Goal: Task Accomplishment & Management: Complete application form

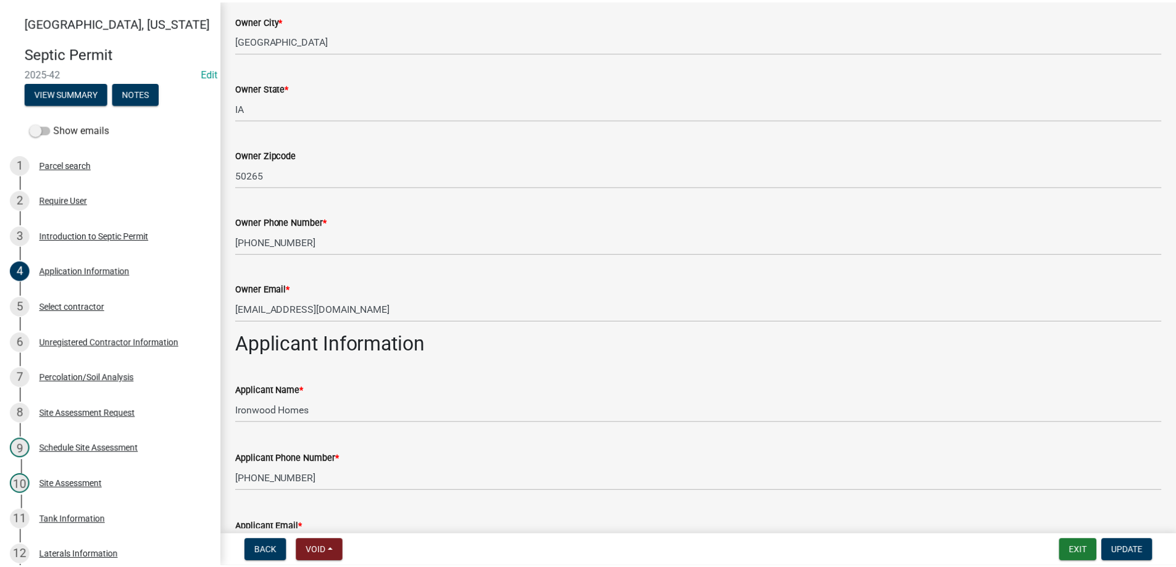
scroll to position [309, 0]
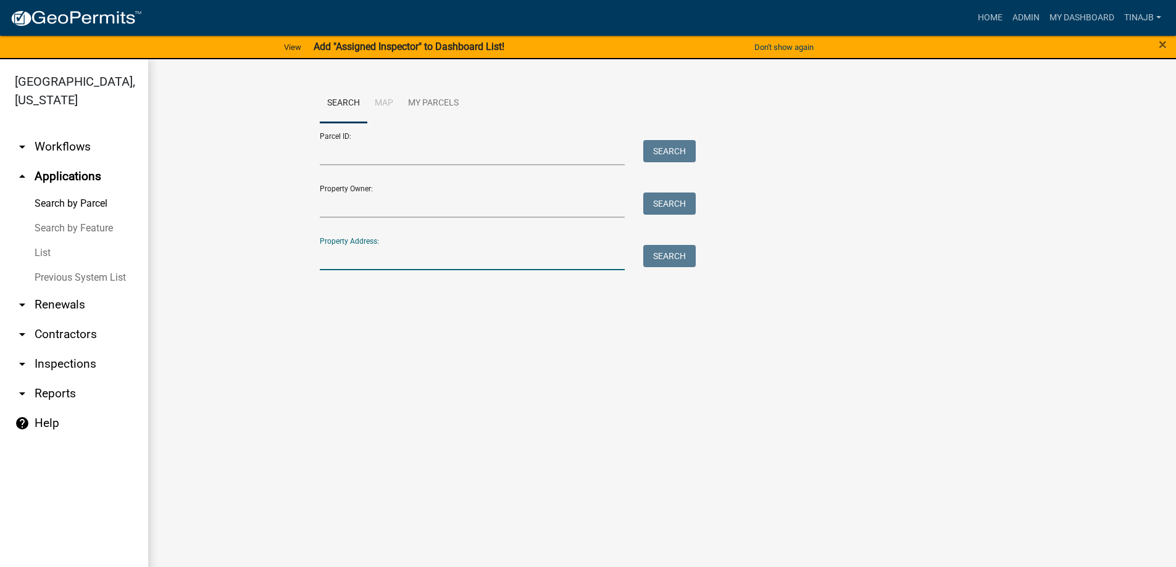
click at [386, 257] on input "Property Address:" at bounding box center [472, 257] width 305 height 25
type input "2381"
click at [652, 254] on button "Search" at bounding box center [669, 256] width 52 height 22
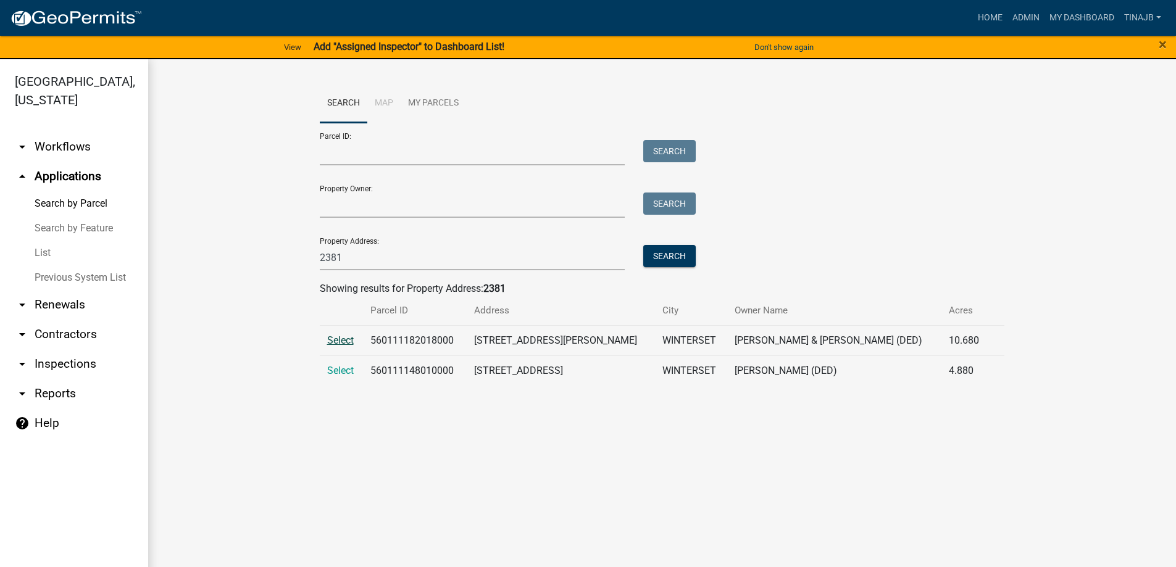
click at [341, 338] on span "Select" at bounding box center [340, 340] width 27 height 12
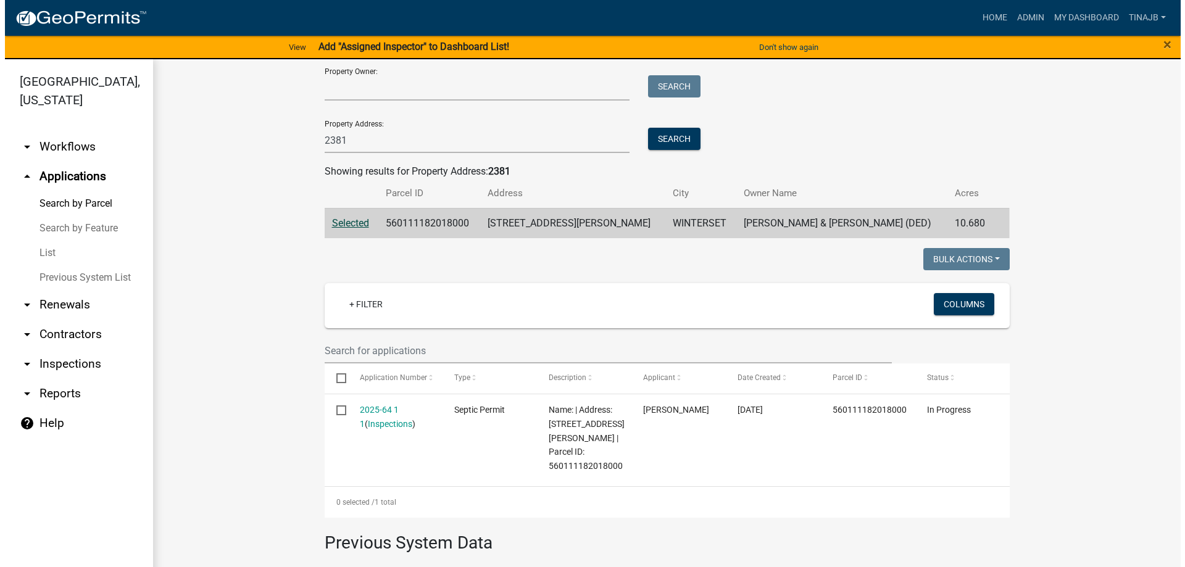
scroll to position [185, 0]
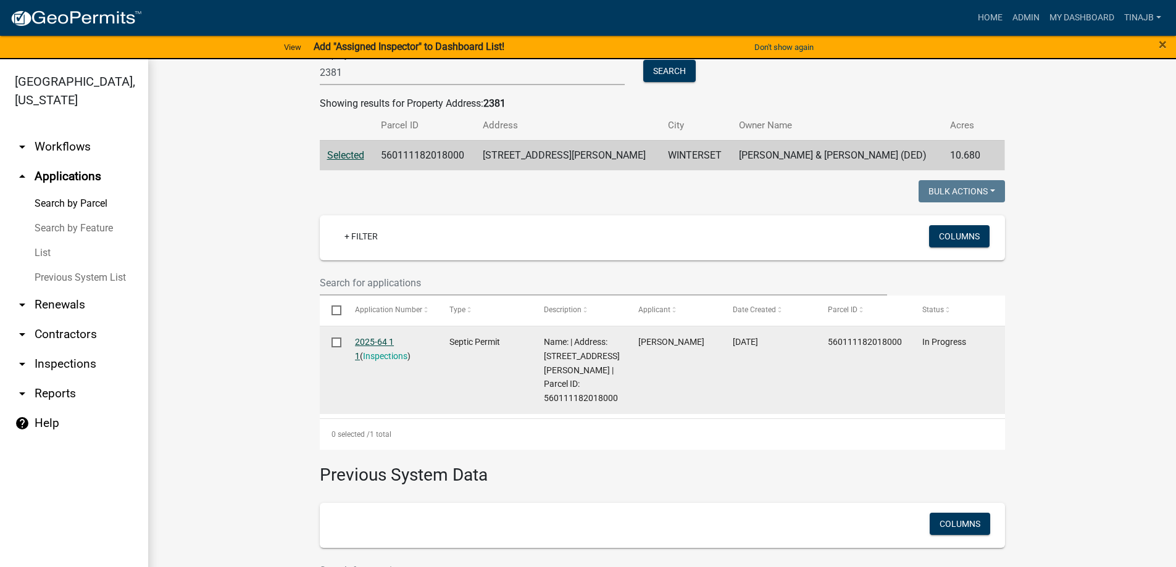
click at [376, 342] on link "2025-64 1 1" at bounding box center [374, 349] width 39 height 24
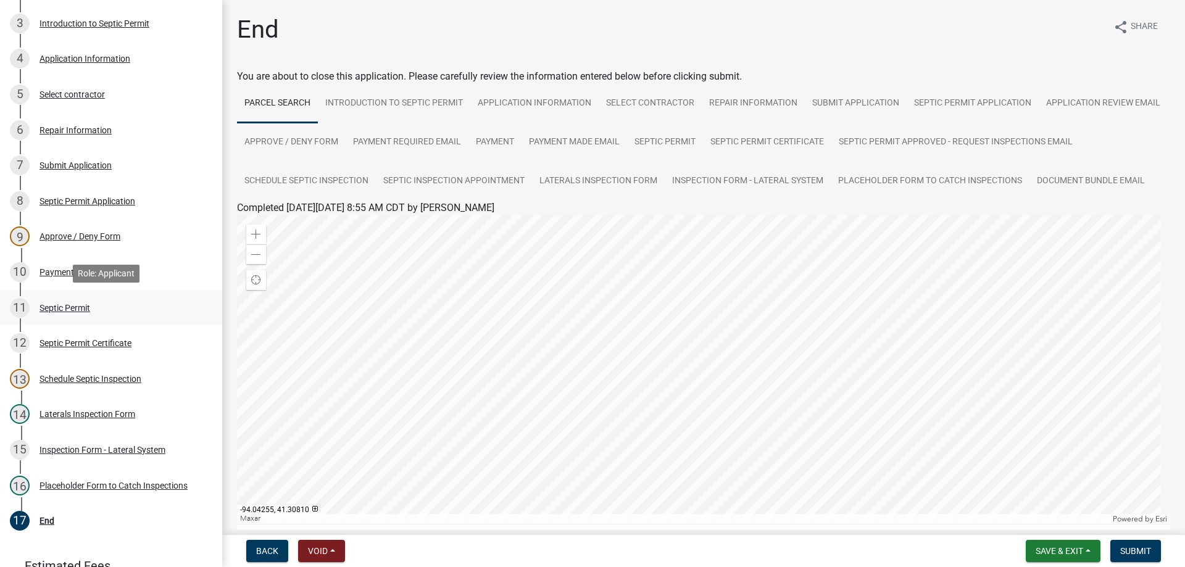
scroll to position [299, 0]
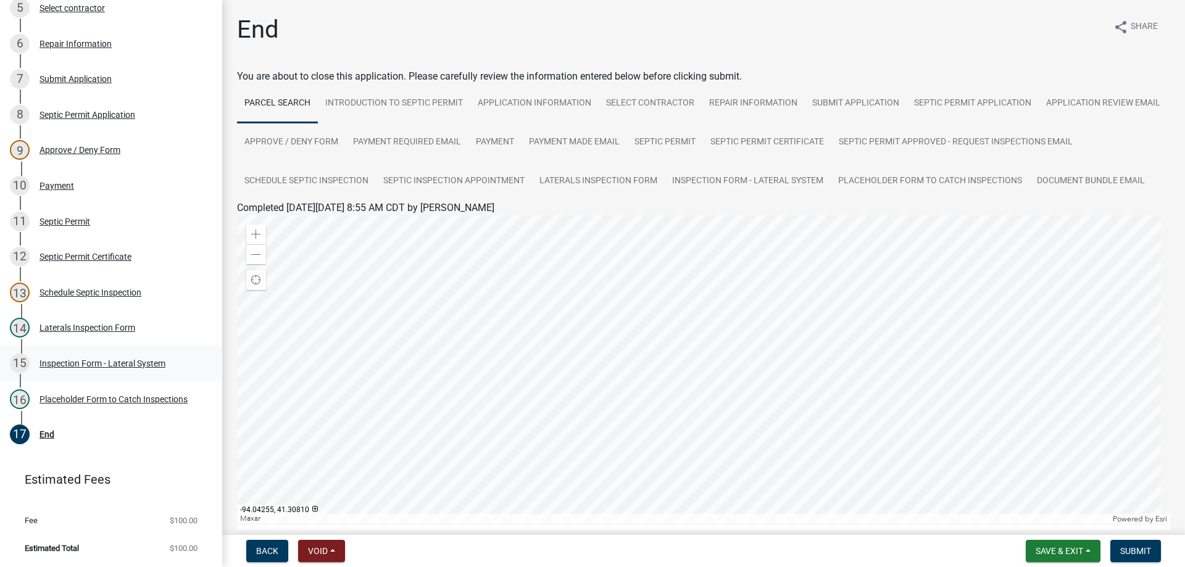
click at [92, 365] on div "Inspection Form - Lateral System" at bounding box center [102, 363] width 126 height 9
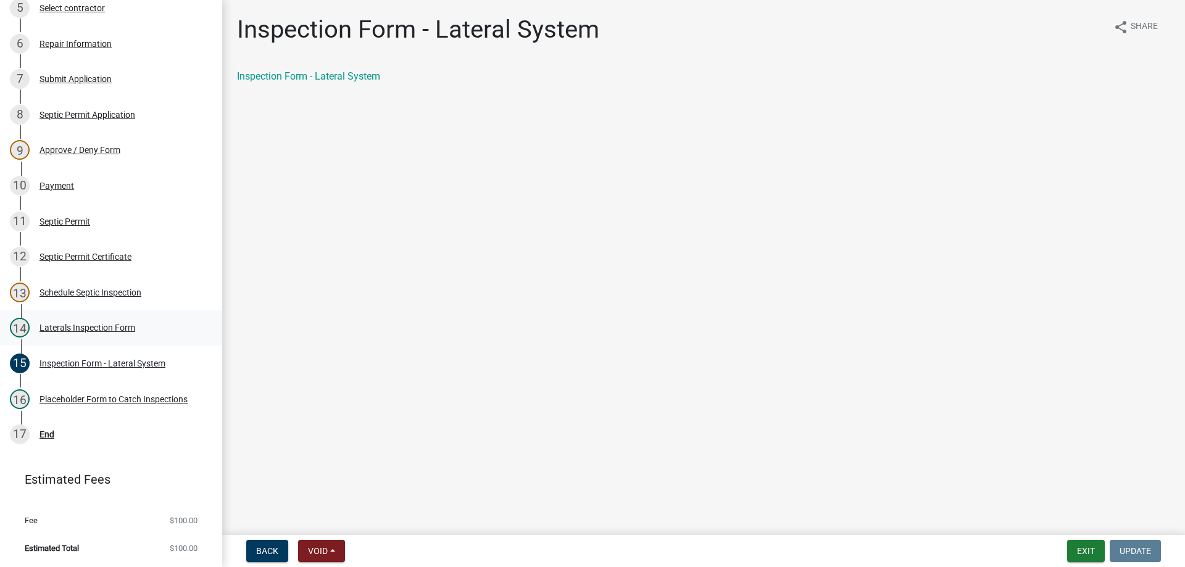
click at [94, 330] on div "Laterals Inspection Form" at bounding box center [87, 327] width 96 height 9
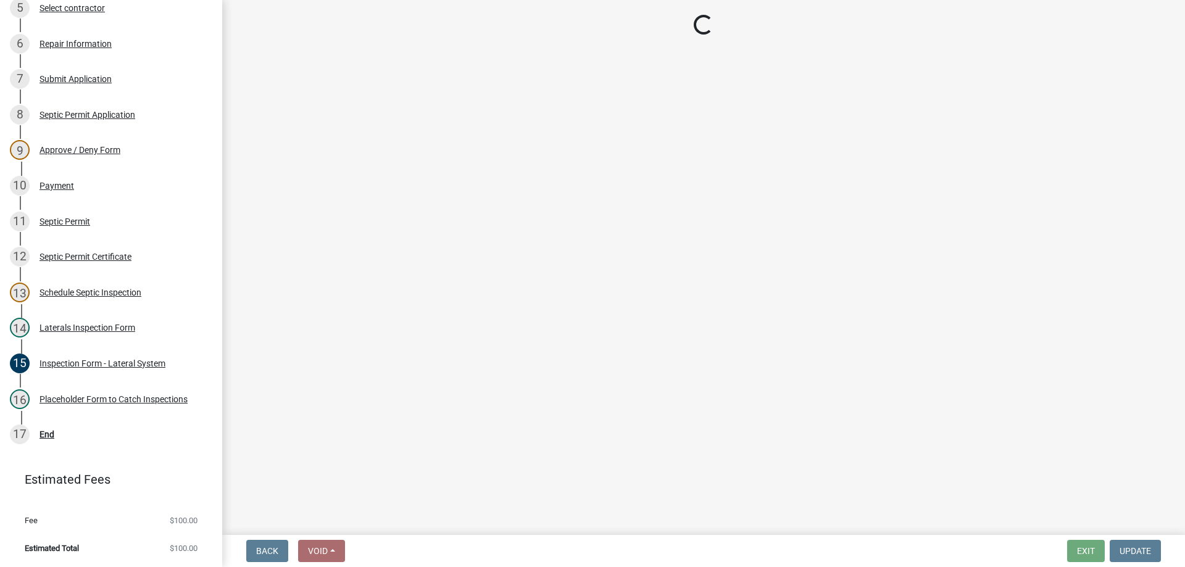
select select "f2871670-fe83-4942-b8e9-560e0ba620f8"
select select "dbe3a1b9-a4b3-48fa-b9c0-fee70399abae"
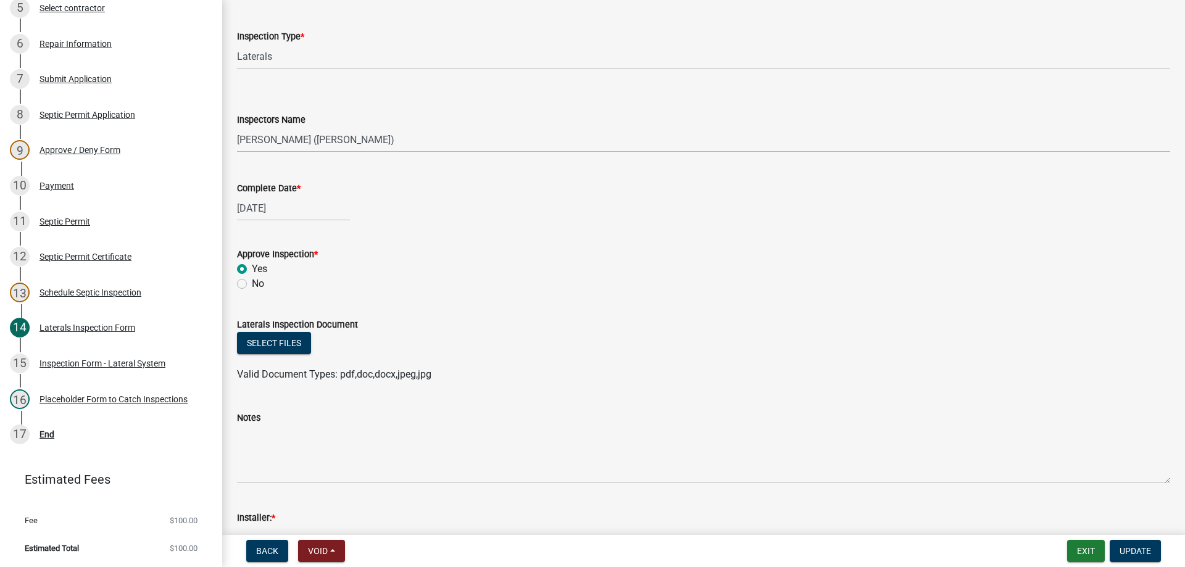
scroll to position [185, 0]
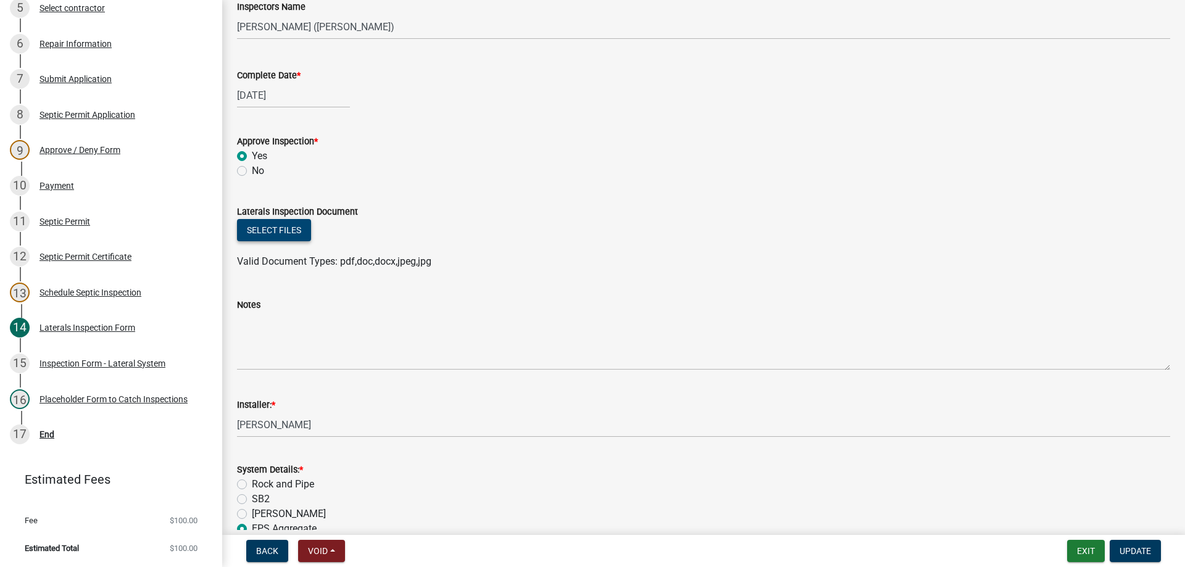
click at [298, 222] on button "Select files" at bounding box center [274, 230] width 74 height 22
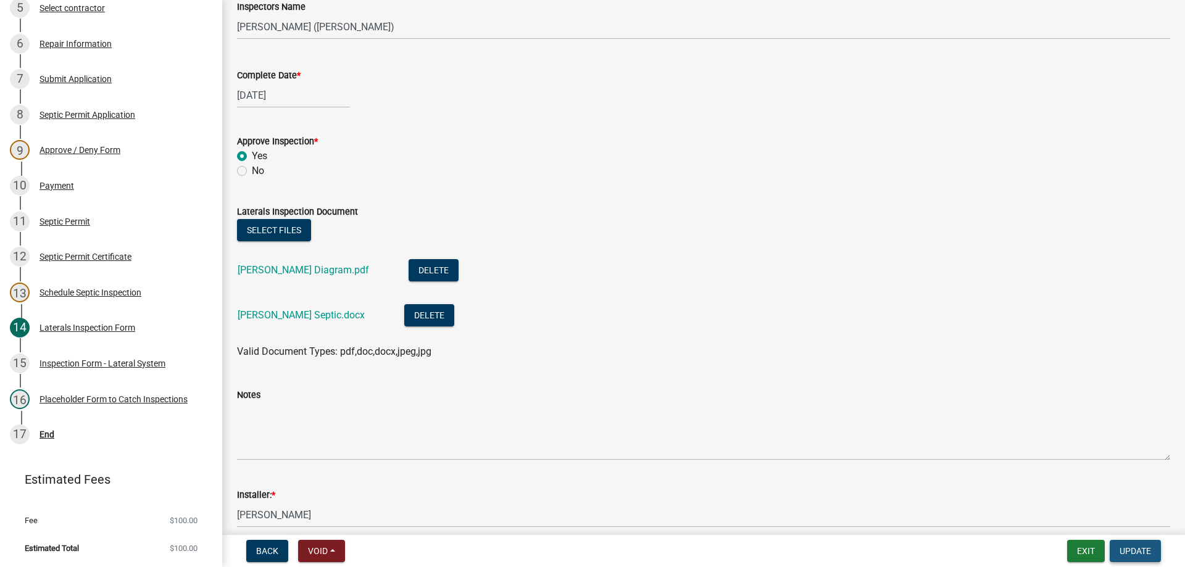
click at [1144, 547] on span "Update" at bounding box center [1134, 551] width 31 height 10
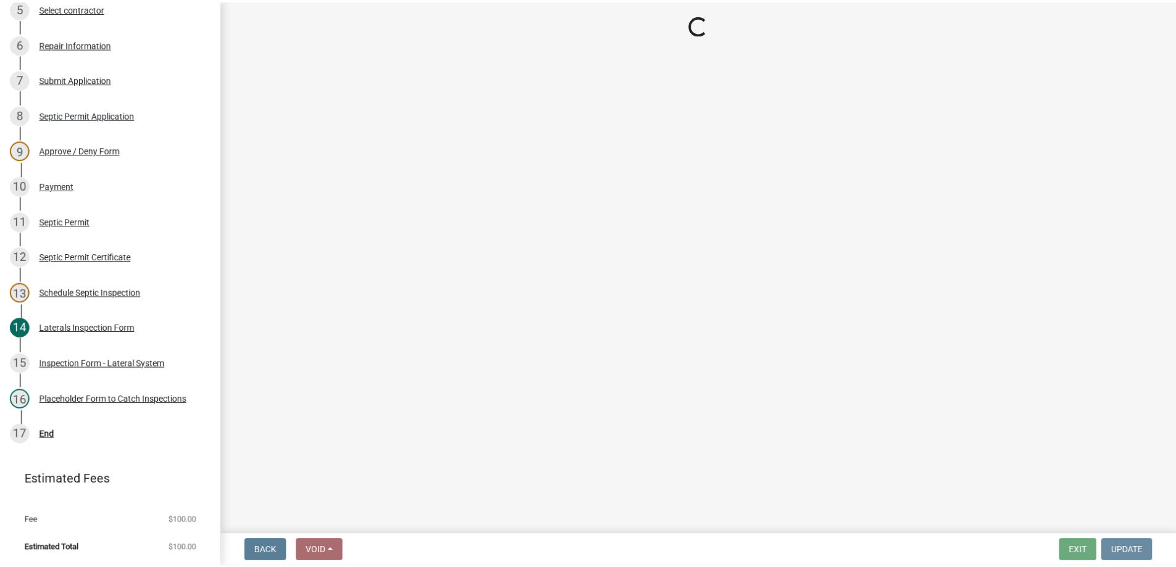
scroll to position [0, 0]
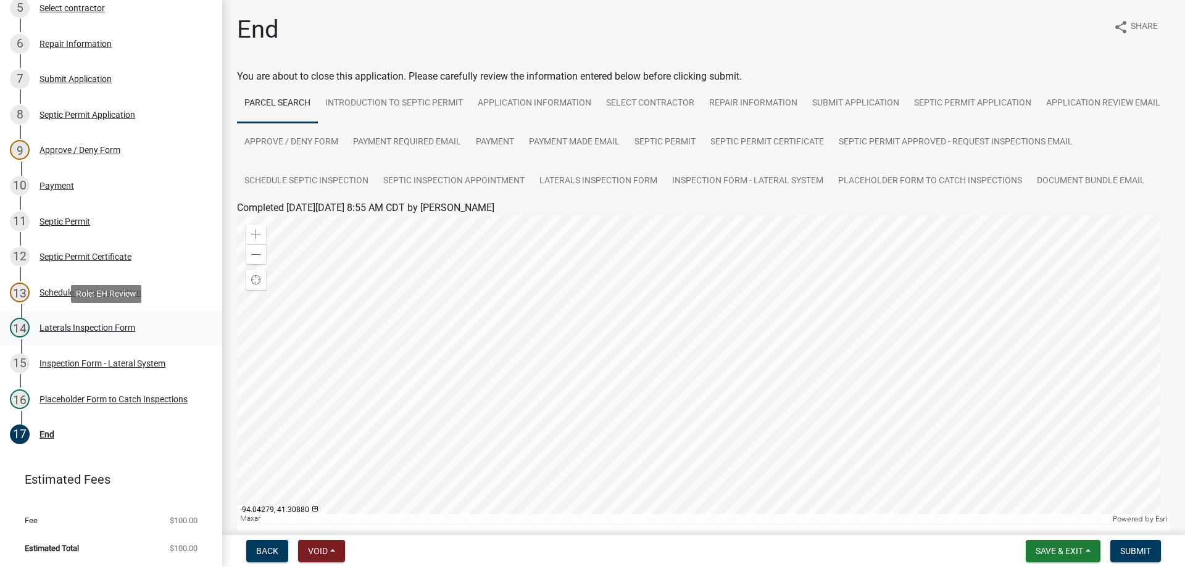
click at [101, 323] on div "Laterals Inspection Form" at bounding box center [87, 327] width 96 height 9
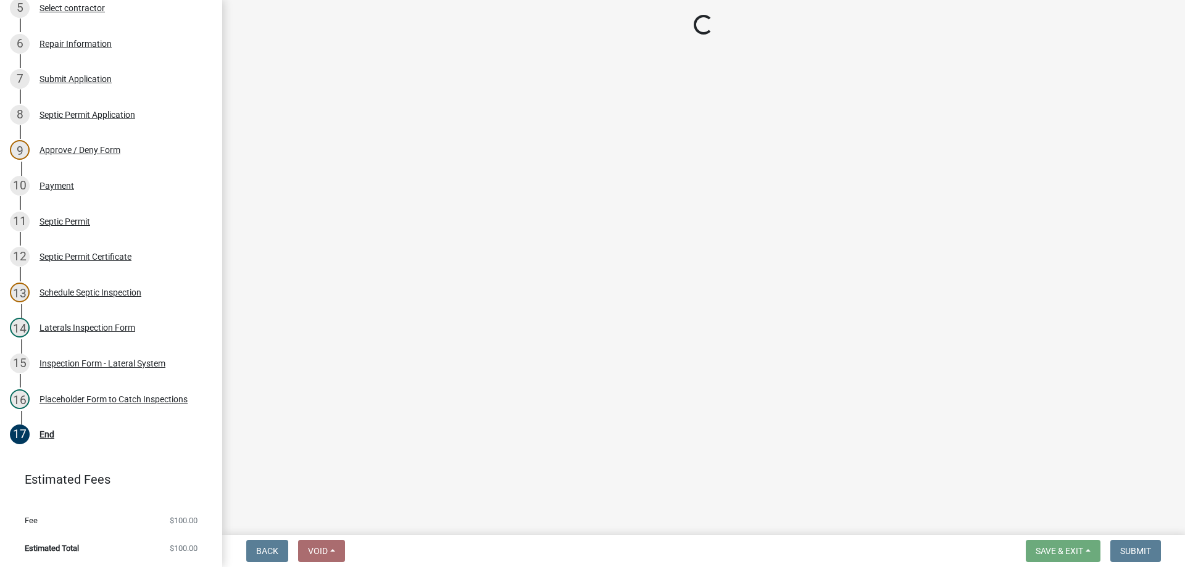
select select "f2871670-fe83-4942-b8e9-560e0ba620f8"
select select "dbe3a1b9-a4b3-48fa-b9c0-fee70399abae"
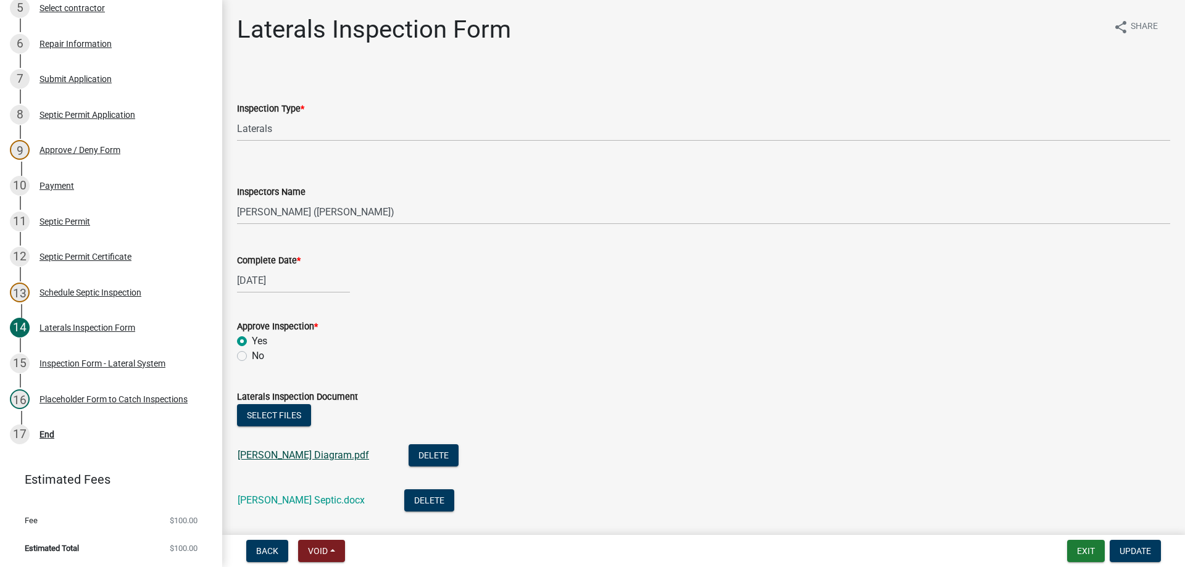
click at [265, 457] on link "[PERSON_NAME] Diagram.pdf" at bounding box center [303, 455] width 131 height 12
click at [272, 502] on link "[PERSON_NAME] Septic.docx" at bounding box center [301, 500] width 127 height 12
click at [1134, 548] on span "Update" at bounding box center [1134, 551] width 31 height 10
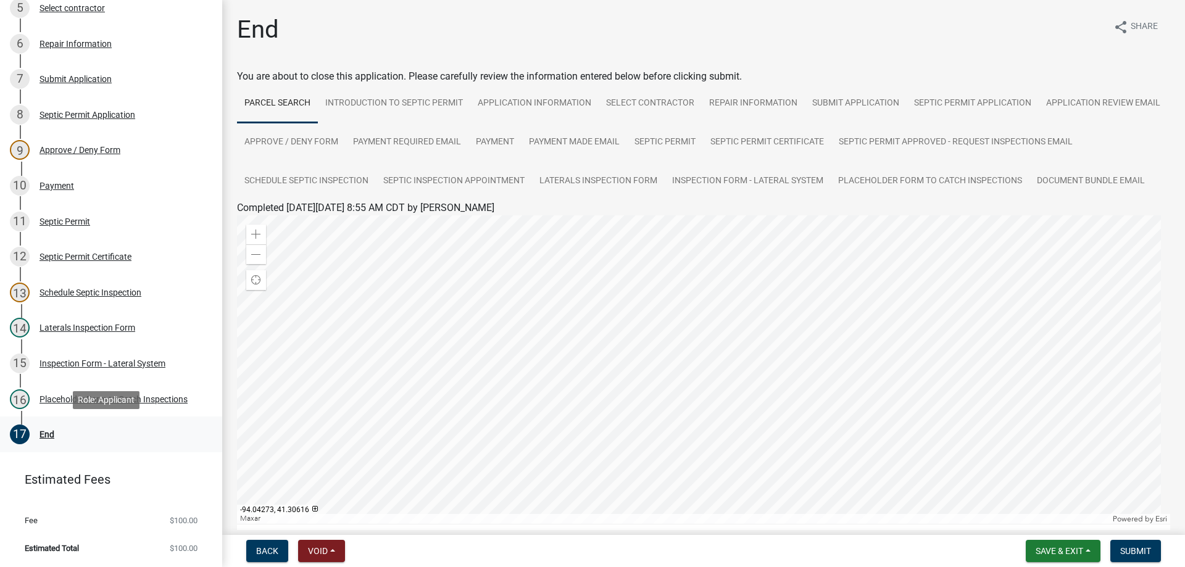
click at [50, 431] on div "End" at bounding box center [46, 434] width 15 height 9
click at [42, 431] on div "End" at bounding box center [46, 434] width 15 height 9
click at [1139, 547] on span "Submit" at bounding box center [1135, 551] width 31 height 10
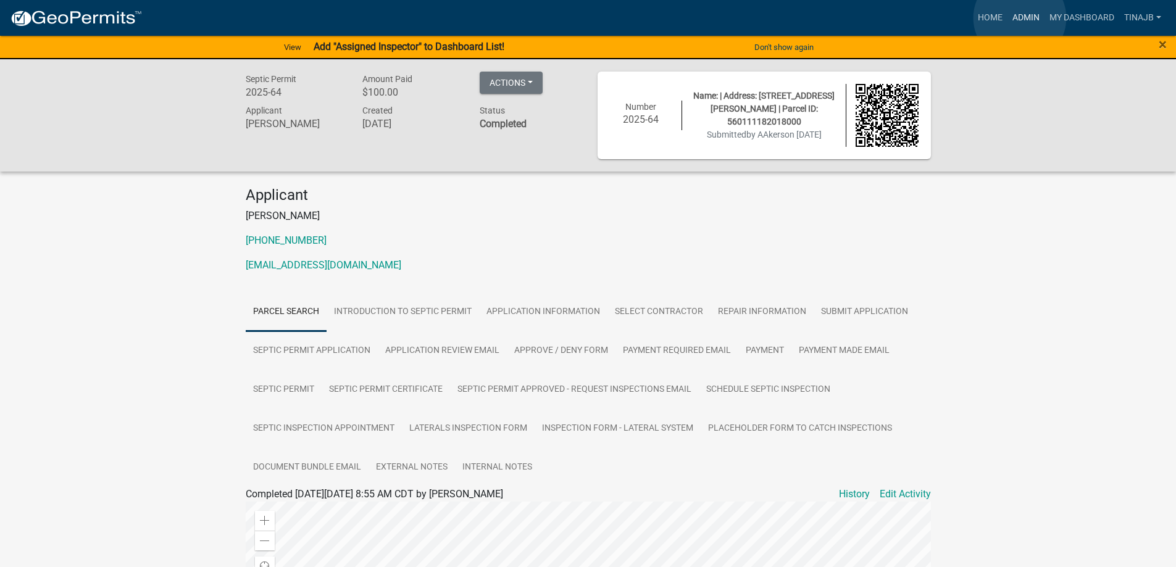
click at [1019, 18] on link "Admin" at bounding box center [1025, 17] width 37 height 23
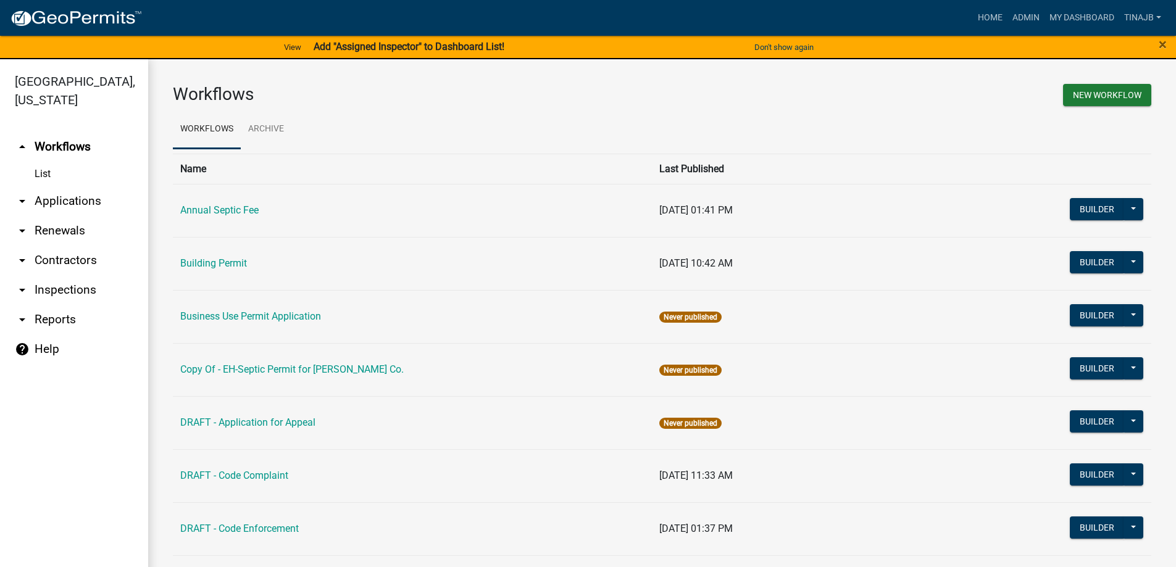
click at [78, 186] on link "arrow_drop_down Applications" at bounding box center [74, 201] width 148 height 30
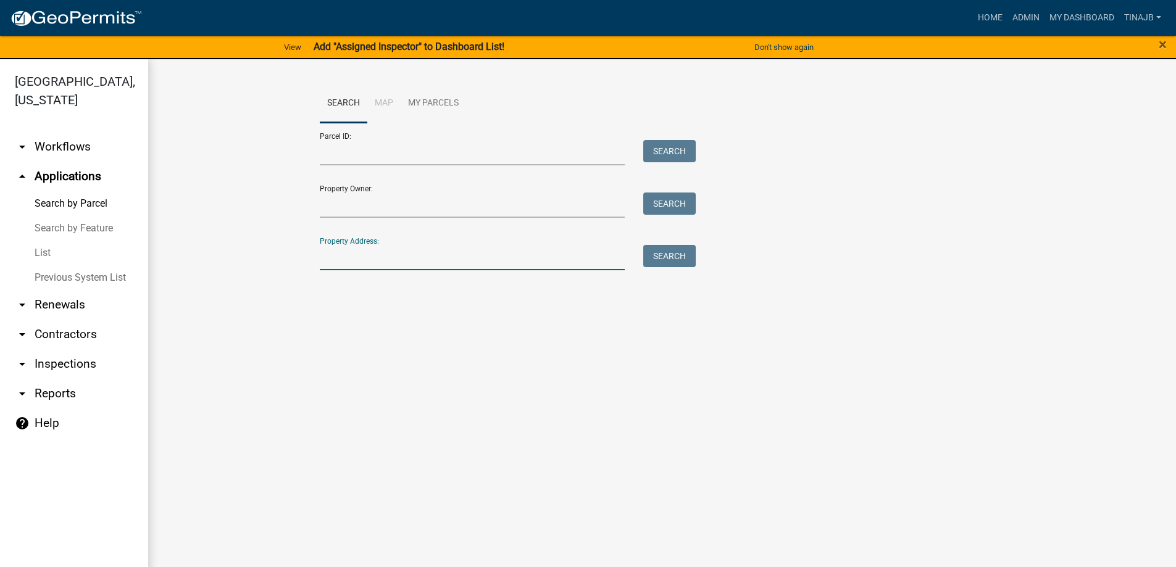
click at [376, 265] on input "Property Address:" at bounding box center [472, 257] width 305 height 25
type input "2187"
click at [673, 264] on button "Search" at bounding box center [669, 256] width 52 height 22
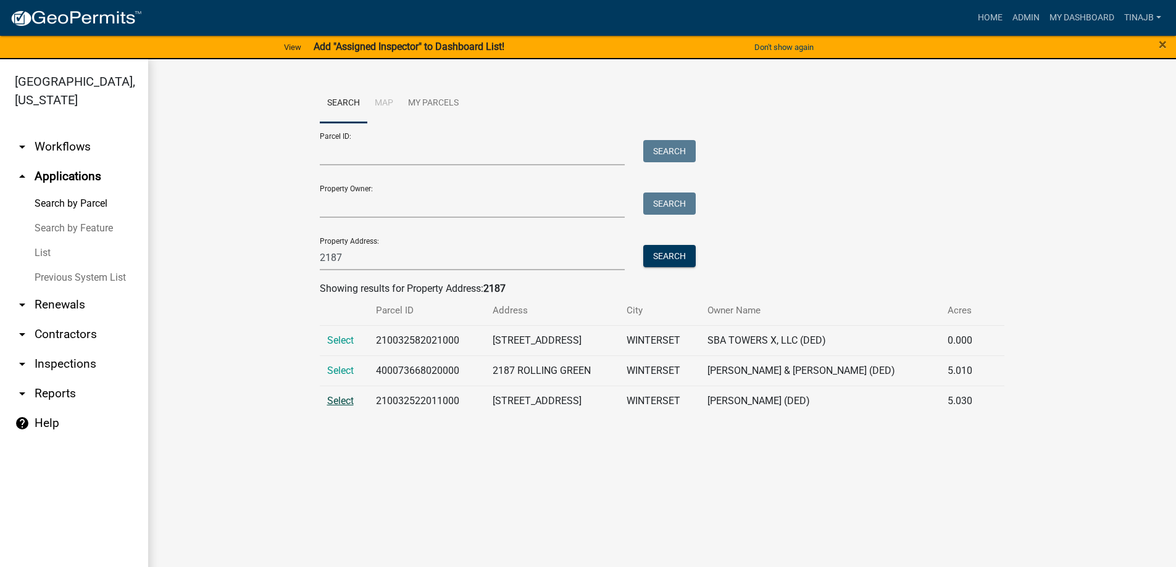
click at [336, 402] on span "Select" at bounding box center [340, 401] width 27 height 12
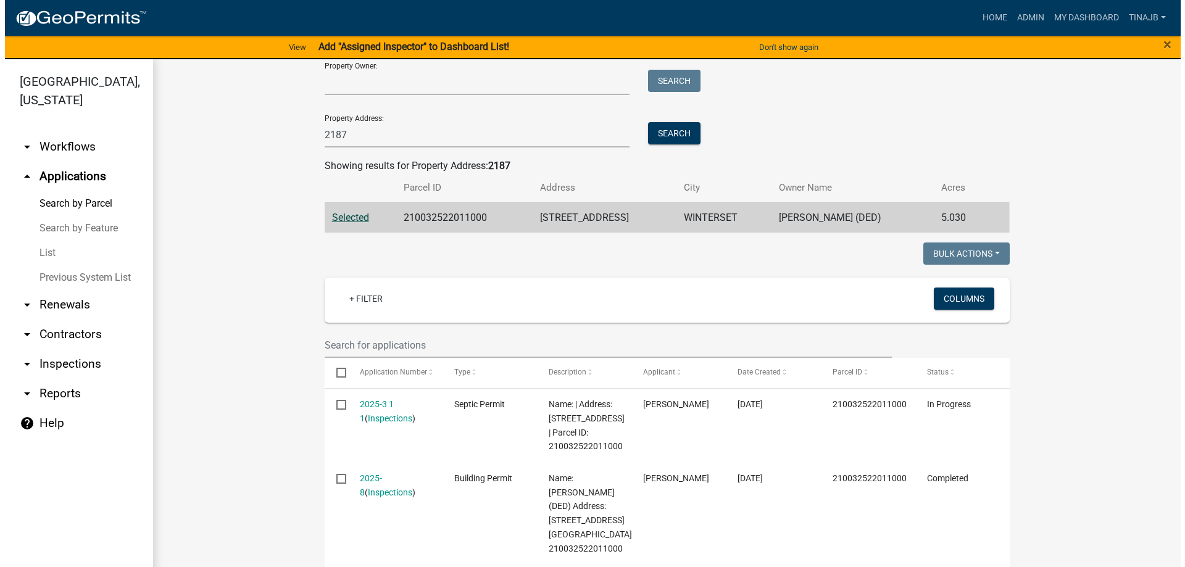
scroll to position [123, 0]
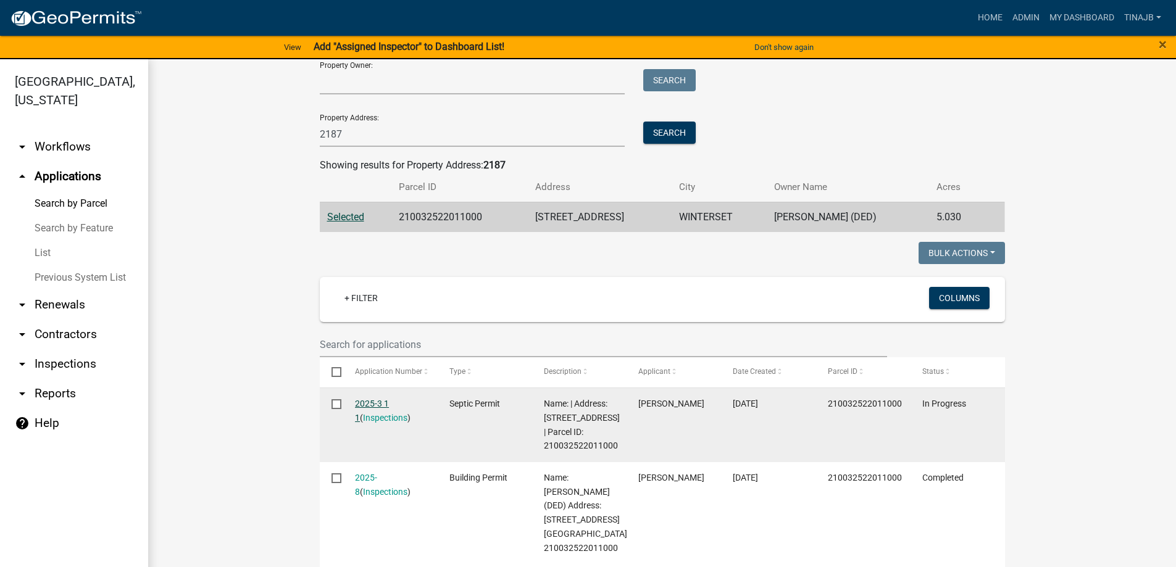
click at [372, 403] on link "2025-3 1 1" at bounding box center [372, 411] width 34 height 24
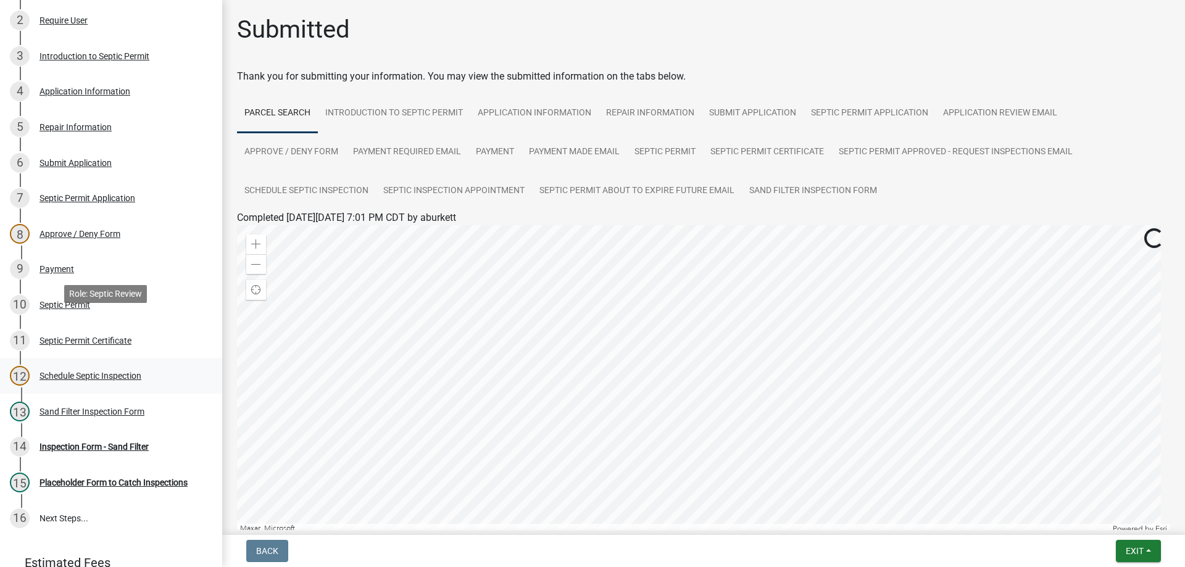
scroll to position [247, 0]
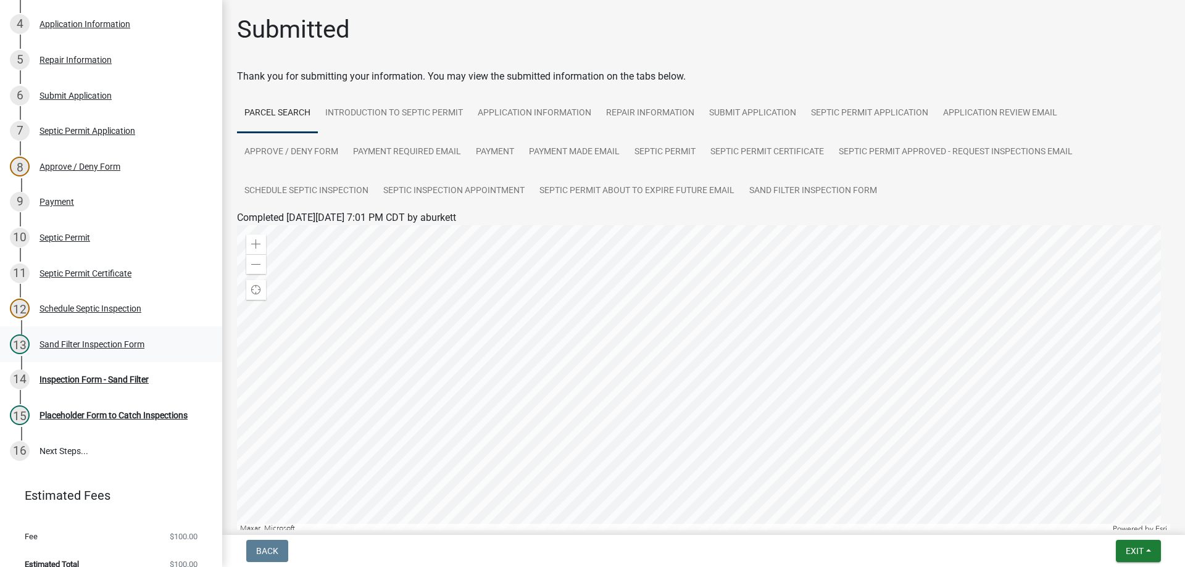
click at [117, 340] on div "Sand Filter Inspection Form" at bounding box center [91, 344] width 105 height 9
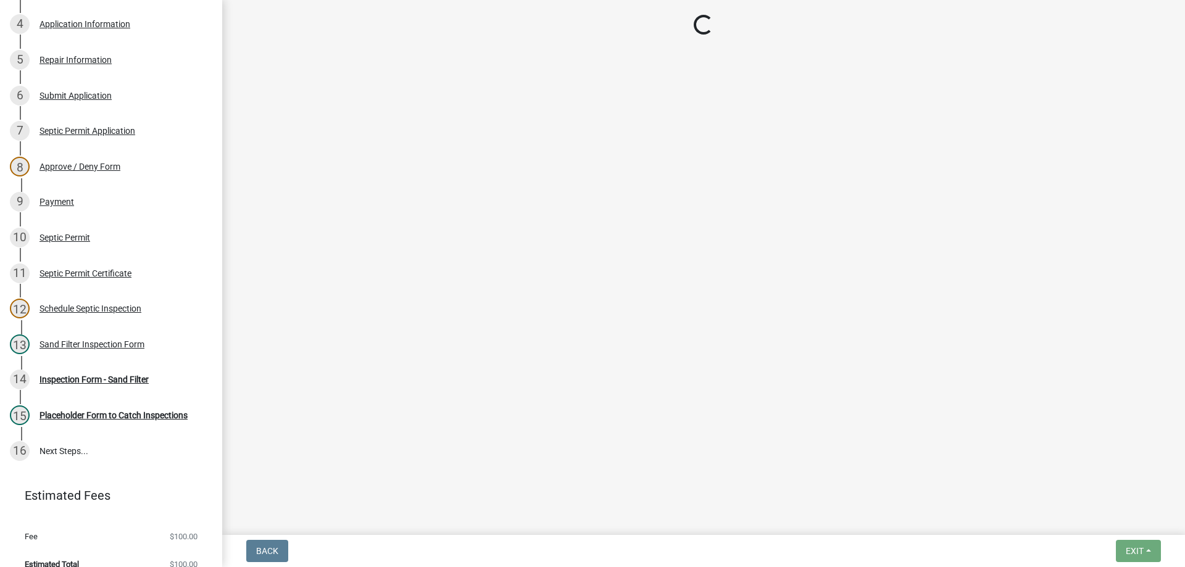
select select "ccc3feb4-466f-4227-91e9-914ee9242bae"
select select "dbe3a1b9-a4b3-48fa-b9c0-fee70399abae"
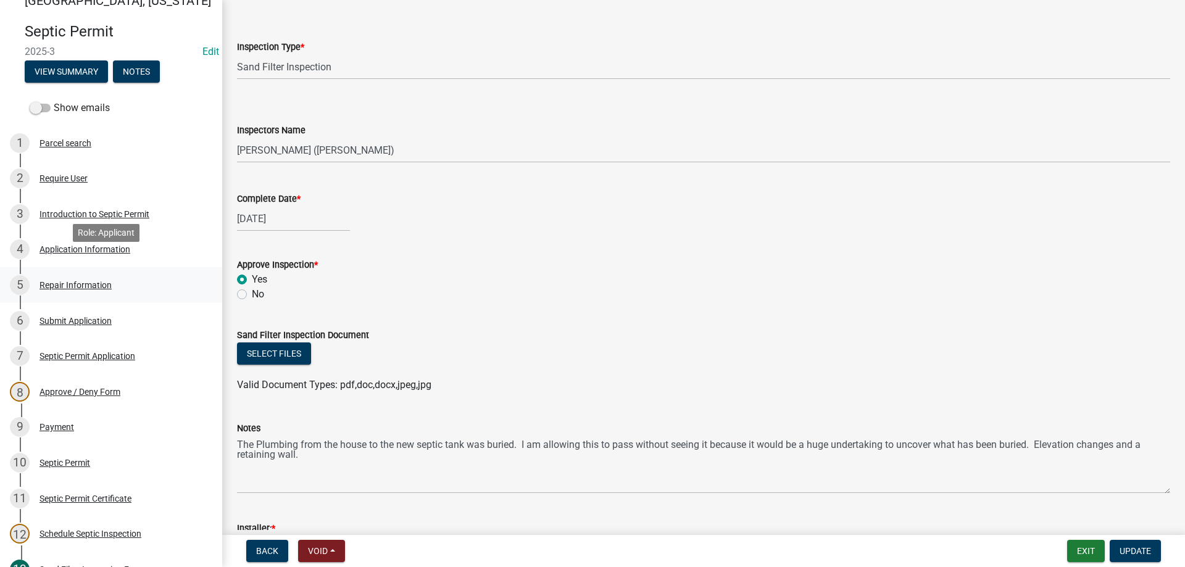
scroll to position [0, 0]
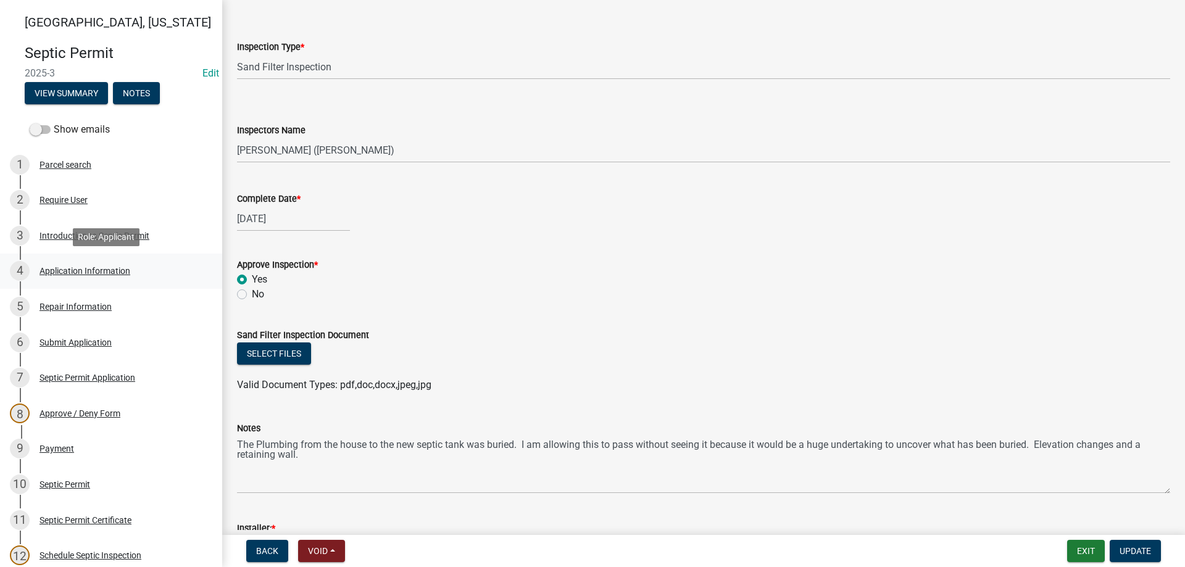
click at [89, 267] on div "Application Information" at bounding box center [84, 271] width 91 height 9
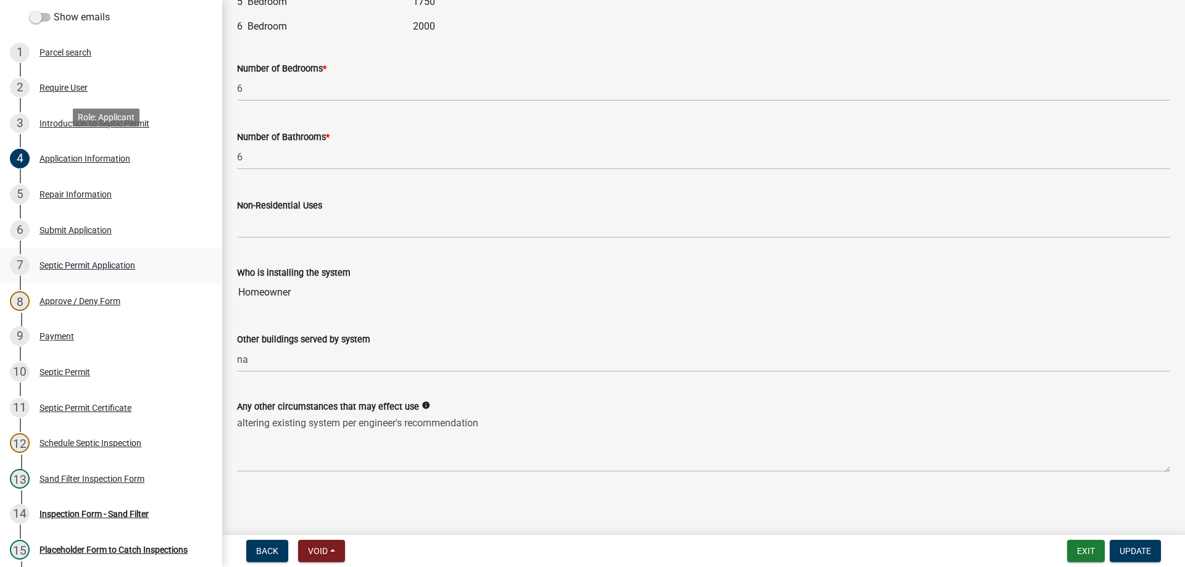
scroll to position [247, 0]
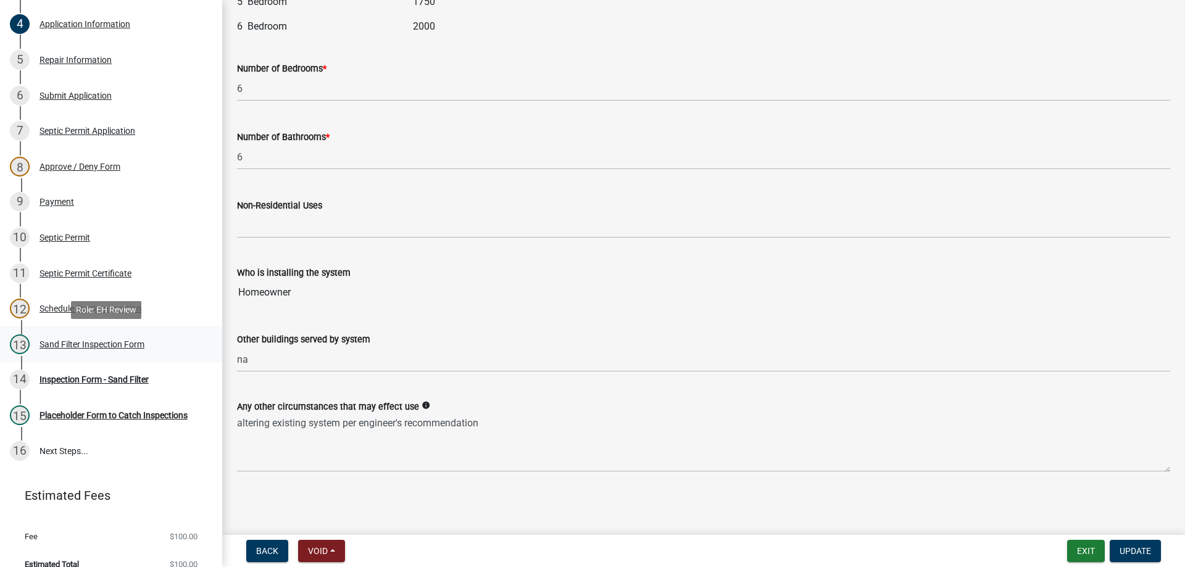
click at [86, 348] on div "Sand Filter Inspection Form" at bounding box center [91, 344] width 105 height 9
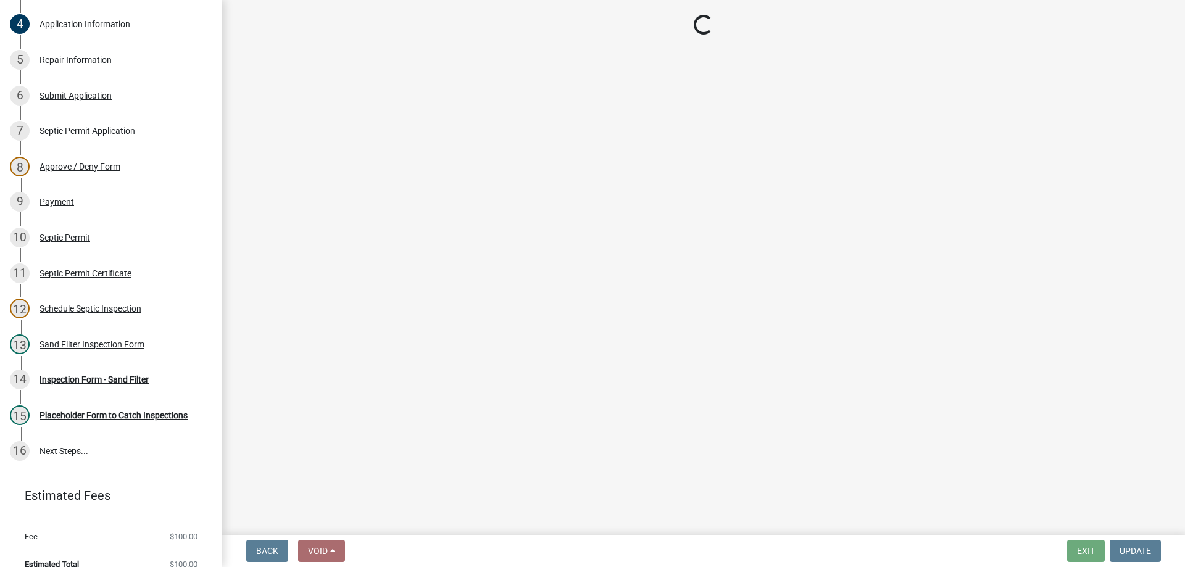
select select "ccc3feb4-466f-4227-91e9-914ee9242bae"
select select "dbe3a1b9-a4b3-48fa-b9c0-fee70399abae"
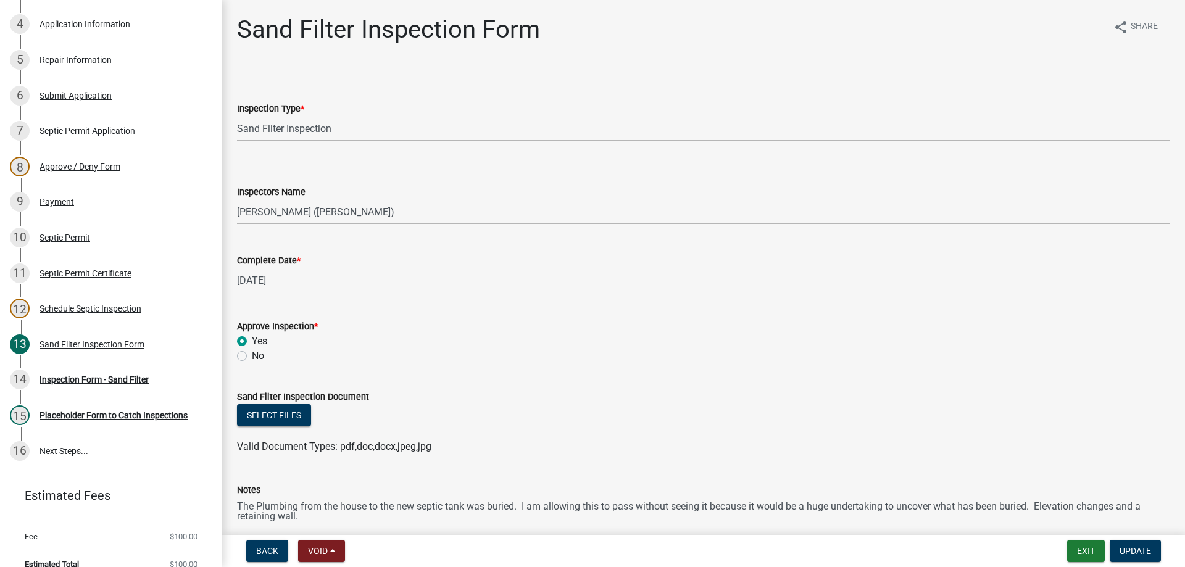
scroll to position [185, 0]
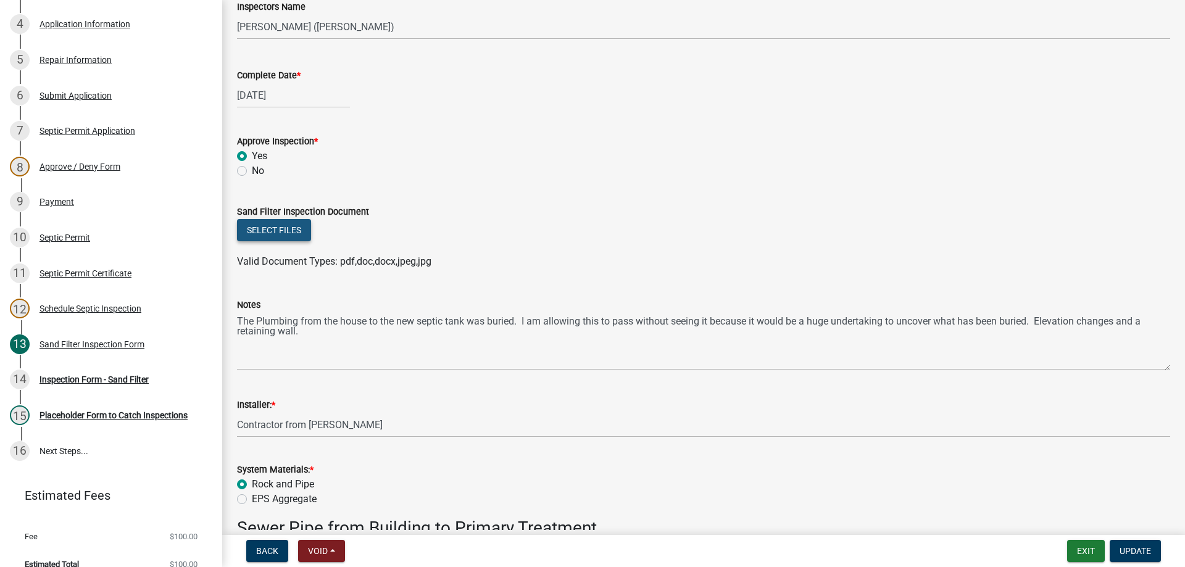
click at [275, 231] on button "Select files" at bounding box center [274, 230] width 74 height 22
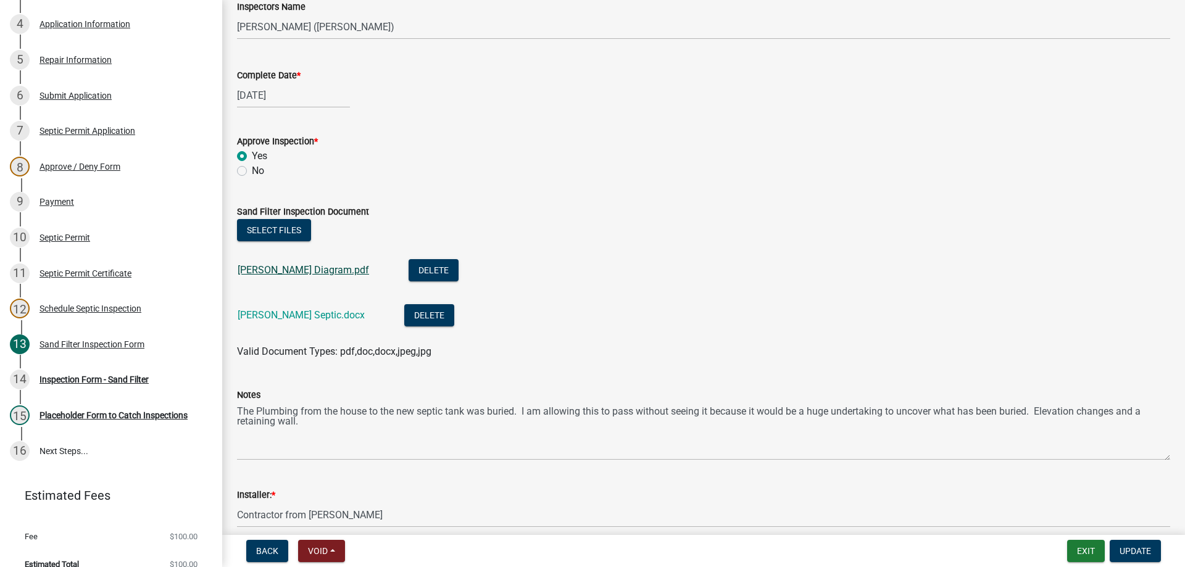
click at [297, 267] on link "[PERSON_NAME] Diagram.pdf" at bounding box center [303, 270] width 131 height 12
click at [257, 316] on link "[PERSON_NAME] Septic.docx" at bounding box center [301, 315] width 127 height 12
click at [1131, 548] on span "Update" at bounding box center [1134, 551] width 31 height 10
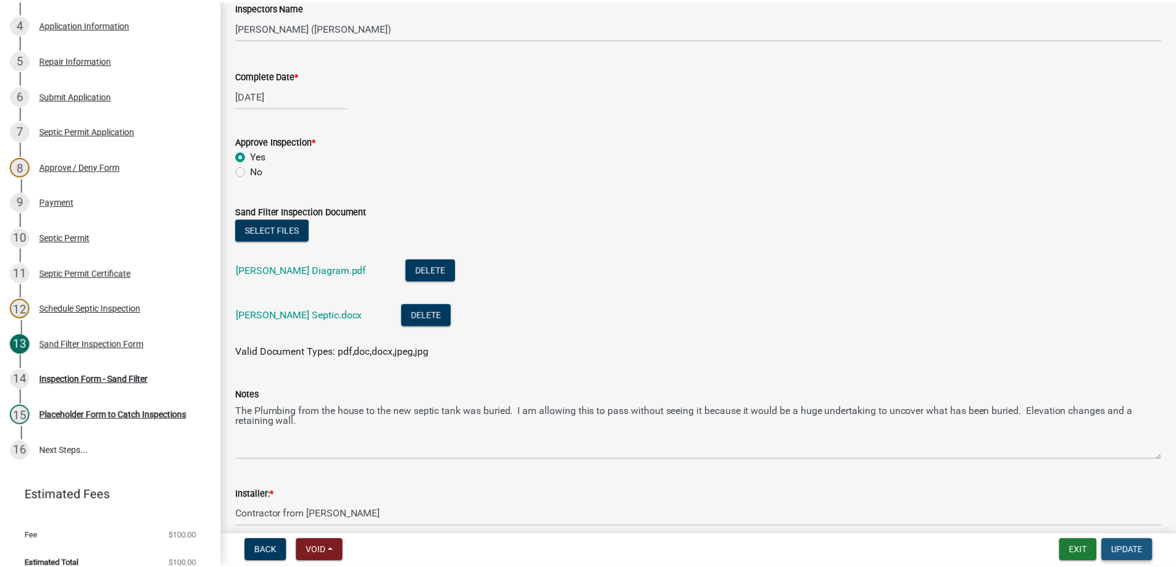
scroll to position [0, 0]
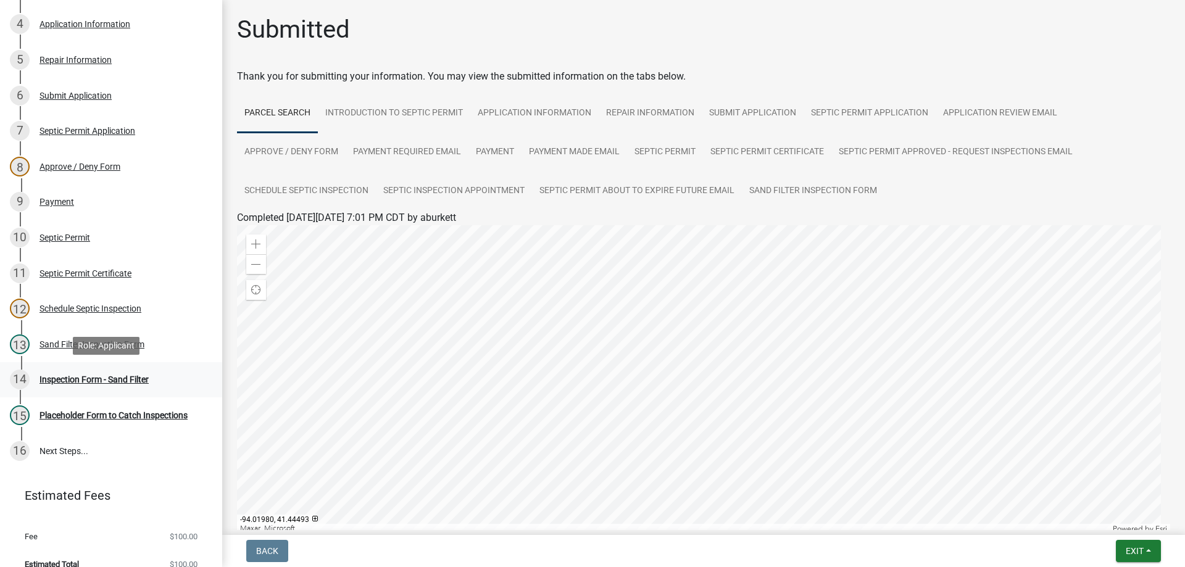
click at [89, 380] on div "Inspection Form - Sand Filter" at bounding box center [93, 379] width 109 height 9
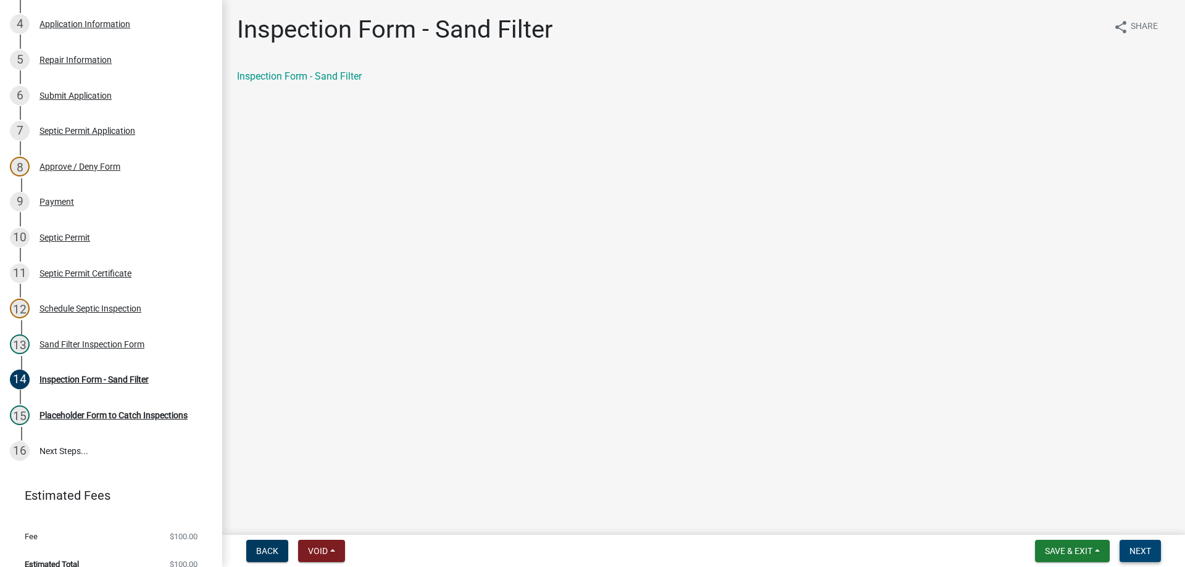
click at [1145, 556] on span "Next" at bounding box center [1140, 551] width 22 height 10
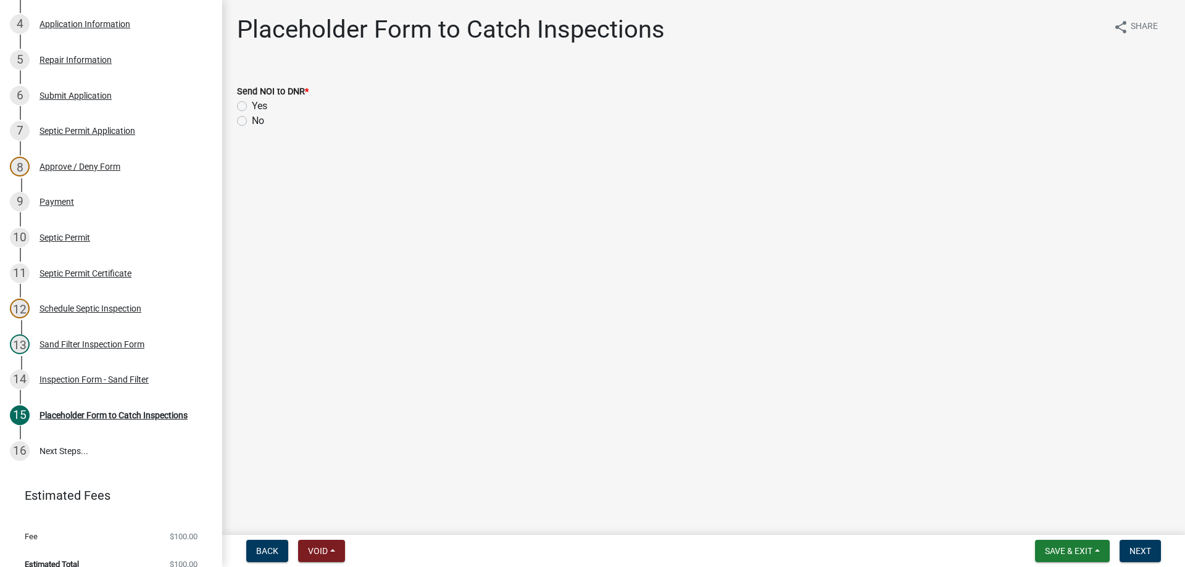
click at [252, 119] on label "No" at bounding box center [258, 121] width 12 height 15
click at [252, 119] on input "No" at bounding box center [256, 118] width 8 height 8
radio input "true"
click at [1131, 555] on span "Next" at bounding box center [1140, 551] width 22 height 10
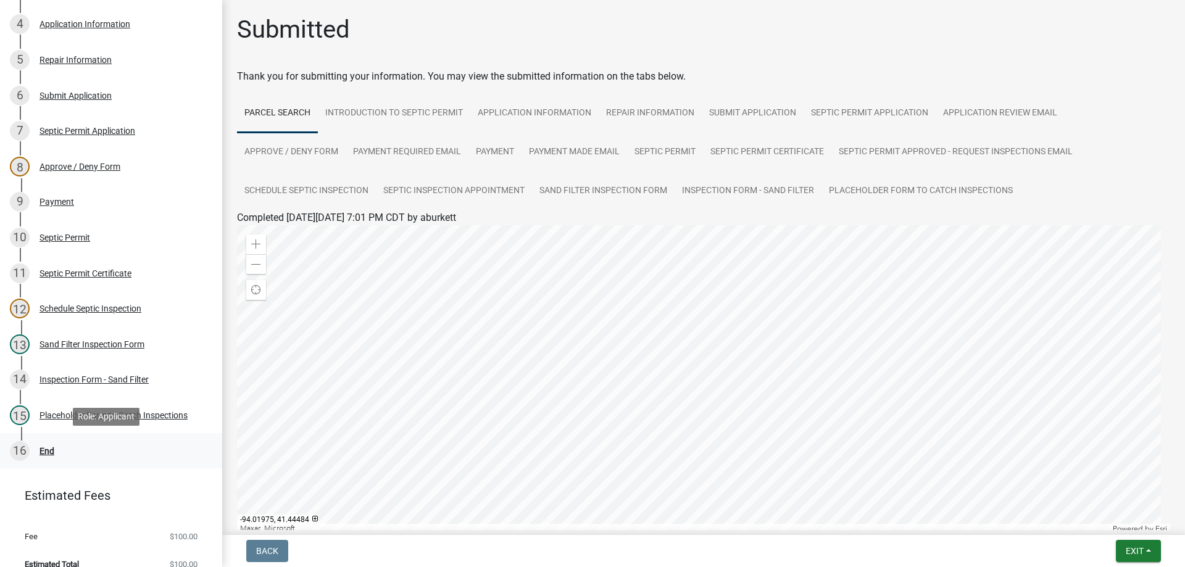
click at [46, 450] on div "End" at bounding box center [46, 451] width 15 height 9
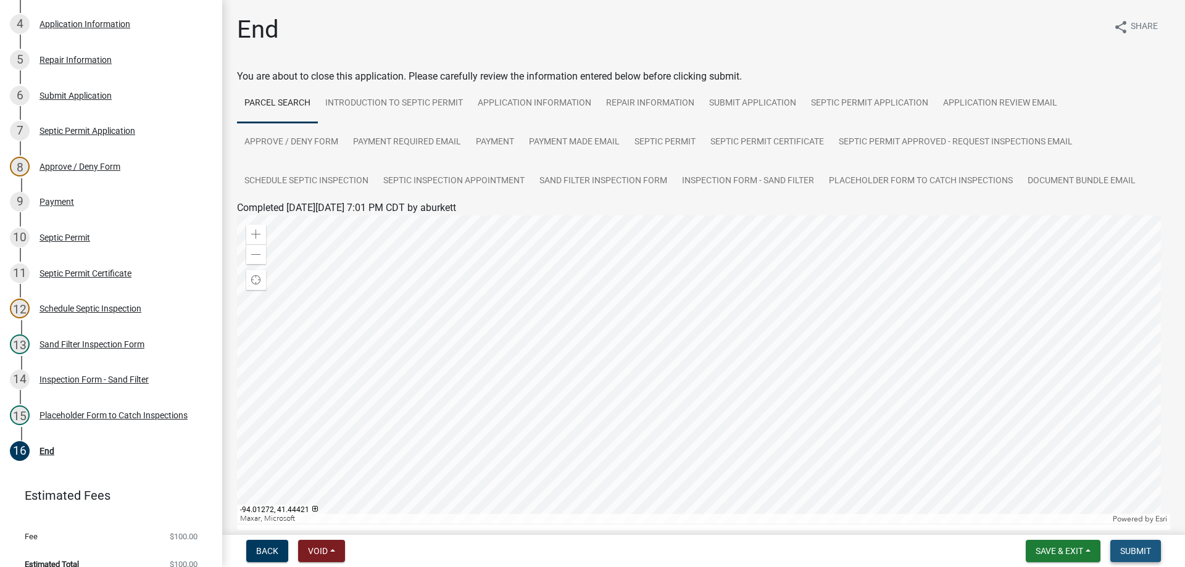
click at [1130, 552] on span "Submit" at bounding box center [1135, 551] width 31 height 10
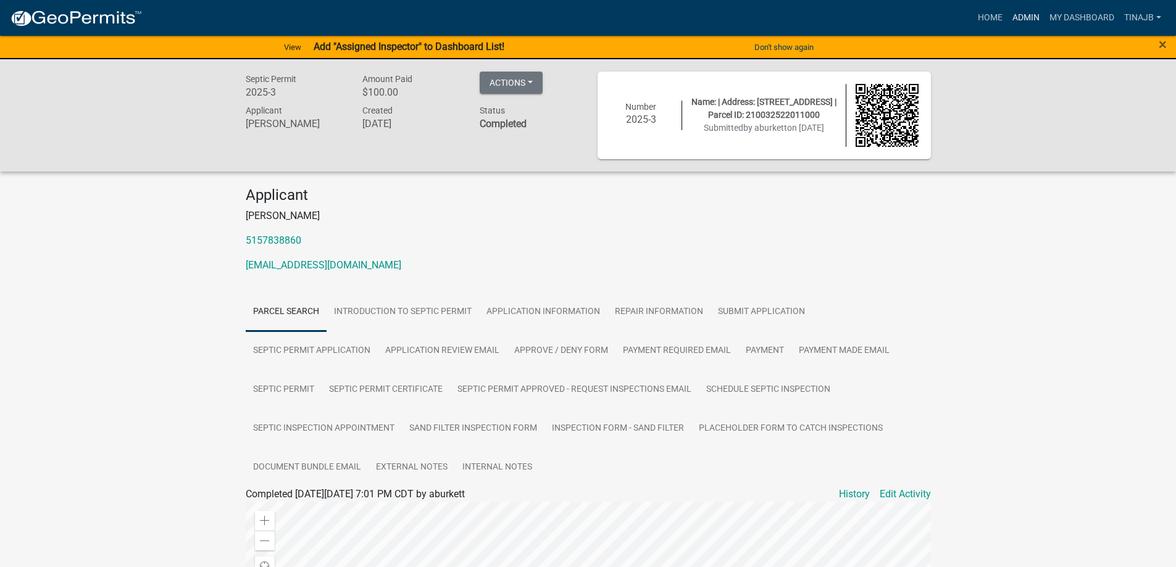
click at [1023, 16] on link "Admin" at bounding box center [1025, 17] width 37 height 23
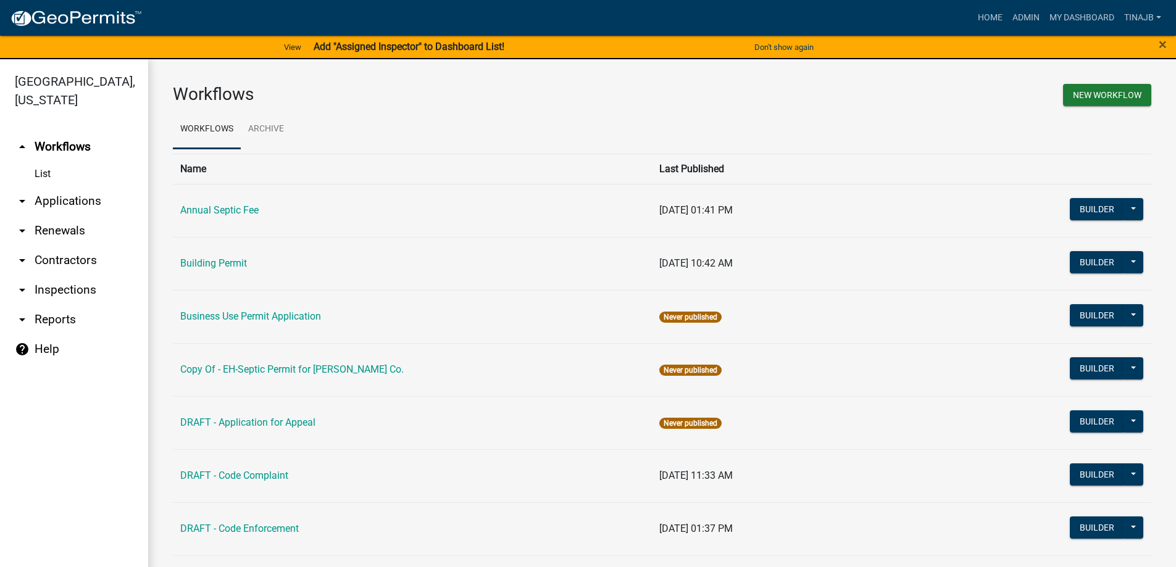
click at [63, 186] on link "arrow_drop_down Applications" at bounding box center [74, 201] width 148 height 30
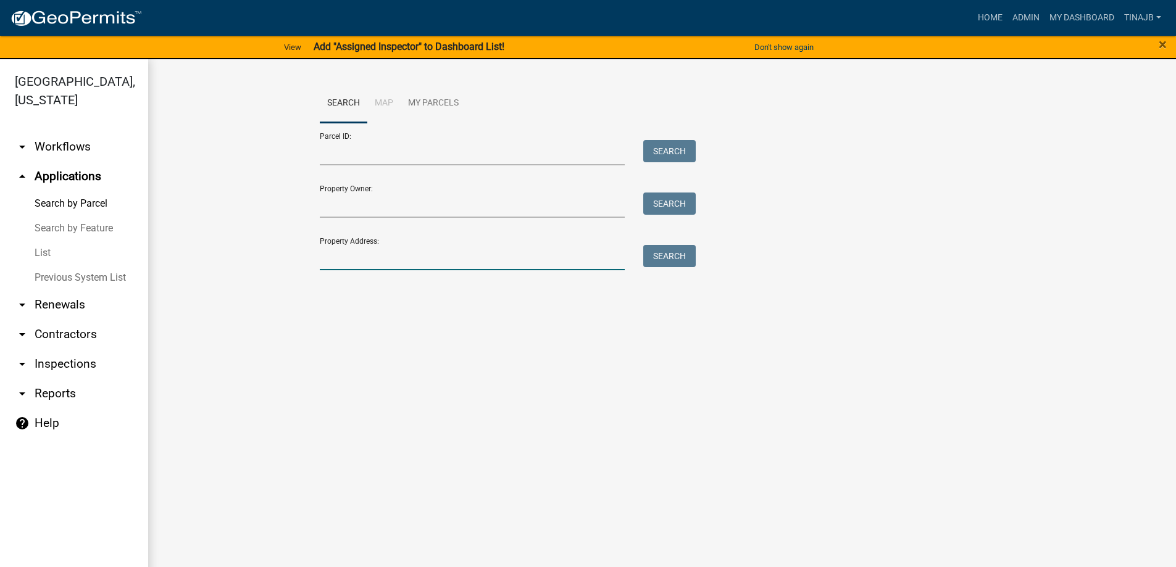
click at [345, 264] on input "Property Address:" at bounding box center [472, 257] width 305 height 25
type input "2029"
click at [686, 253] on button "Search" at bounding box center [669, 256] width 52 height 22
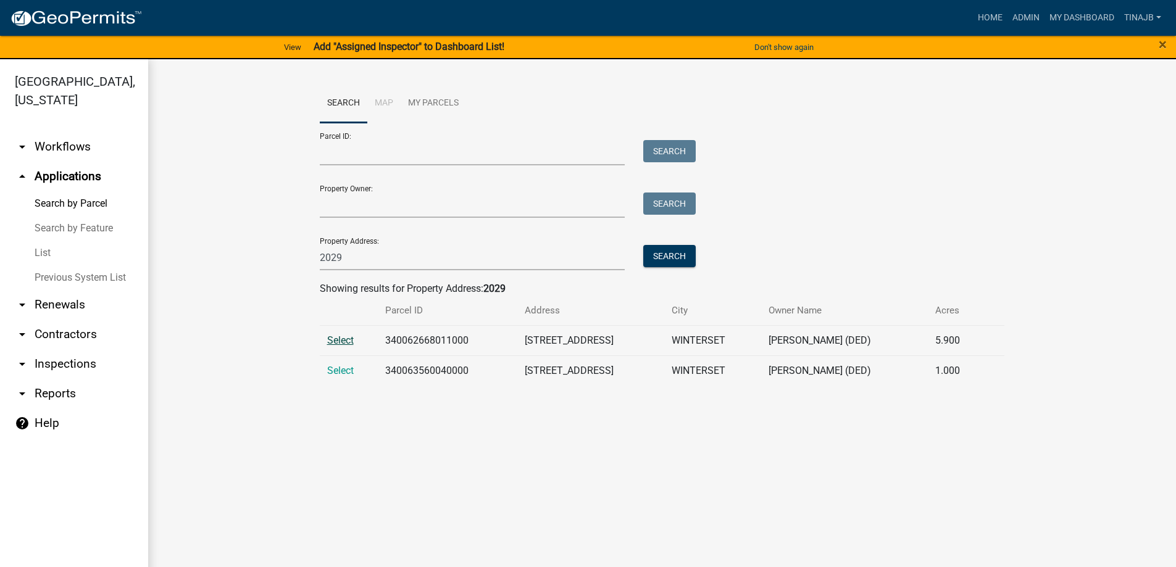
click at [344, 334] on span "Select" at bounding box center [340, 340] width 27 height 12
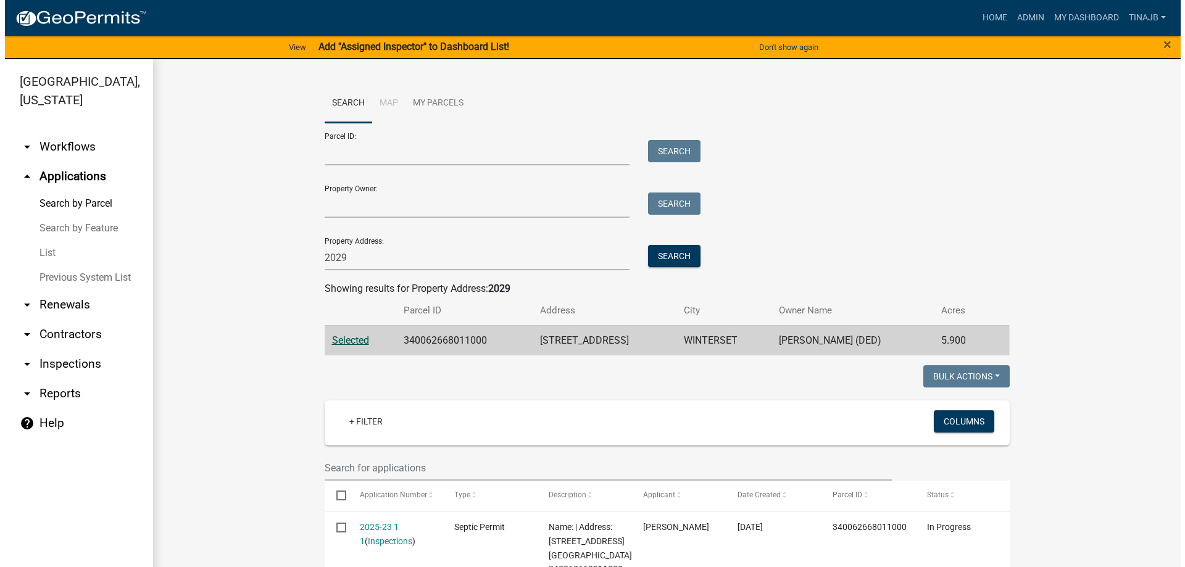
scroll to position [185, 0]
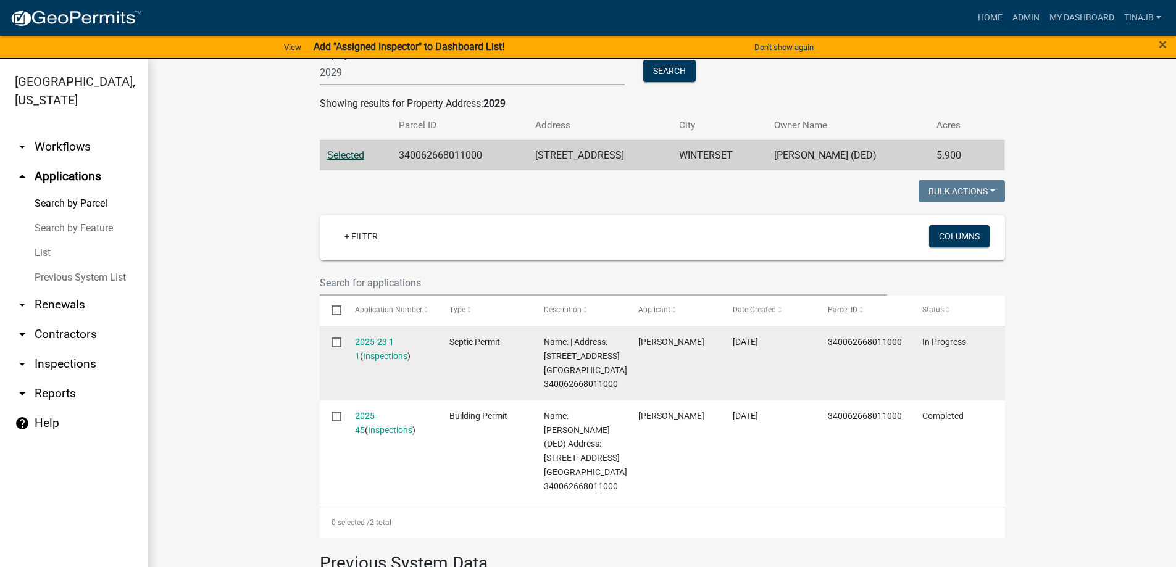
click at [377, 334] on datatable-body-cell "2025-23 1 1 ( Inspections )" at bounding box center [390, 363] width 94 height 74
click at [377, 341] on link "2025-23 1 1" at bounding box center [374, 349] width 39 height 24
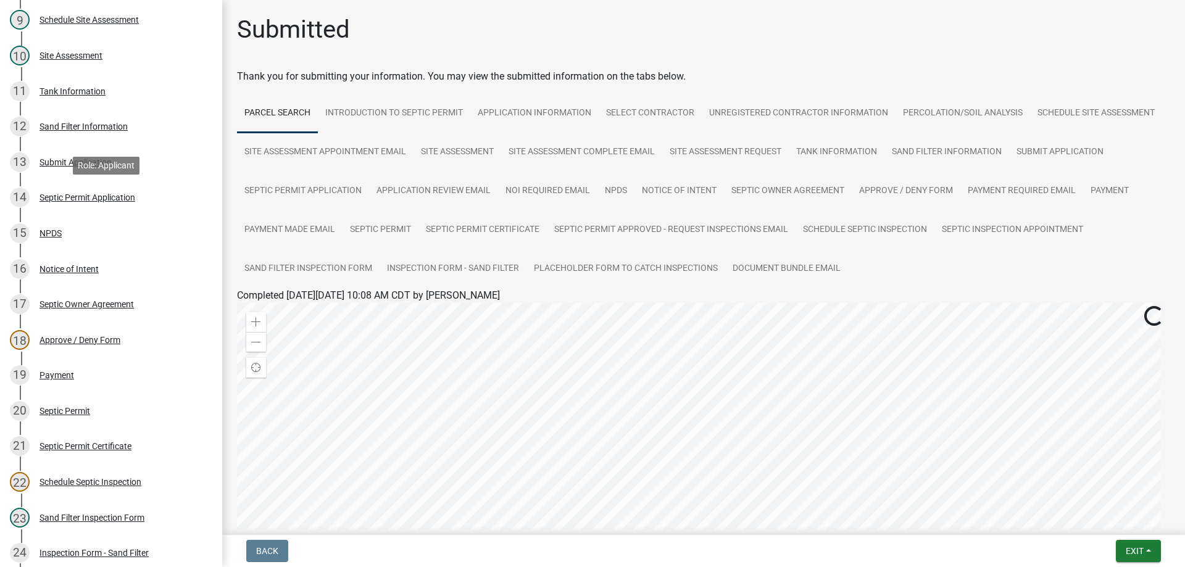
scroll to position [432, 0]
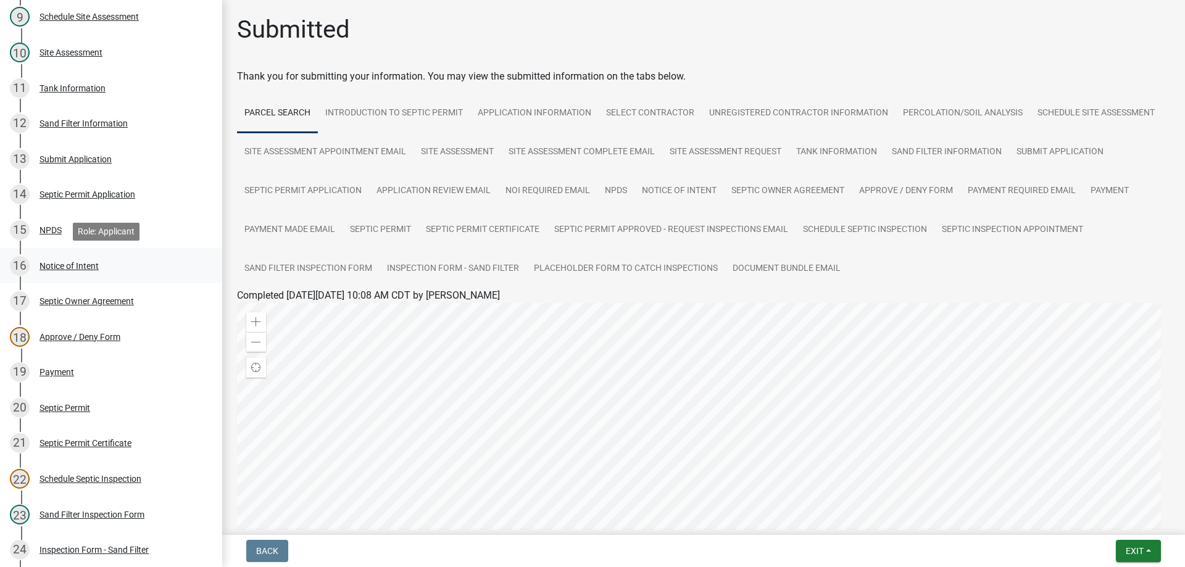
click at [64, 265] on div "Notice of Intent" at bounding box center [68, 266] width 59 height 9
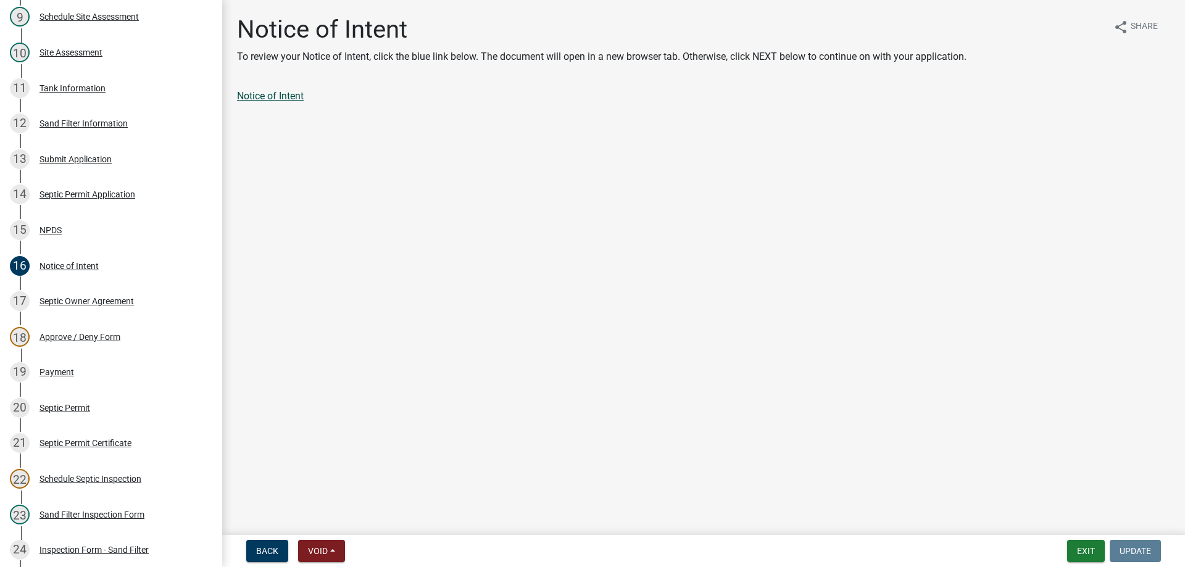
click at [264, 99] on link "Notice of Intent" at bounding box center [270, 96] width 67 height 12
click at [86, 301] on div "Septic Owner Agreement" at bounding box center [86, 301] width 94 height 9
click at [309, 97] on link "Septic Owner Agreement" at bounding box center [290, 96] width 107 height 12
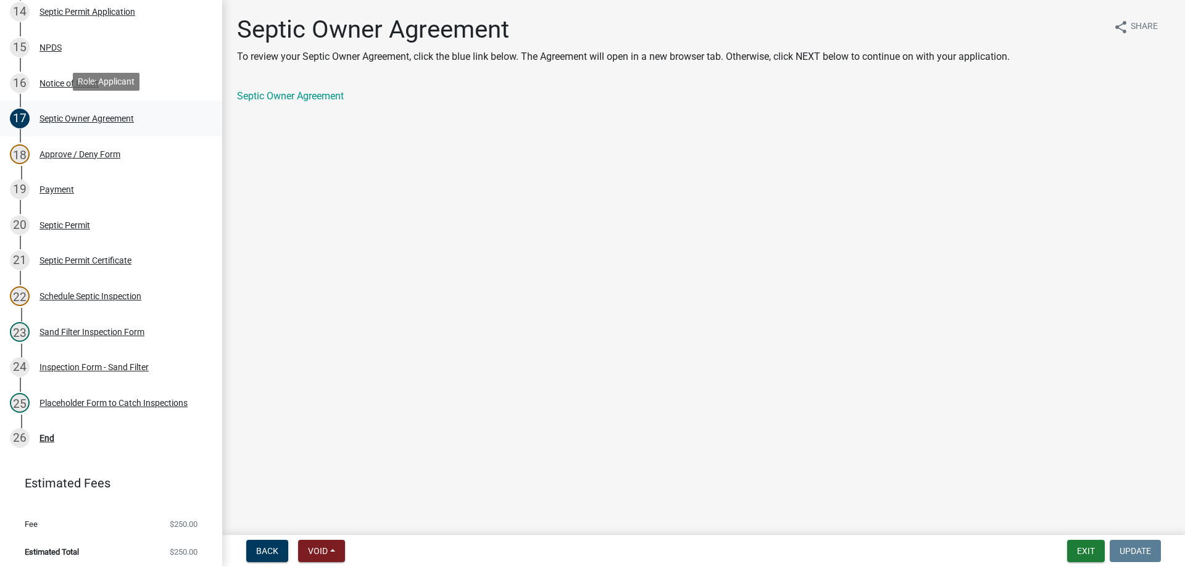
scroll to position [617, 0]
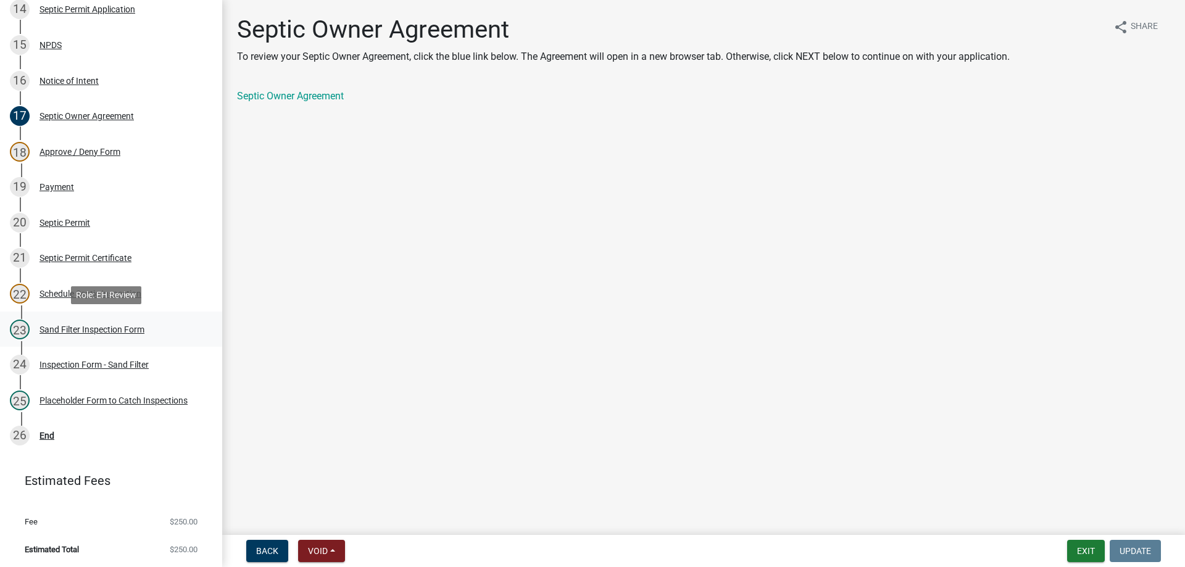
click at [99, 323] on div "23 Sand Filter Inspection Form" at bounding box center [106, 330] width 193 height 20
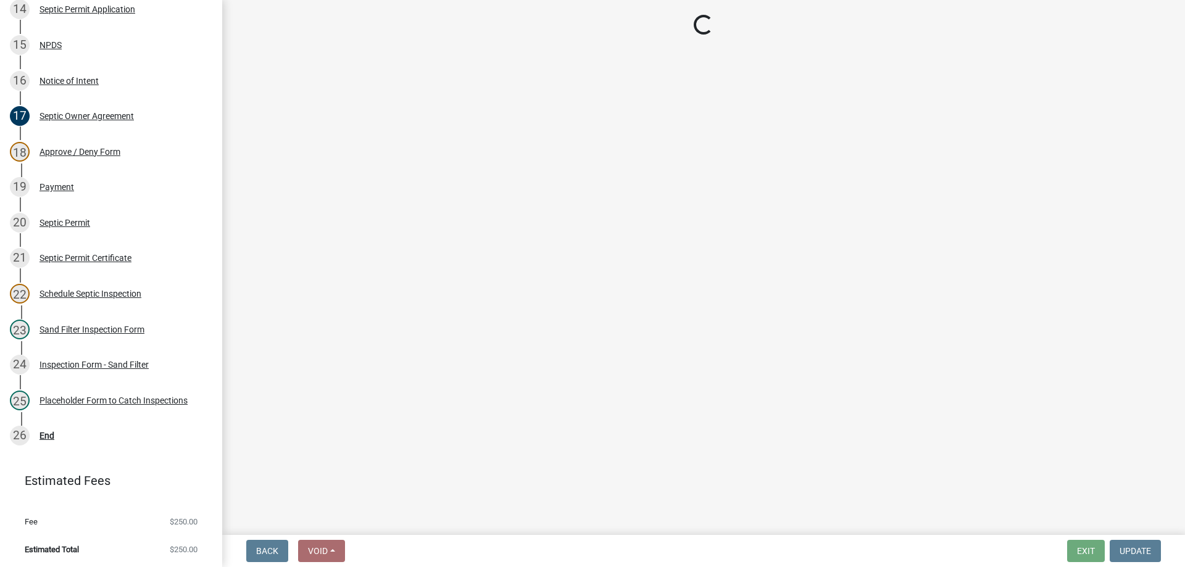
select select "ccc3feb4-466f-4227-91e9-914ee9242bae"
select select "dbe3a1b9-a4b3-48fa-b9c0-fee70399abae"
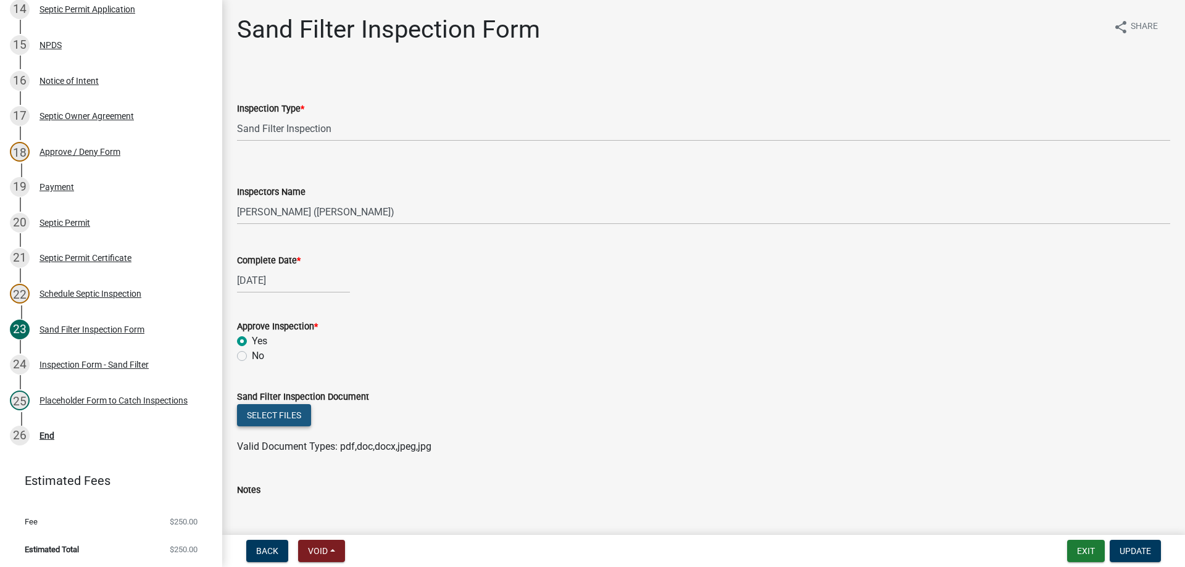
click at [257, 423] on button "Select files" at bounding box center [274, 415] width 74 height 22
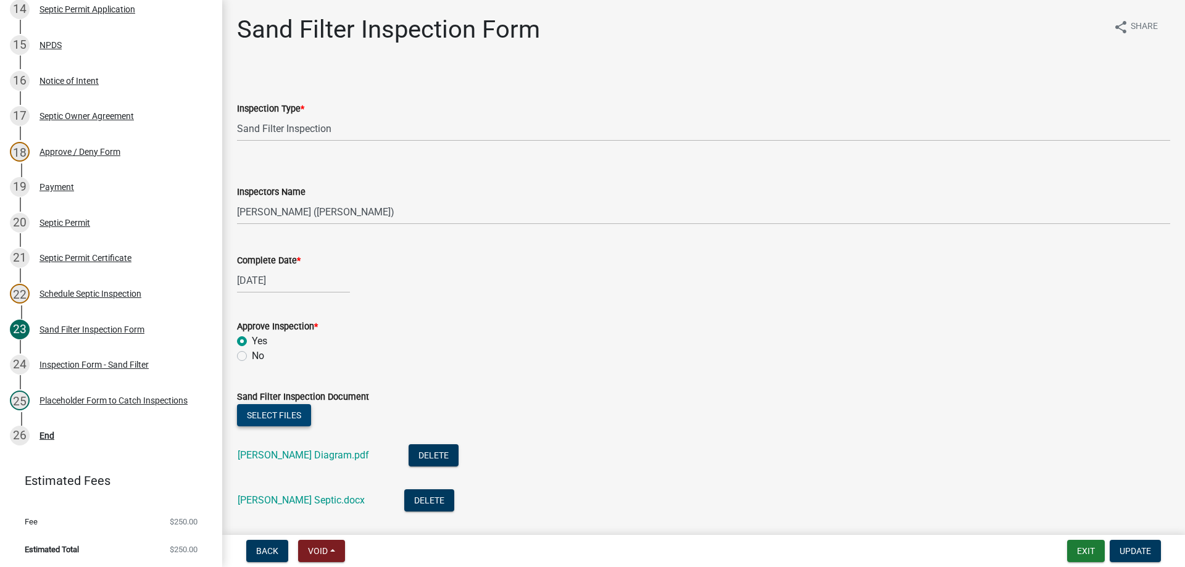
scroll to position [185, 0]
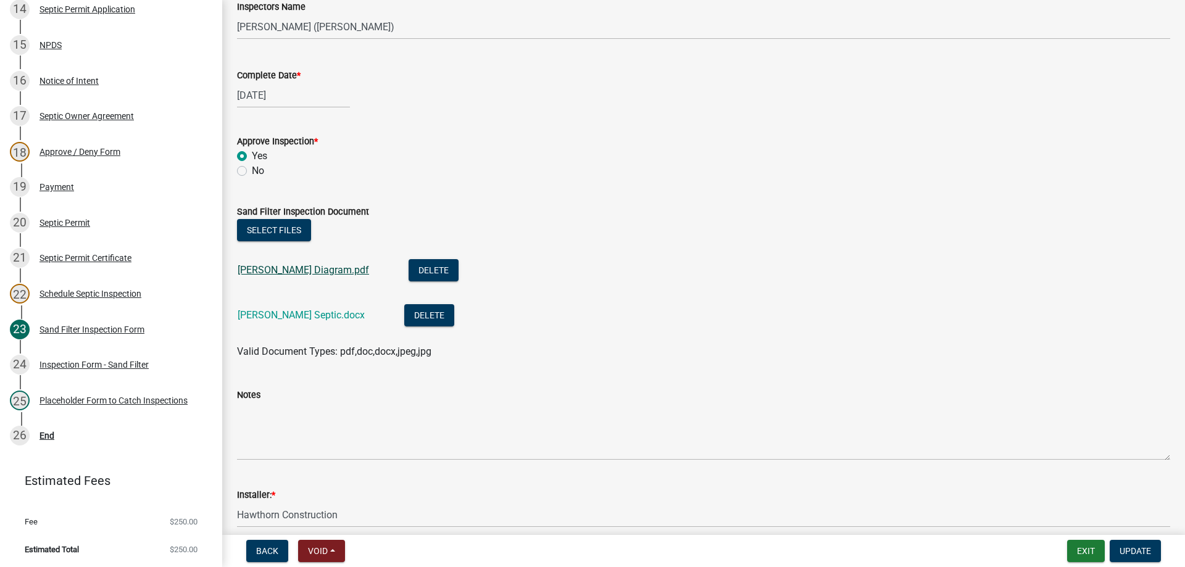
click at [298, 271] on link "[PERSON_NAME] Diagram.pdf" at bounding box center [303, 270] width 131 height 12
click at [269, 316] on link "[PERSON_NAME] Septic.docx" at bounding box center [301, 315] width 127 height 12
click at [1129, 555] on span "Update" at bounding box center [1134, 551] width 31 height 10
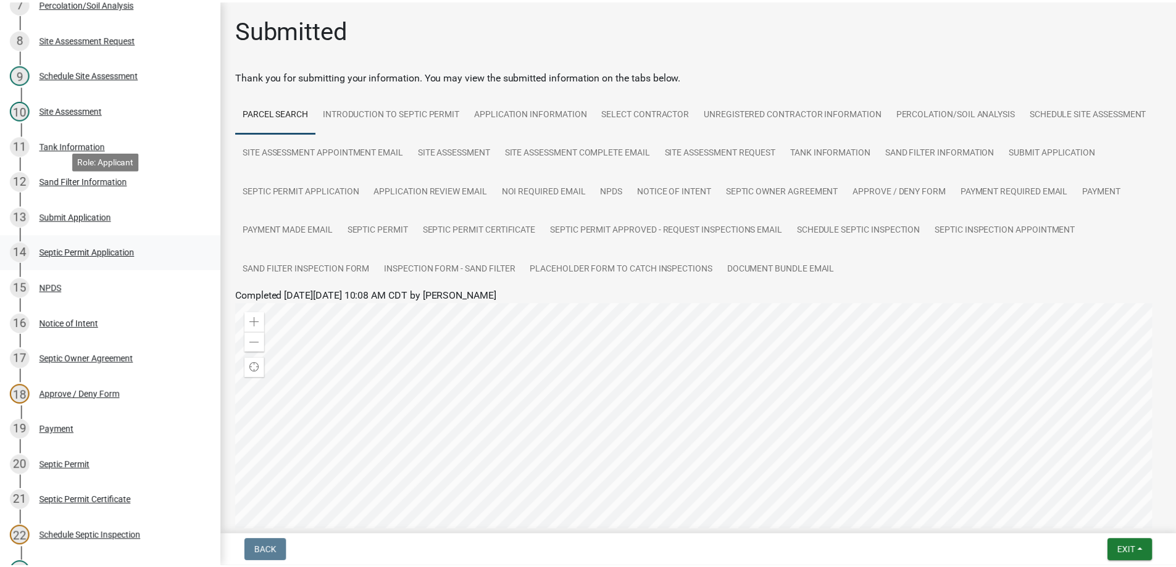
scroll to position [432, 0]
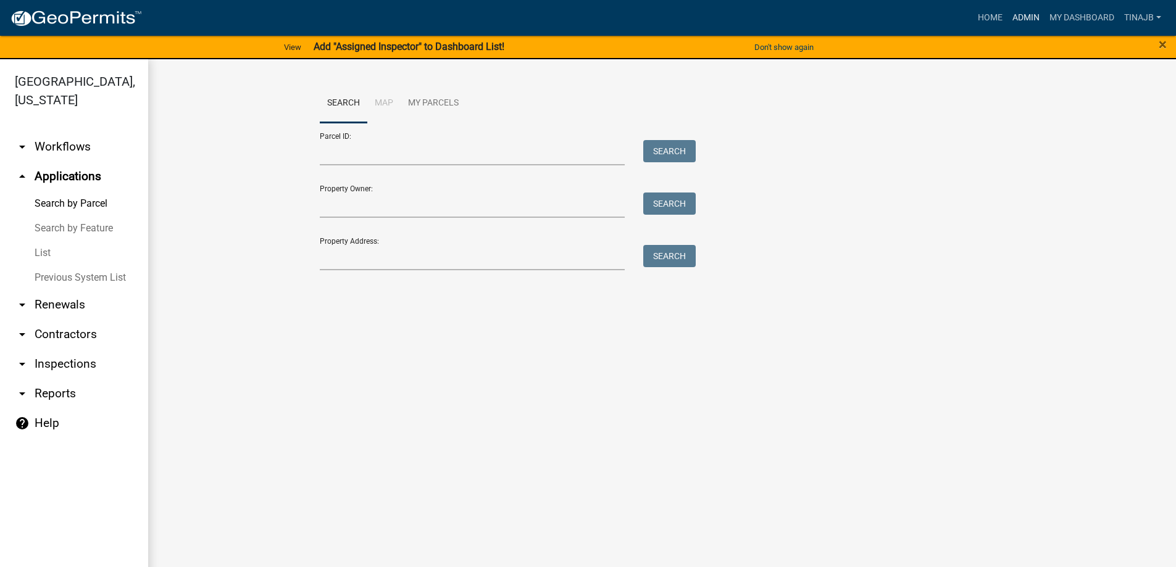
click at [1033, 20] on link "Admin" at bounding box center [1025, 17] width 37 height 23
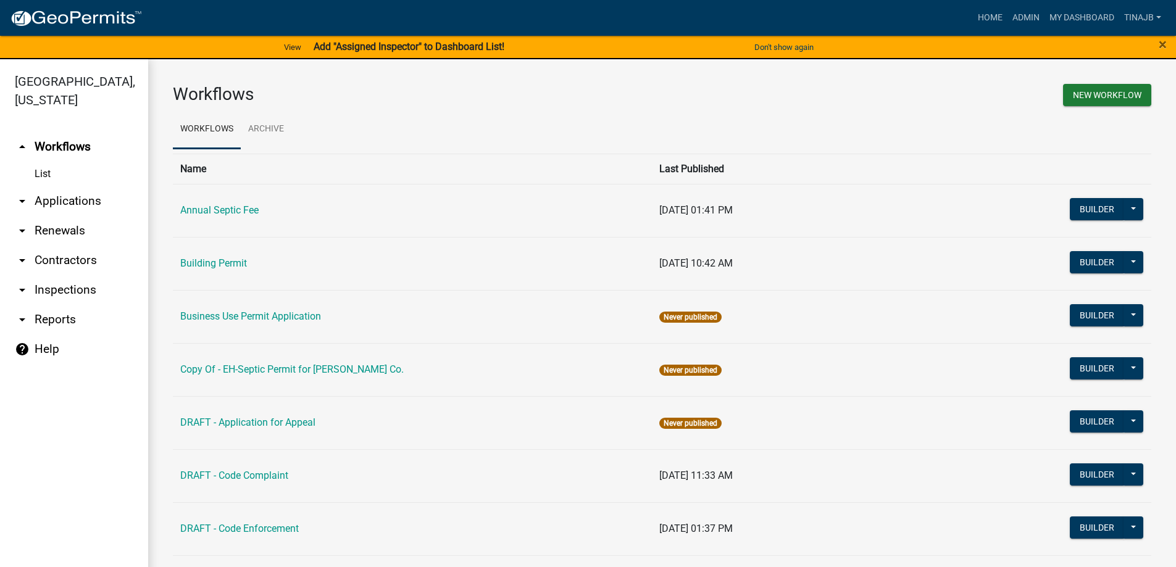
click at [87, 186] on link "arrow_drop_down Applications" at bounding box center [74, 201] width 148 height 30
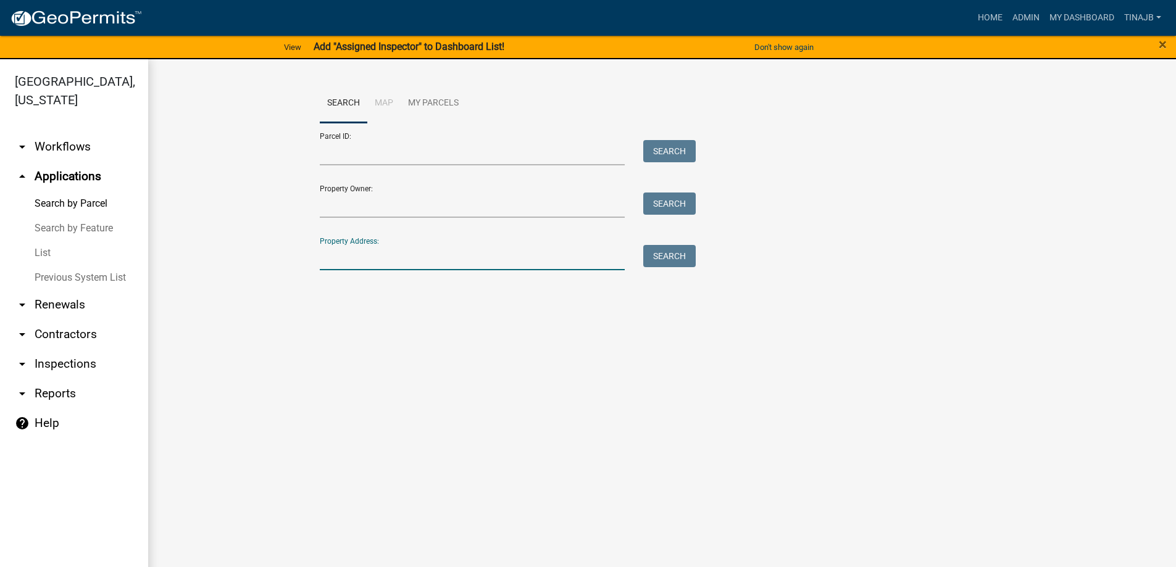
click at [328, 252] on input "Property Address:" at bounding box center [472, 257] width 305 height 25
type input "3396"
click at [678, 259] on button "Search" at bounding box center [669, 256] width 52 height 22
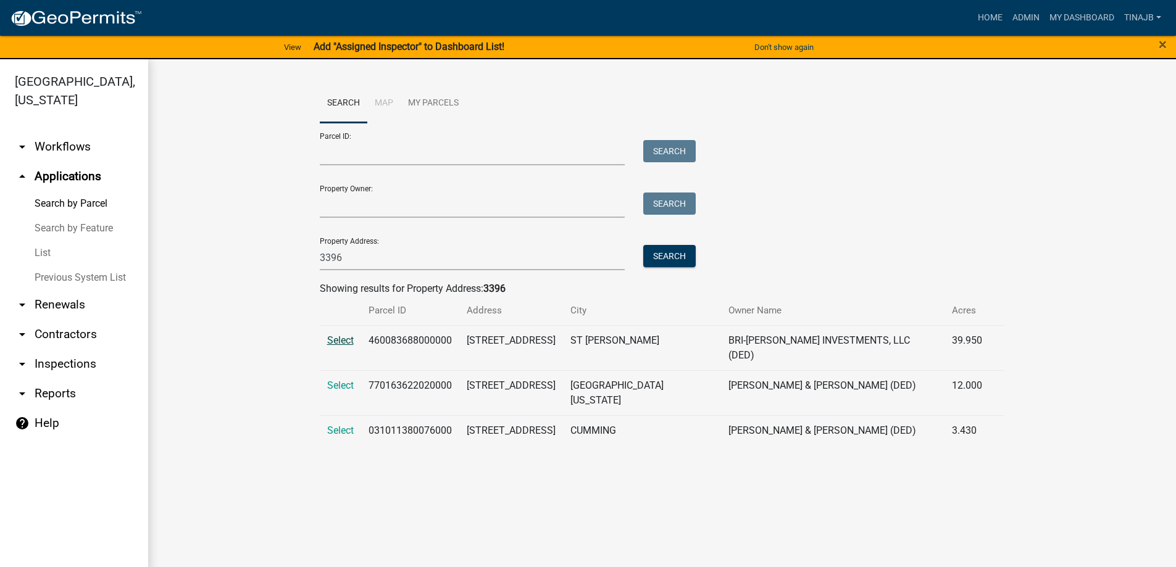
click at [344, 337] on span "Select" at bounding box center [340, 340] width 27 height 12
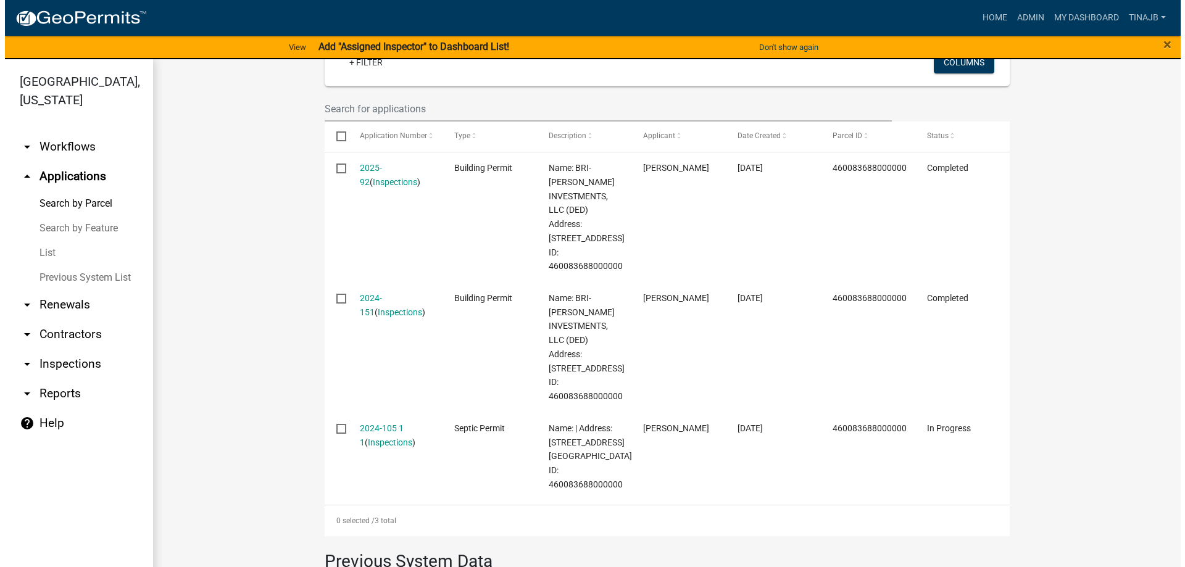
scroll to position [370, 0]
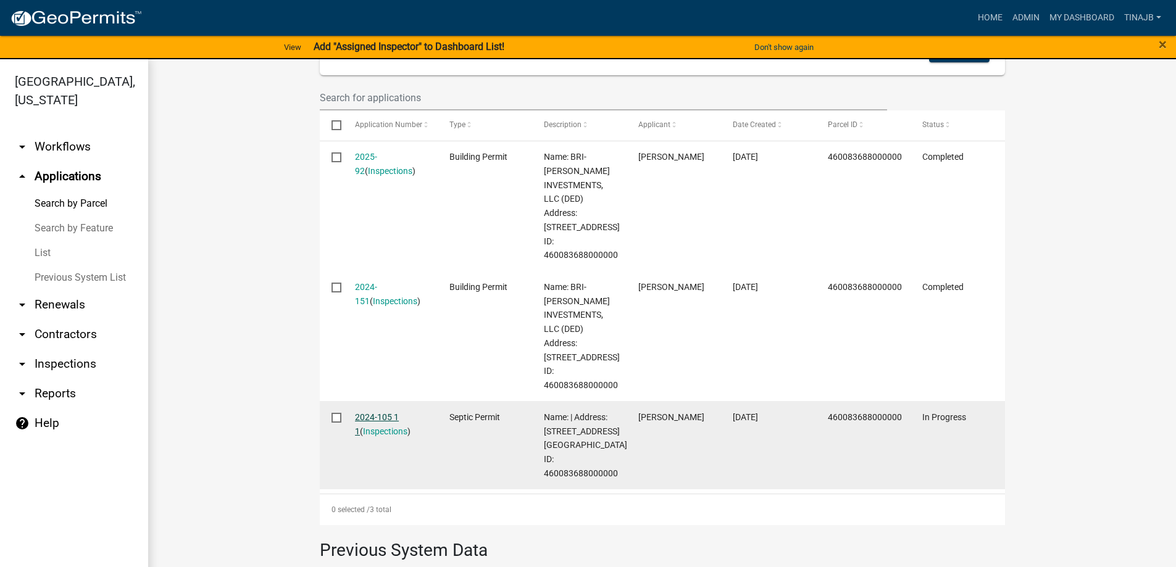
click at [378, 412] on link "2024-105 1 1" at bounding box center [377, 424] width 44 height 24
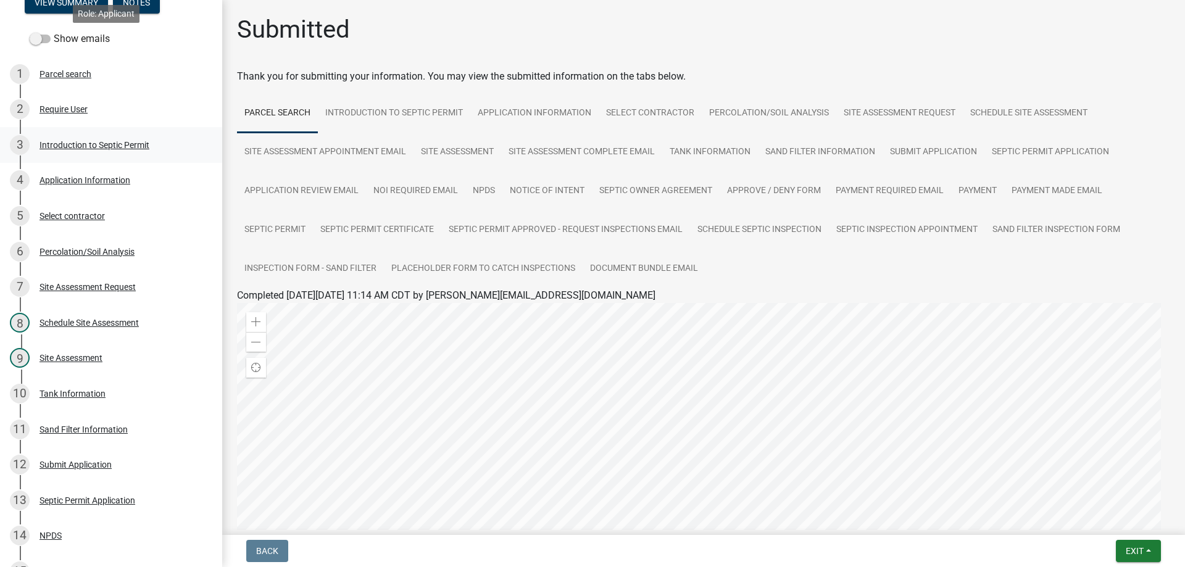
scroll to position [89, 0]
click at [81, 177] on div "Application Information" at bounding box center [84, 181] width 91 height 9
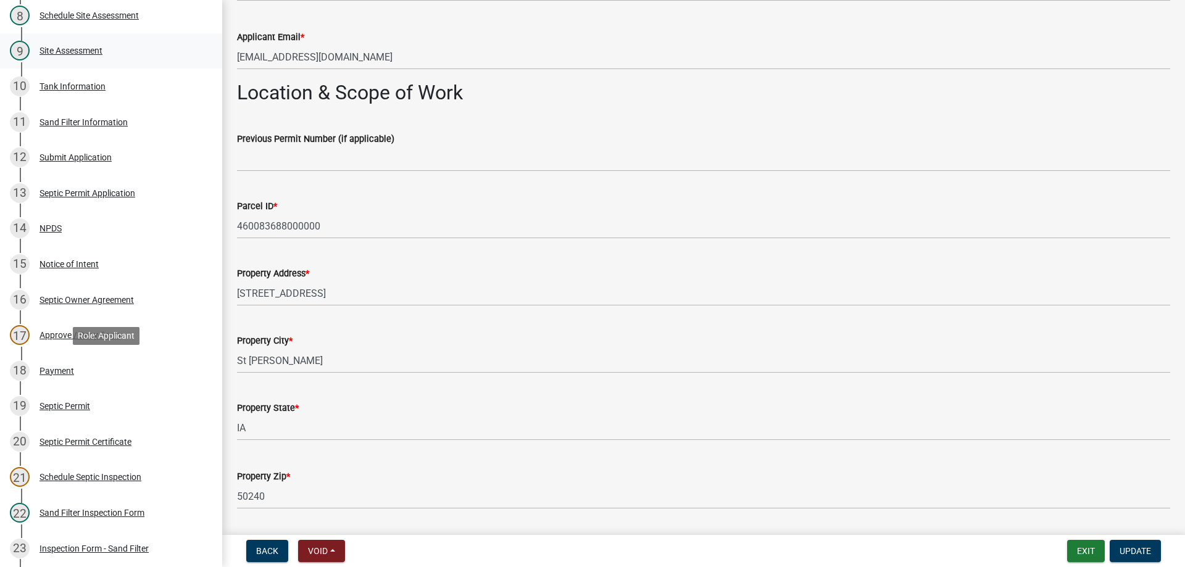
scroll to position [521, 0]
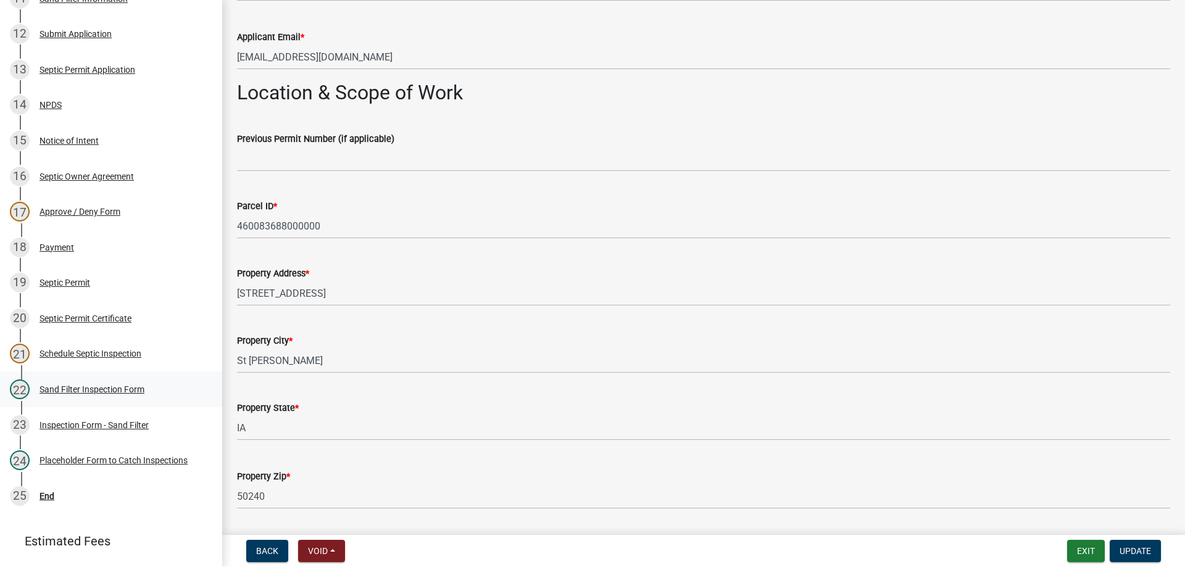
click at [85, 387] on div "Sand Filter Inspection Form" at bounding box center [91, 389] width 105 height 9
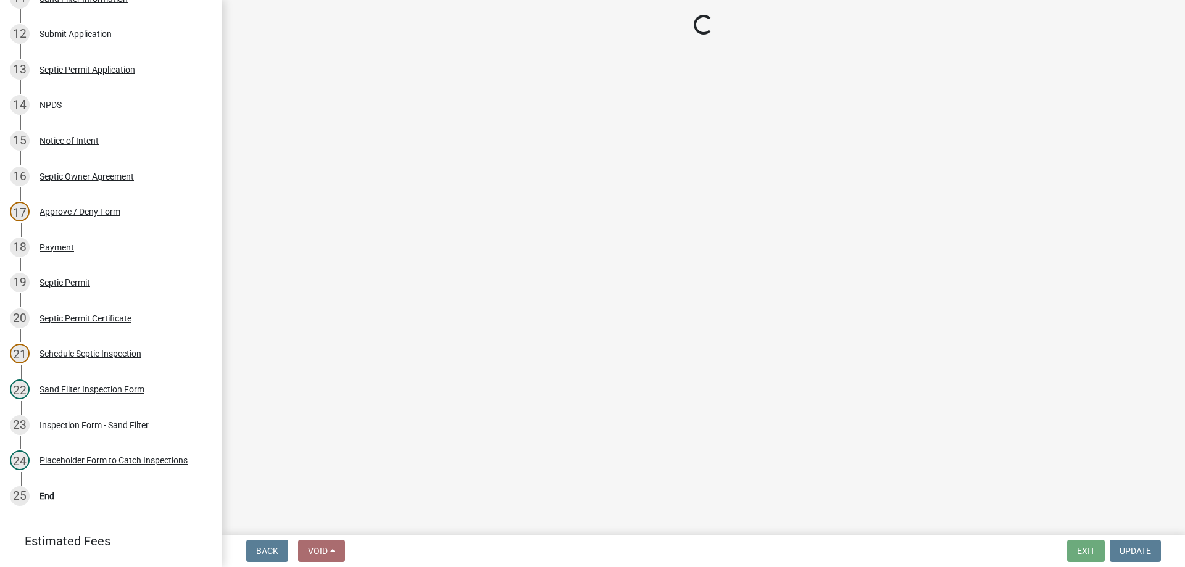
select select "ccc3feb4-466f-4227-91e9-914ee9242bae"
select select "dbe3a1b9-a4b3-48fa-b9c0-fee70399abae"
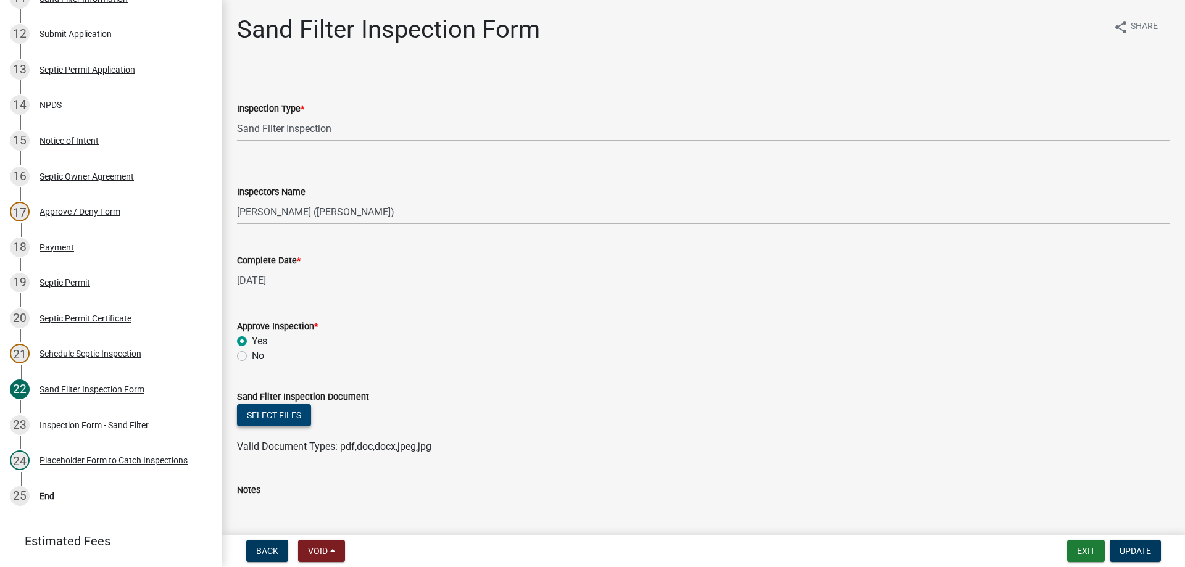
click at [273, 421] on button "Select files" at bounding box center [274, 415] width 74 height 22
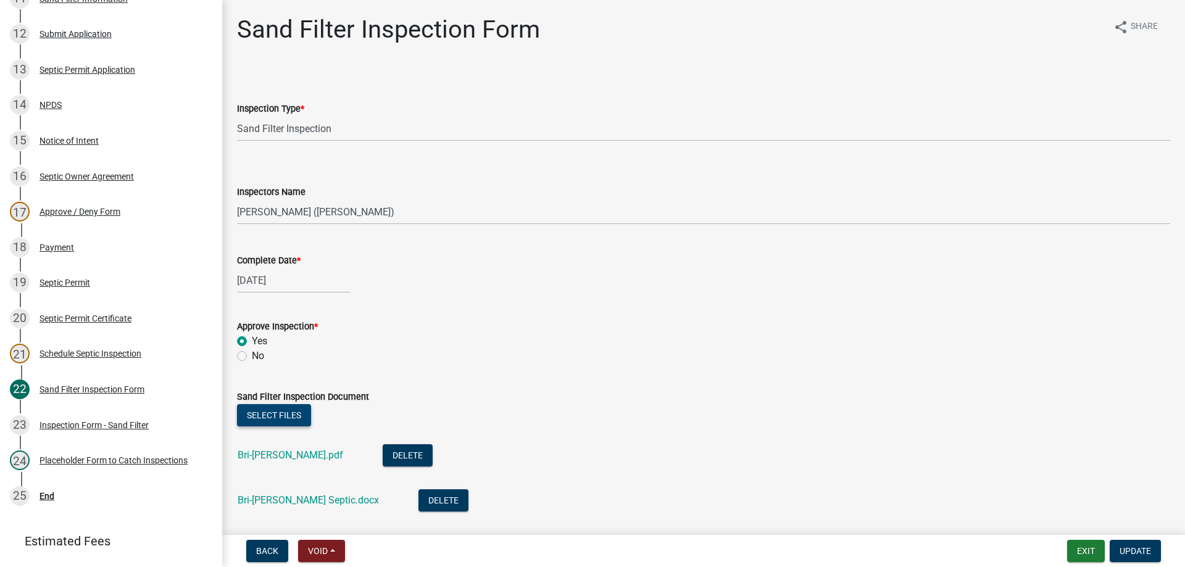
scroll to position [123, 0]
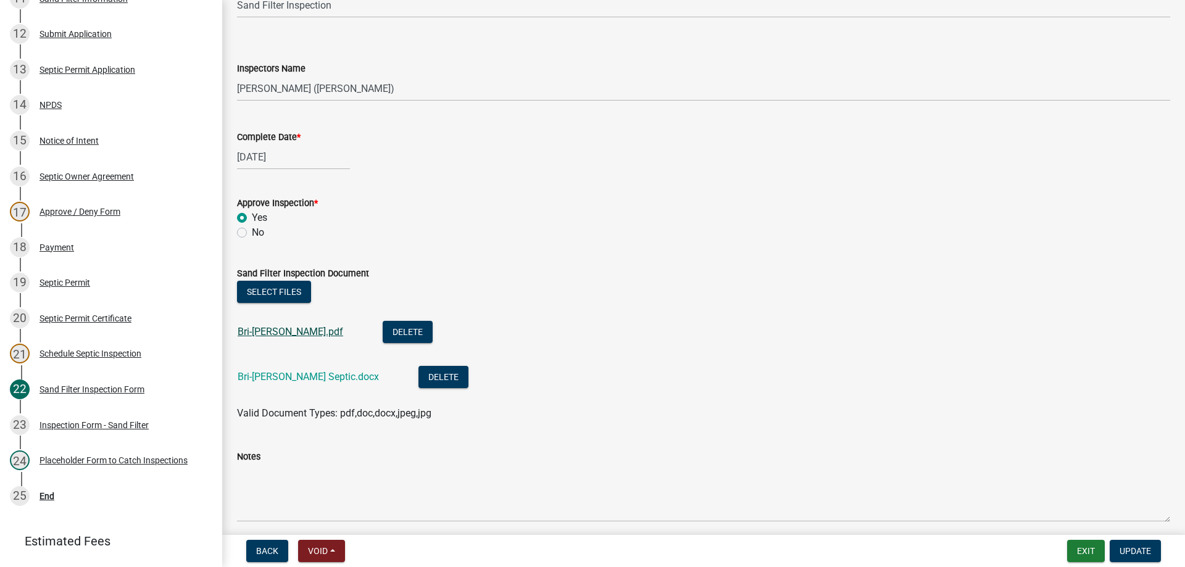
click at [304, 334] on link "Bri-[PERSON_NAME].pdf" at bounding box center [291, 332] width 106 height 12
click at [262, 374] on link "Bri-[PERSON_NAME] Septic.docx" at bounding box center [308, 377] width 141 height 12
click at [1147, 546] on span "Update" at bounding box center [1134, 551] width 31 height 10
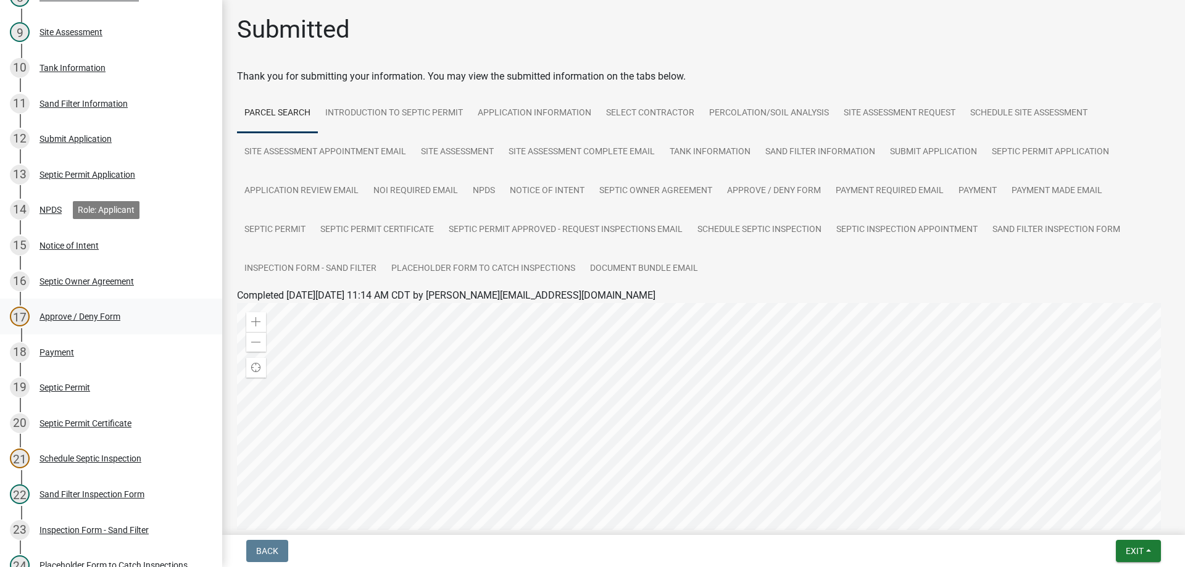
scroll to position [398, 0]
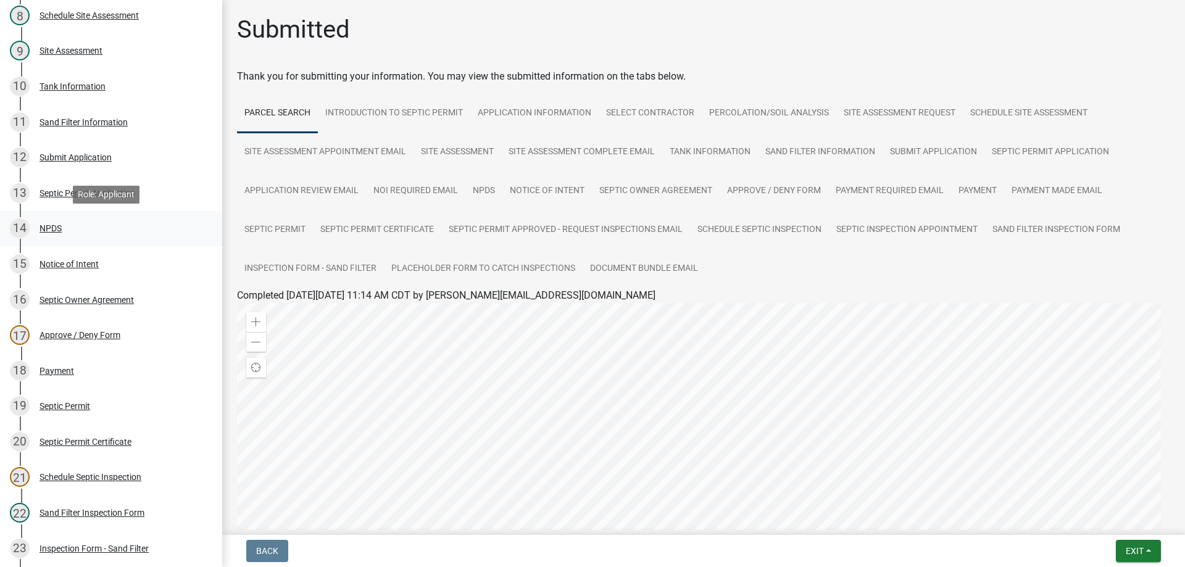
click at [54, 225] on div "NPDS" at bounding box center [50, 228] width 22 height 9
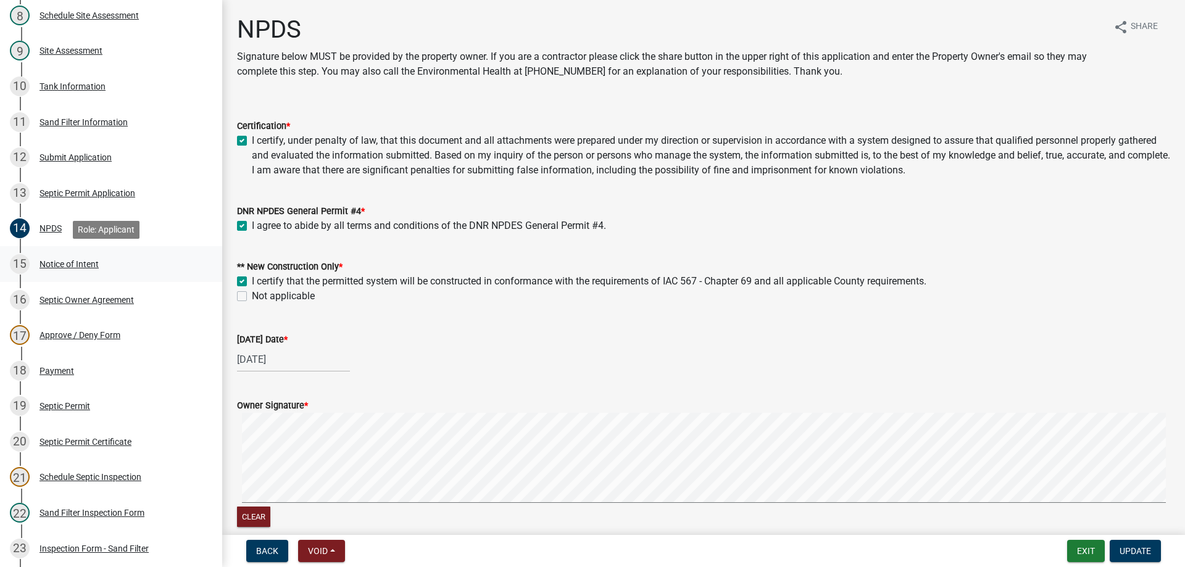
click at [87, 262] on div "Notice of Intent" at bounding box center [68, 264] width 59 height 9
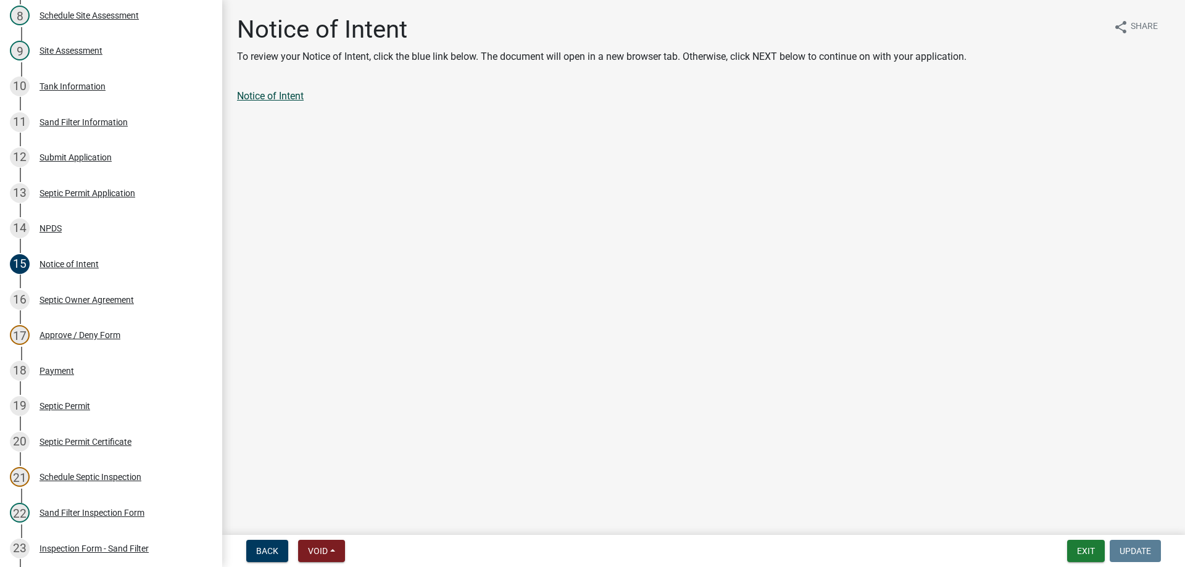
click at [255, 98] on link "Notice of Intent" at bounding box center [270, 96] width 67 height 12
click at [90, 301] on div "Septic Owner Agreement" at bounding box center [86, 300] width 94 height 9
click at [298, 94] on link "Septic Owner Agreement" at bounding box center [290, 96] width 107 height 12
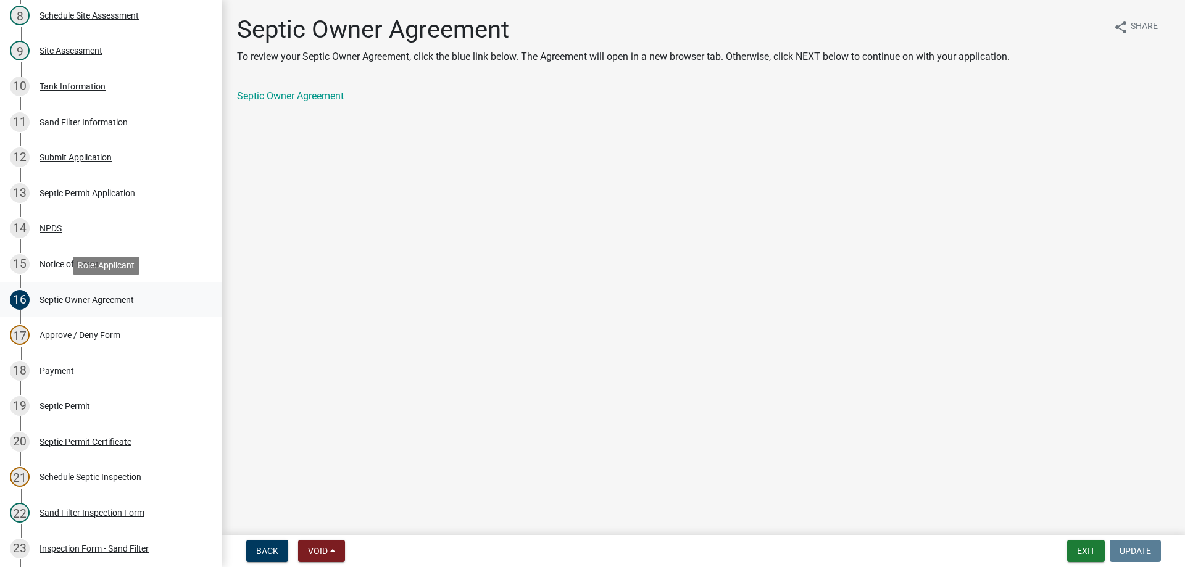
scroll to position [583, 0]
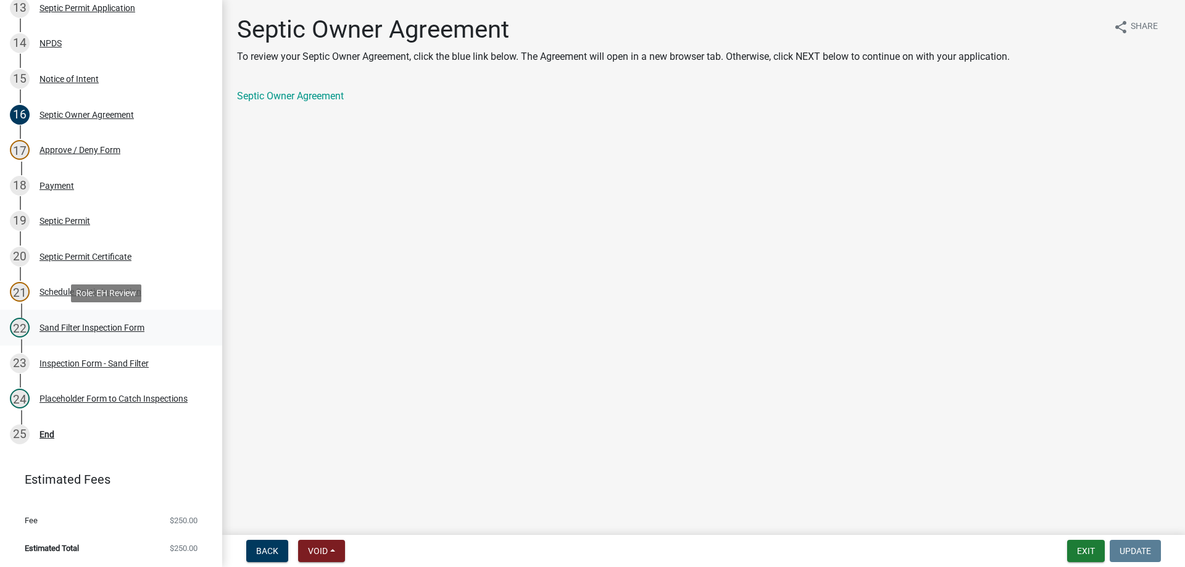
click at [98, 328] on div "Sand Filter Inspection Form" at bounding box center [91, 327] width 105 height 9
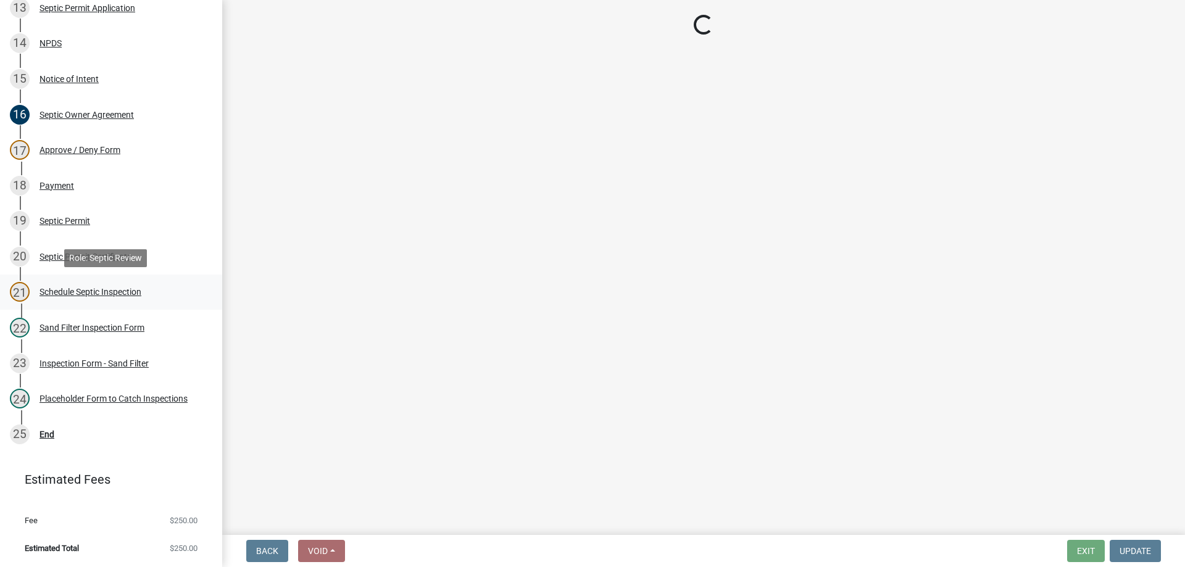
select select "ccc3feb4-466f-4227-91e9-914ee9242bae"
select select "dbe3a1b9-a4b3-48fa-b9c0-fee70399abae"
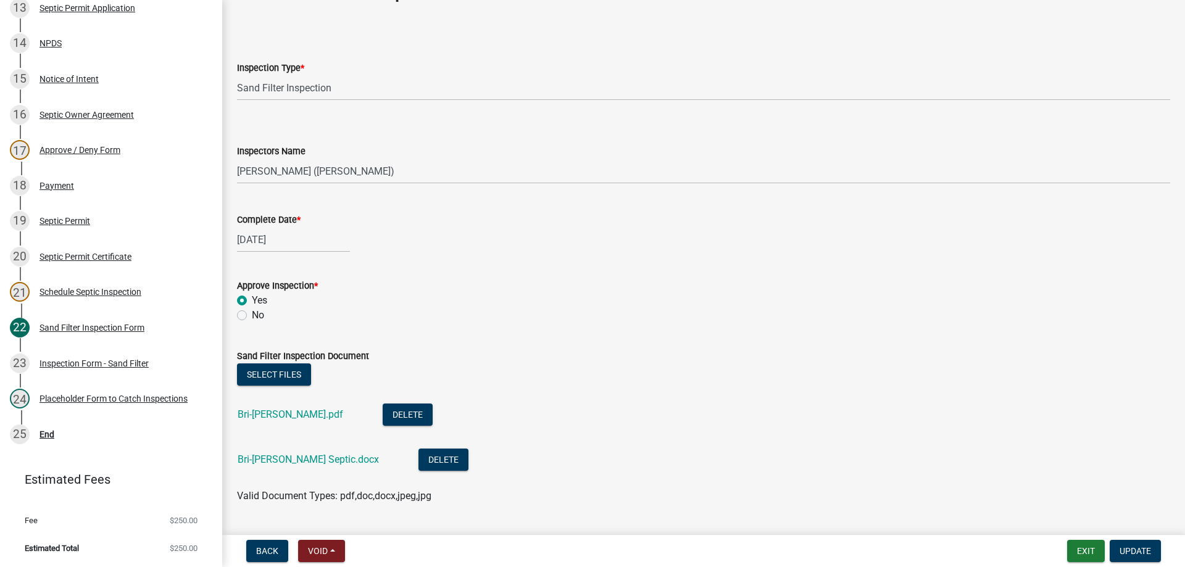
scroll to position [62, 0]
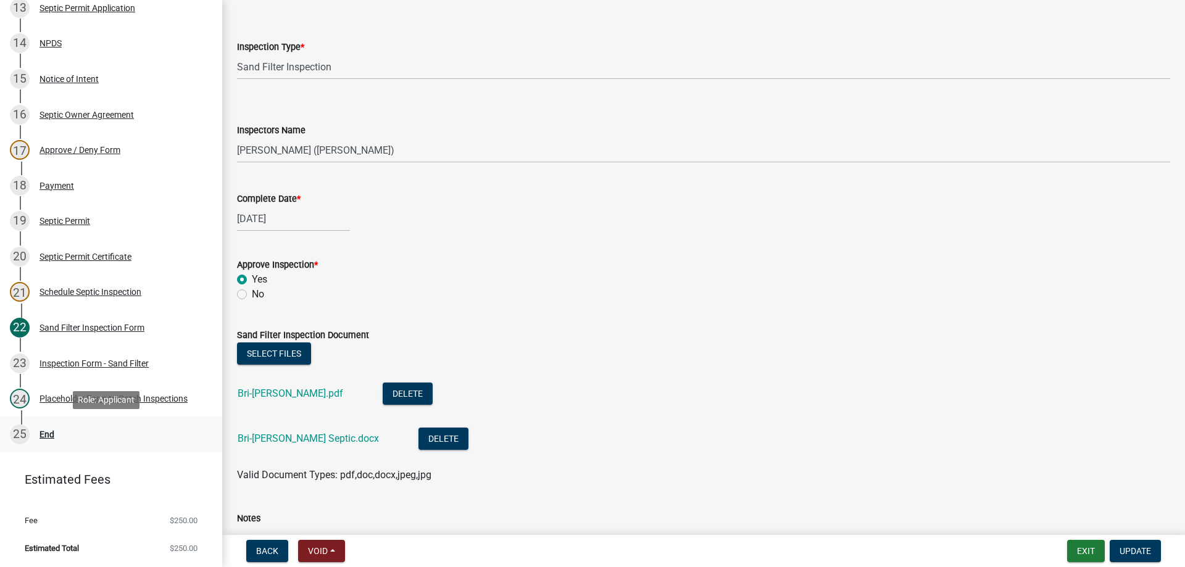
click at [49, 434] on div "End" at bounding box center [46, 434] width 15 height 9
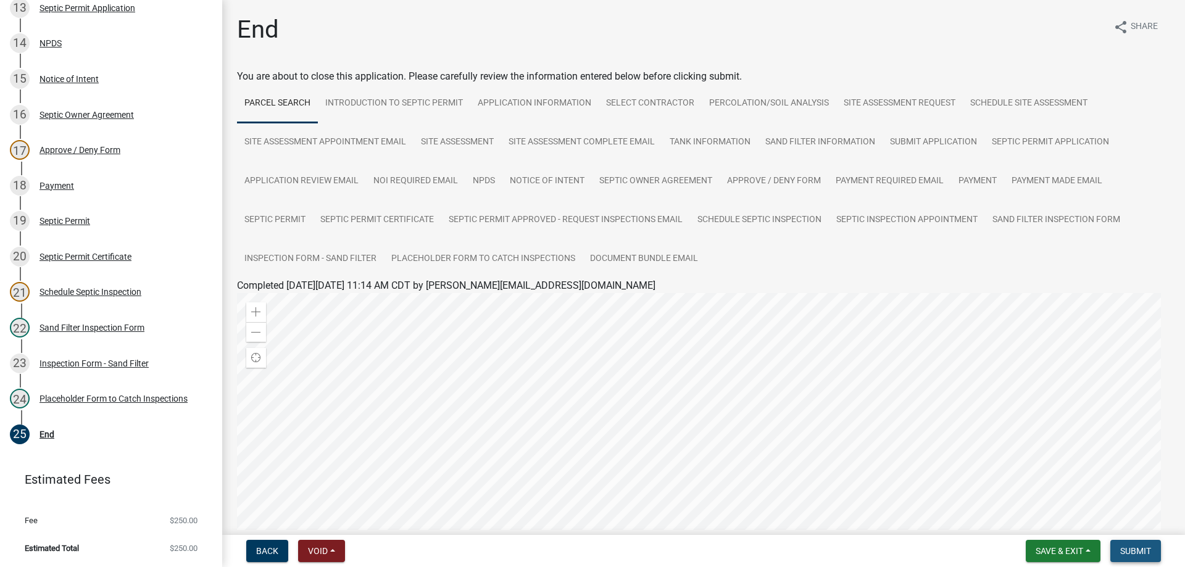
click at [1129, 550] on span "Submit" at bounding box center [1135, 551] width 31 height 10
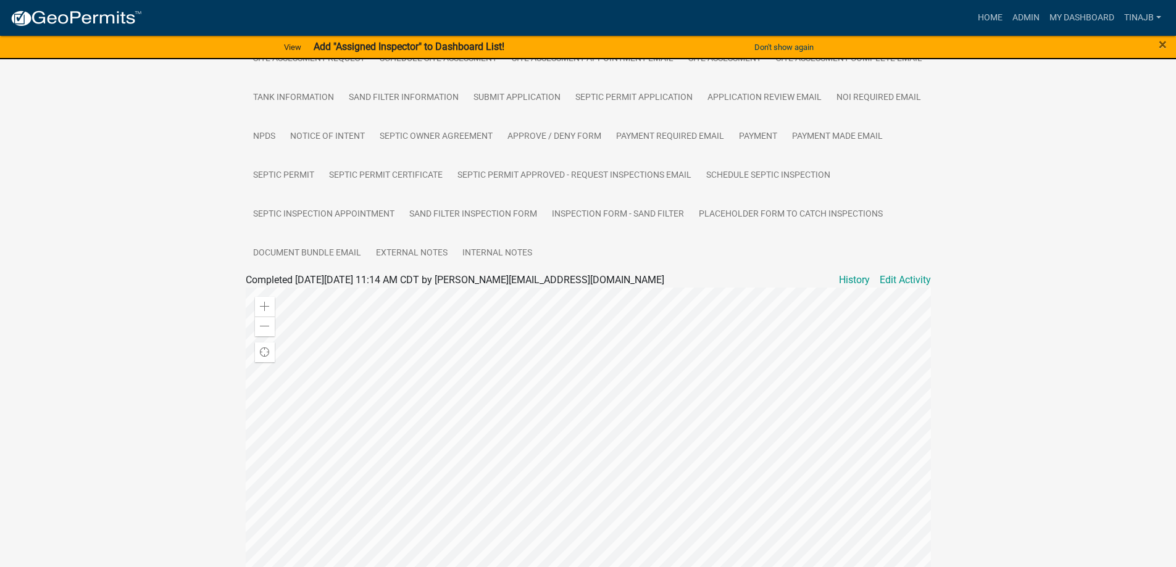
scroll to position [173, 0]
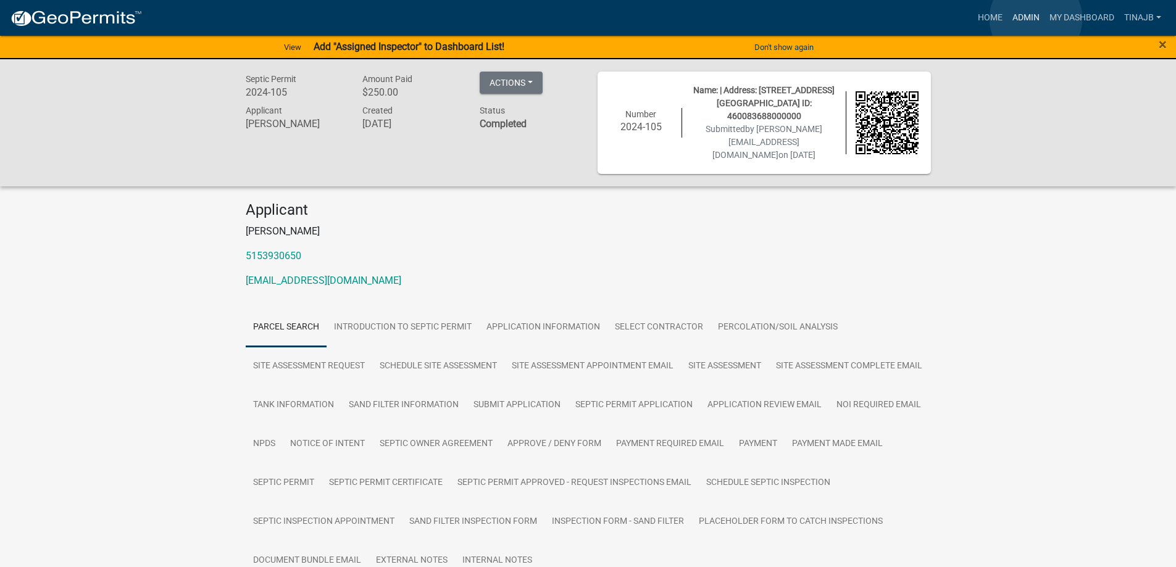
click at [1036, 19] on link "Admin" at bounding box center [1025, 17] width 37 height 23
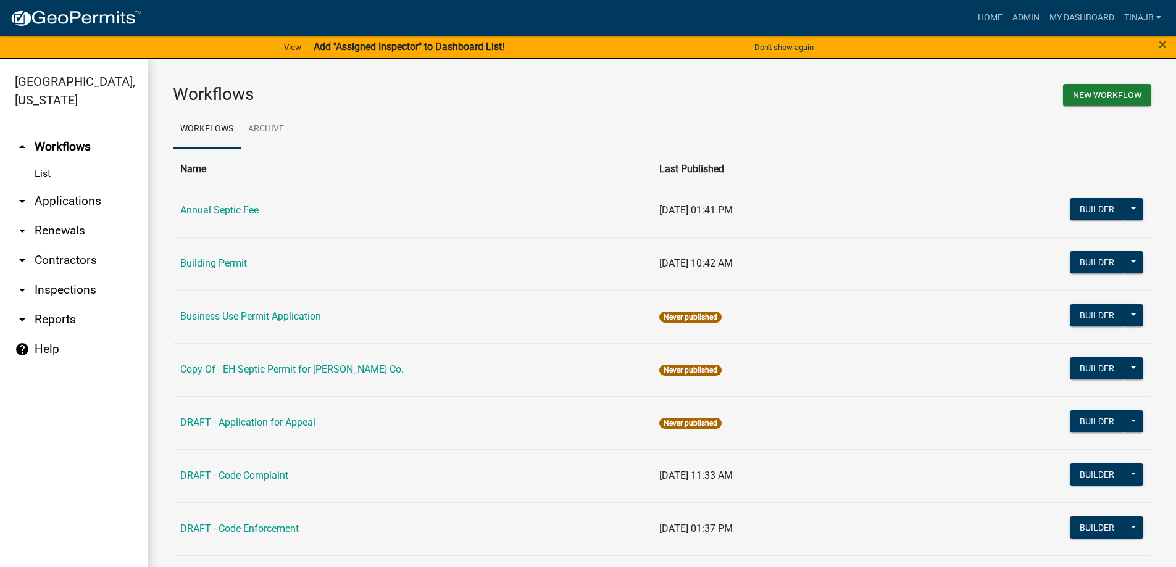
click at [85, 188] on link "arrow_drop_down Applications" at bounding box center [74, 201] width 148 height 30
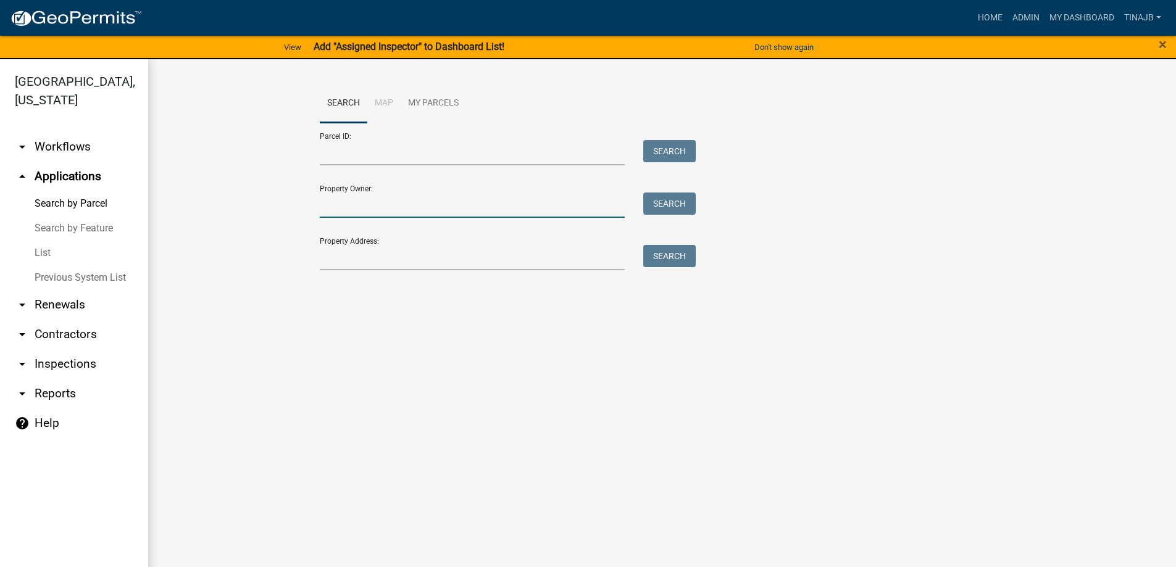
click at [377, 208] on input "Property Owner:" at bounding box center [472, 205] width 305 height 25
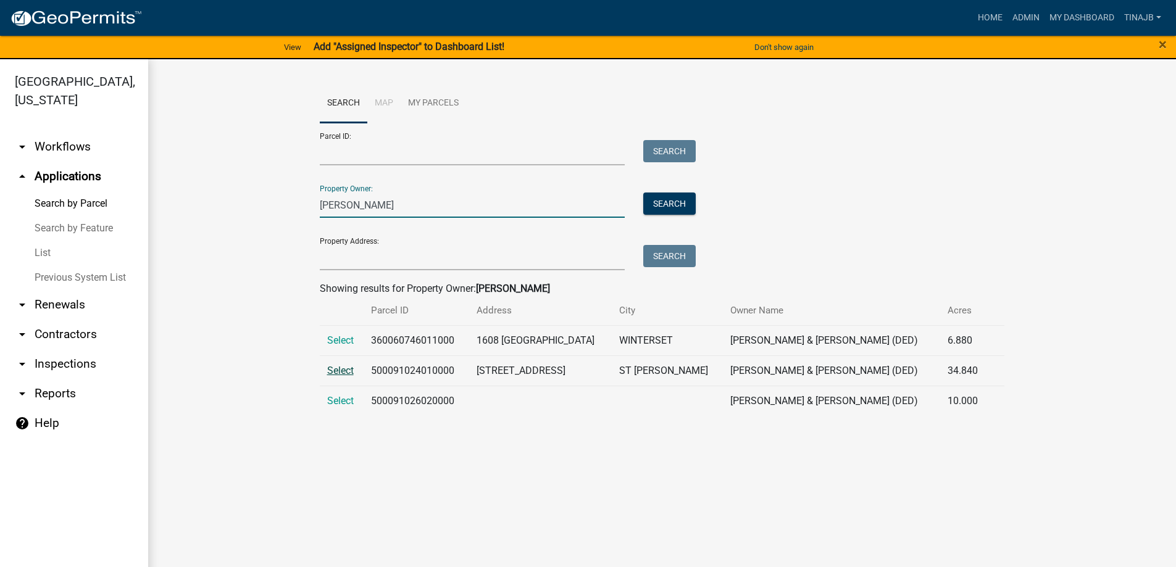
type input "[PERSON_NAME]"
click at [339, 373] on span "Select" at bounding box center [340, 371] width 27 height 12
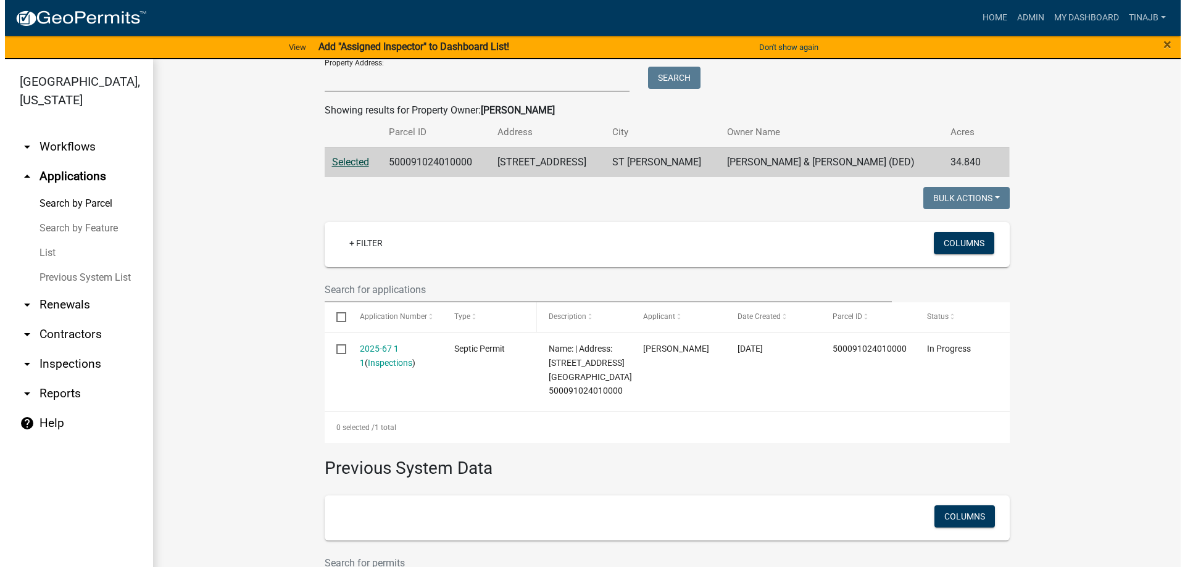
scroll to position [185, 0]
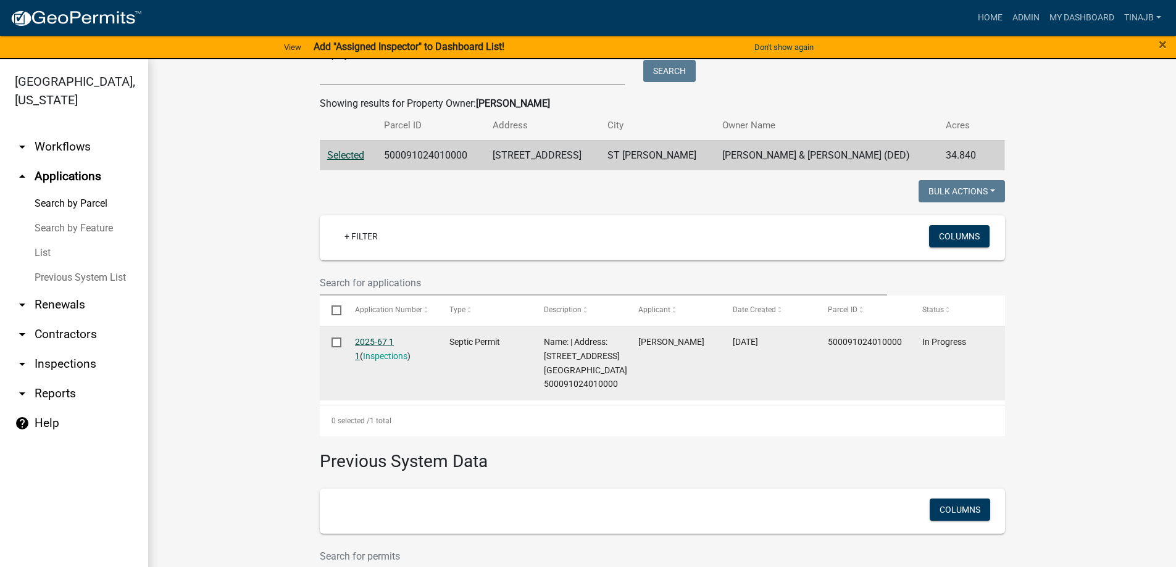
click at [357, 343] on link "2025-67 1 1" at bounding box center [374, 349] width 39 height 24
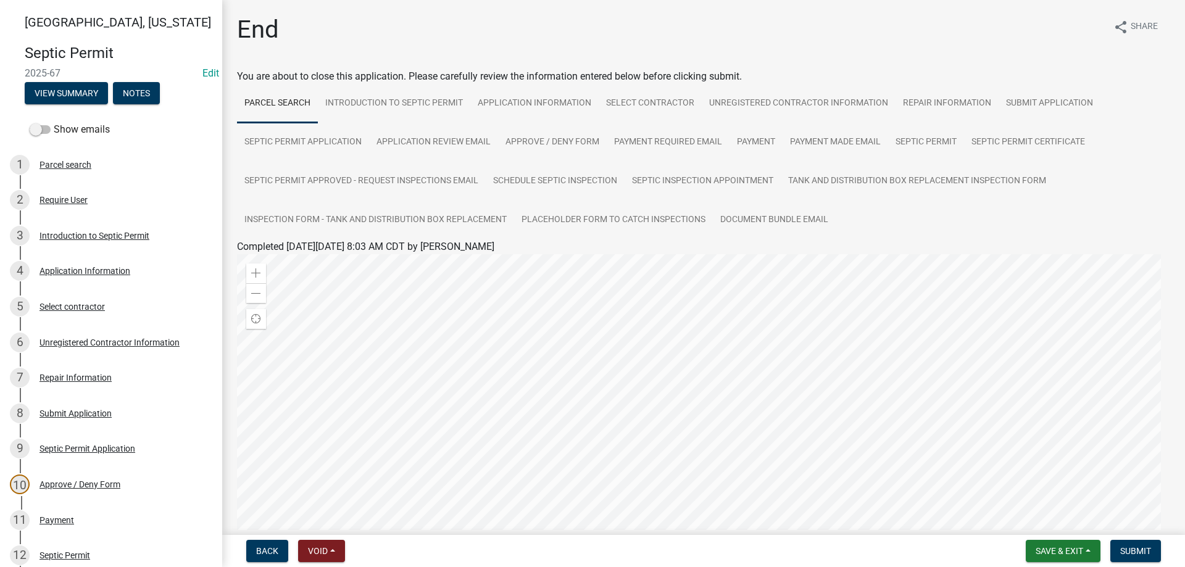
click at [1131, 363] on div at bounding box center [703, 408] width 933 height 309
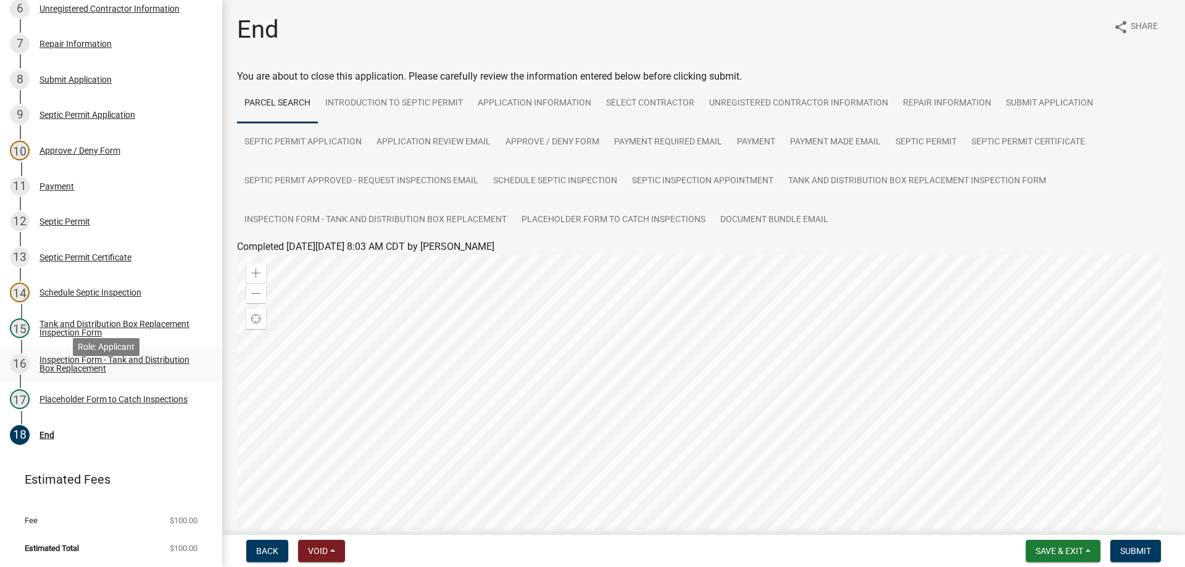
scroll to position [210, 0]
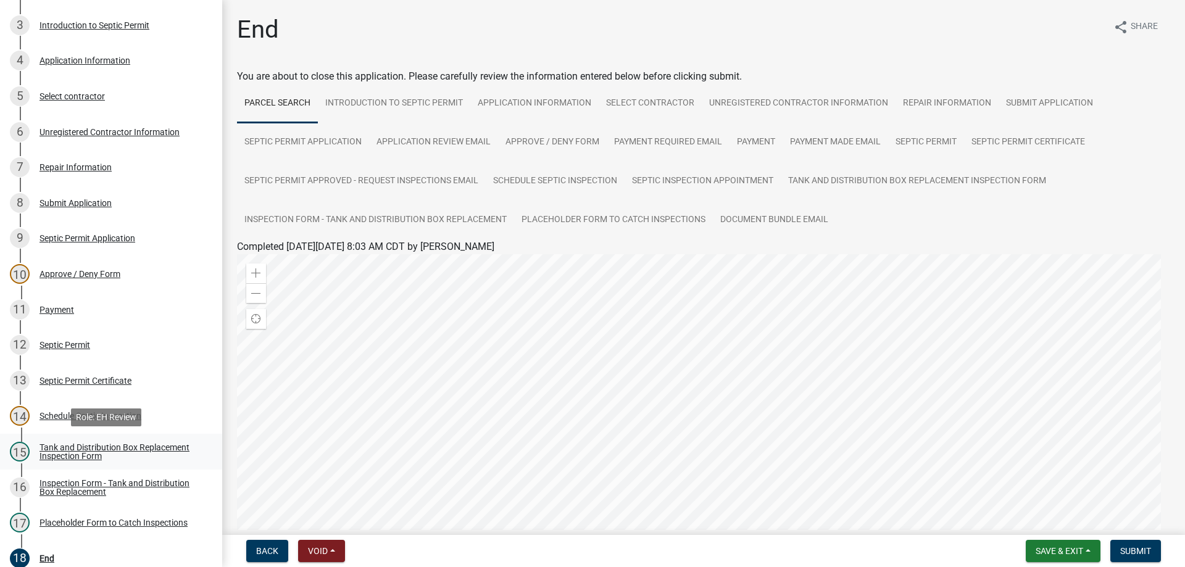
click at [102, 449] on div "Tank and Distribution Box Replacement Inspection Form" at bounding box center [120, 451] width 163 height 17
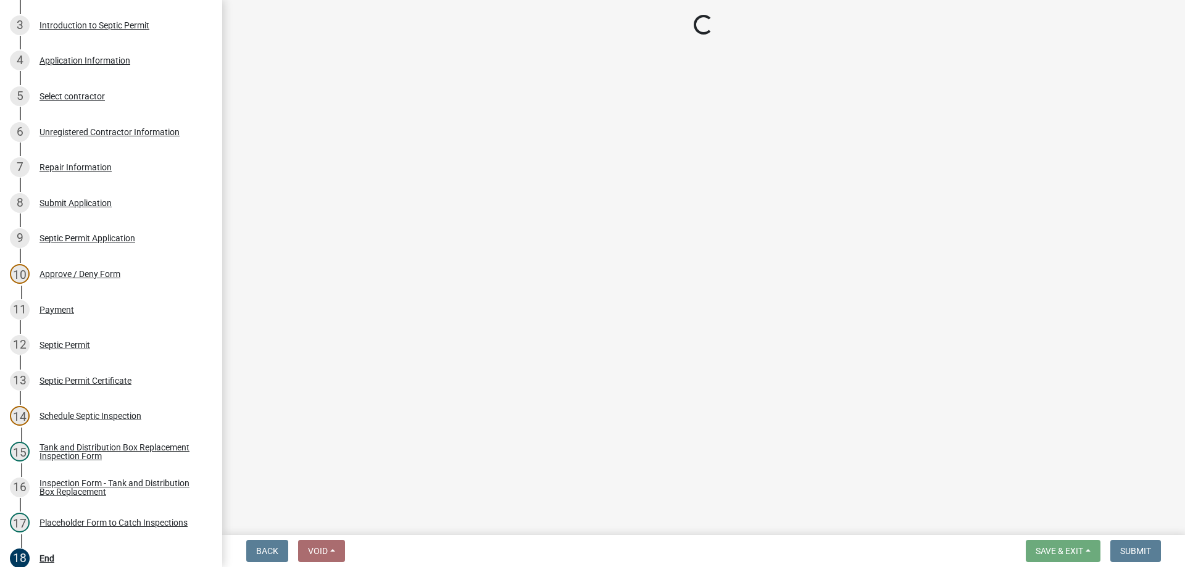
select select "e337d7bd-33c1-4807-911f-c39fd99c3b85"
select select "dbe3a1b9-a4b3-48fa-b9c0-fee70399abae"
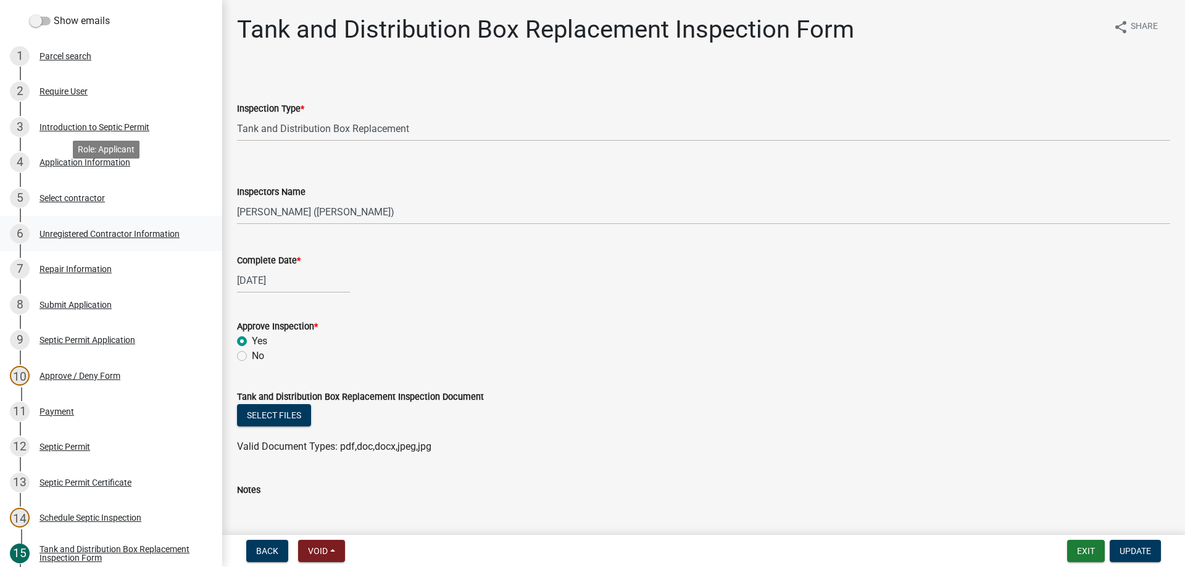
scroll to position [87, 0]
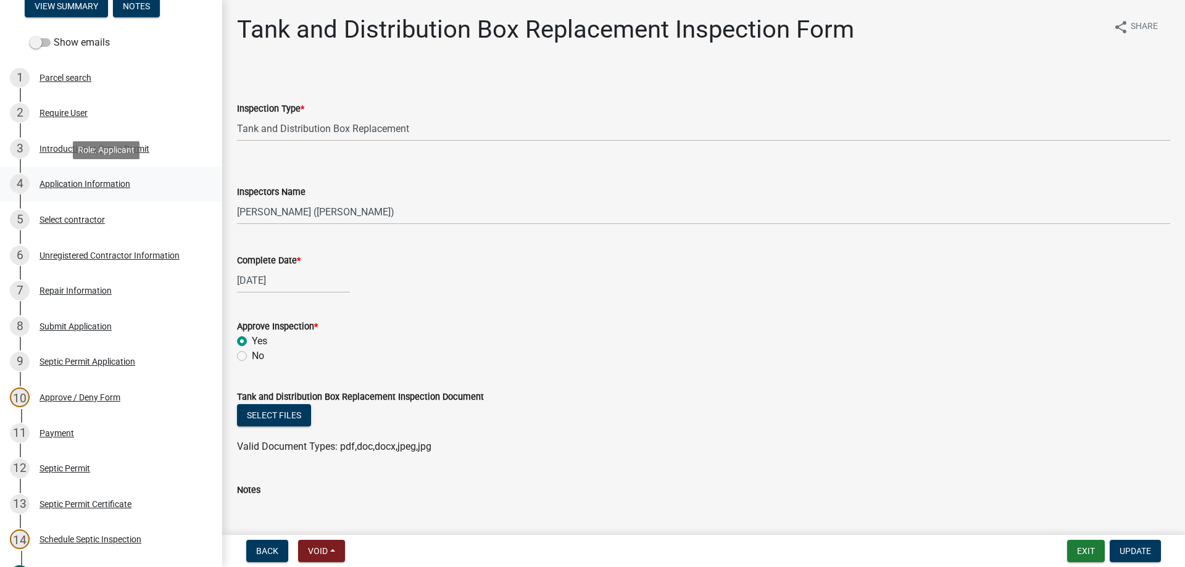
click at [85, 177] on div "4 Application Information" at bounding box center [106, 184] width 193 height 20
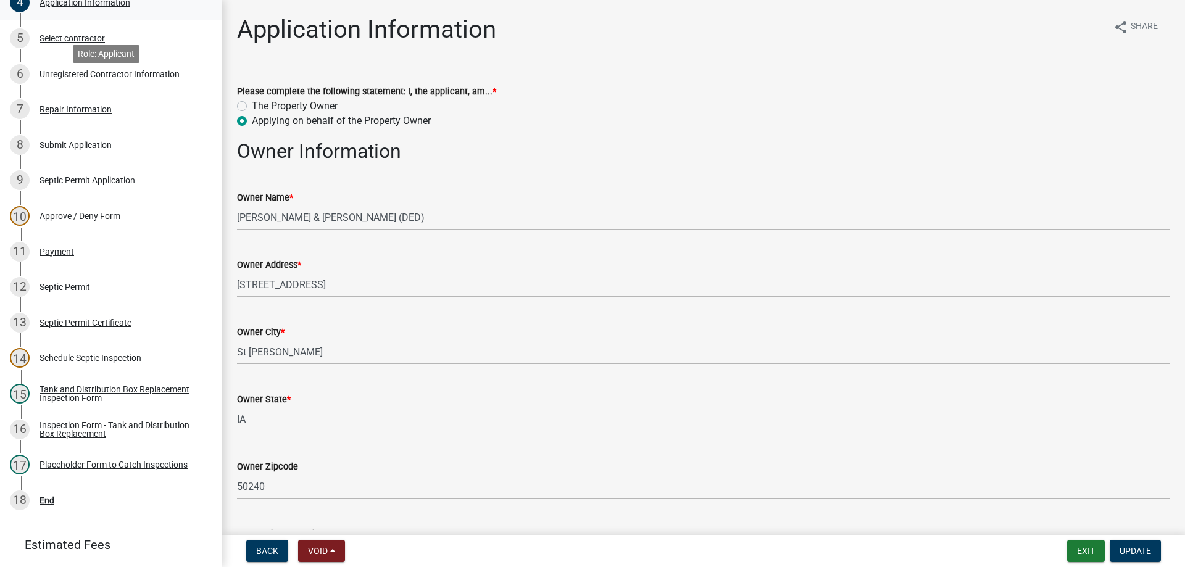
scroll to position [334, 0]
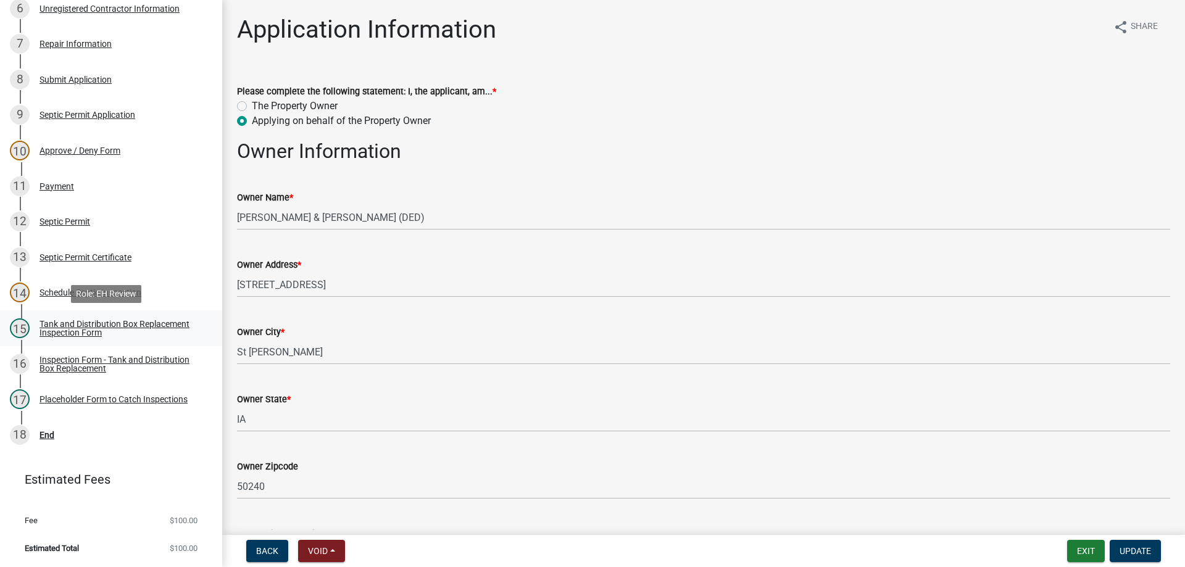
click at [93, 325] on div "Tank and Distribution Box Replacement Inspection Form" at bounding box center [120, 328] width 163 height 17
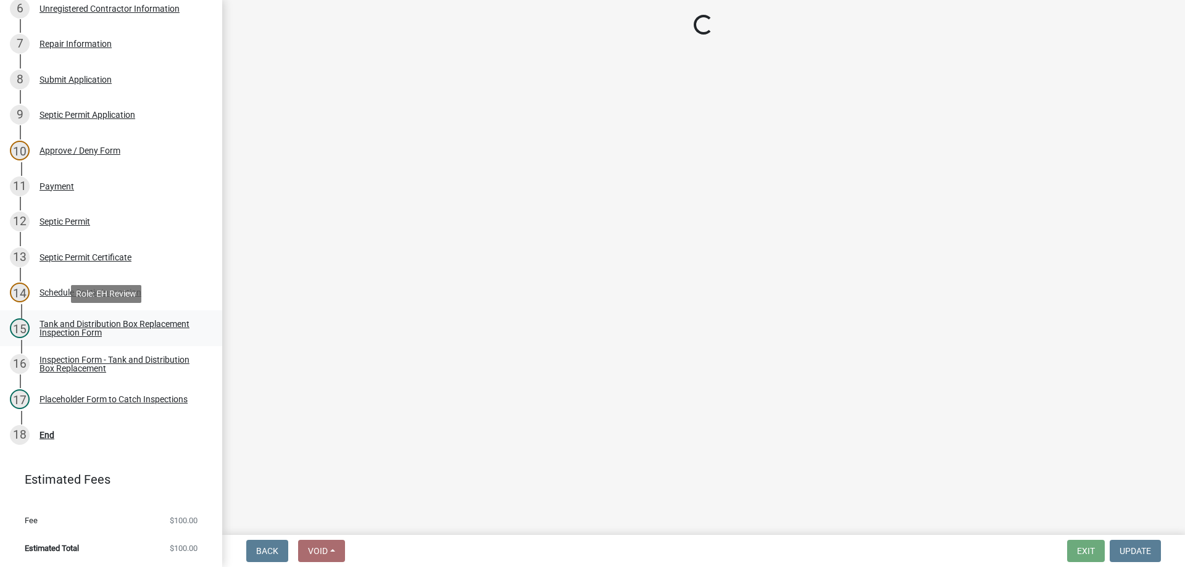
select select "e337d7bd-33c1-4807-911f-c39fd99c3b85"
select select "dbe3a1b9-a4b3-48fa-b9c0-fee70399abae"
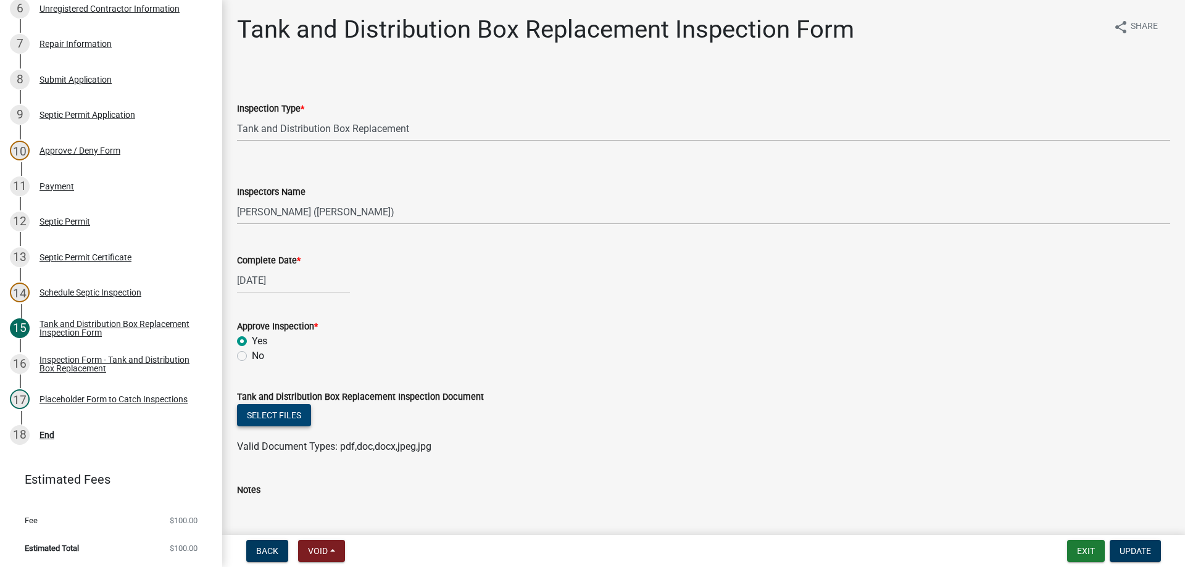
click at [272, 413] on button "Select files" at bounding box center [274, 415] width 74 height 22
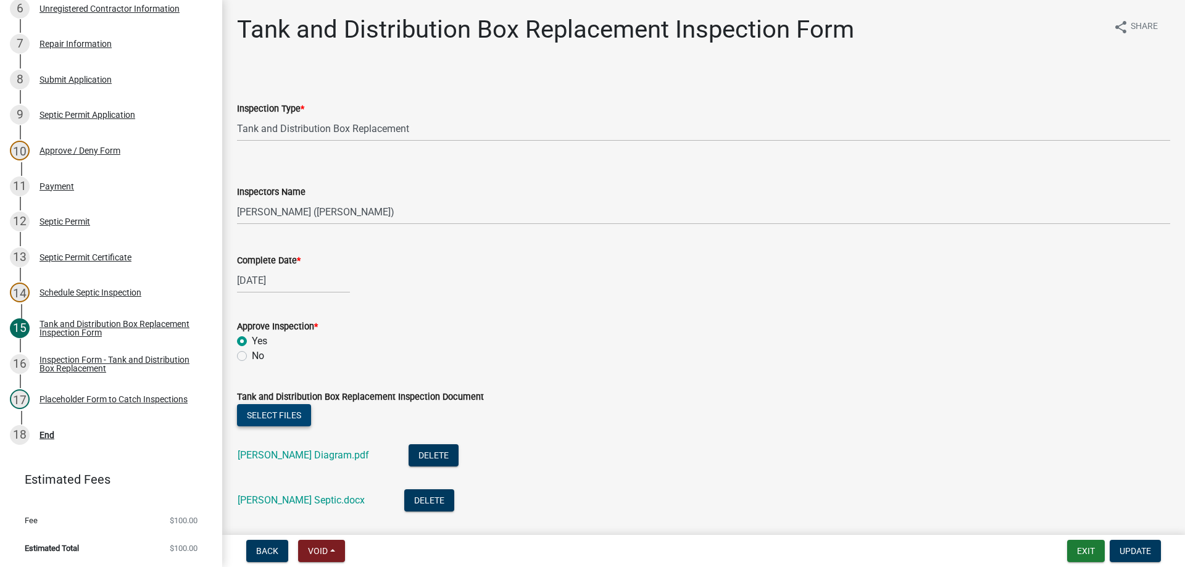
scroll to position [185, 0]
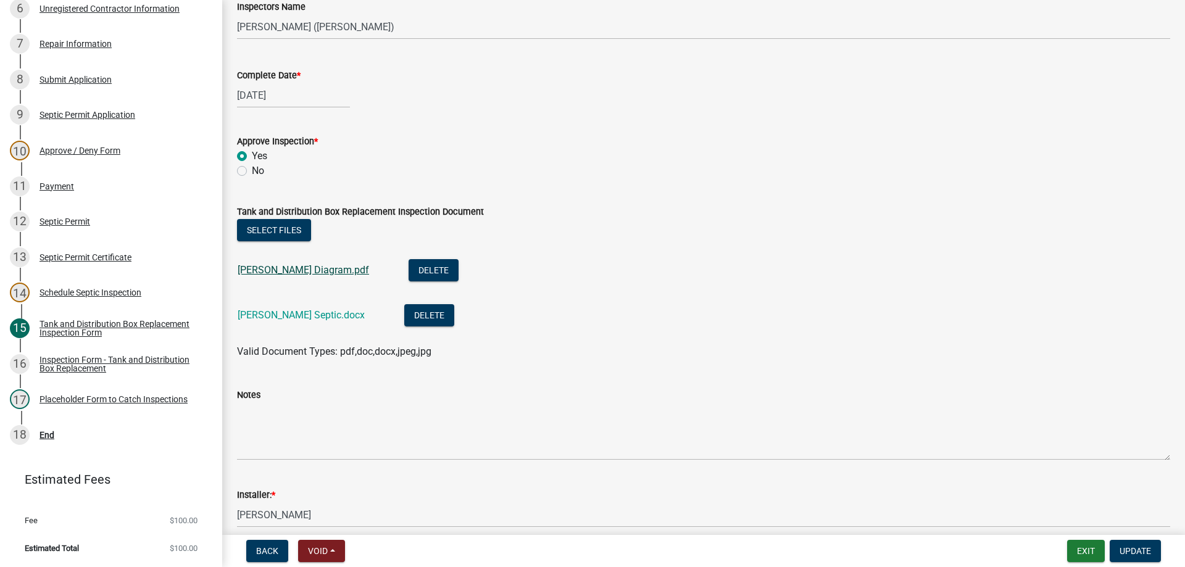
click at [283, 271] on link "[PERSON_NAME] Diagram.pdf" at bounding box center [303, 270] width 131 height 12
click at [281, 316] on link "[PERSON_NAME] Septic.docx" at bounding box center [301, 315] width 127 height 12
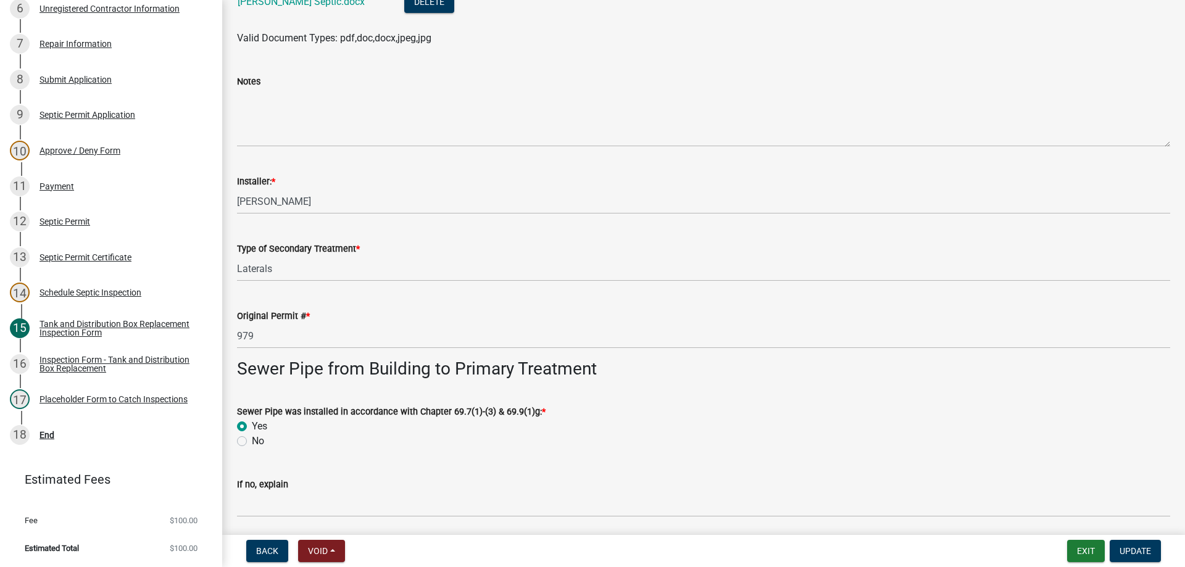
scroll to position [617, 0]
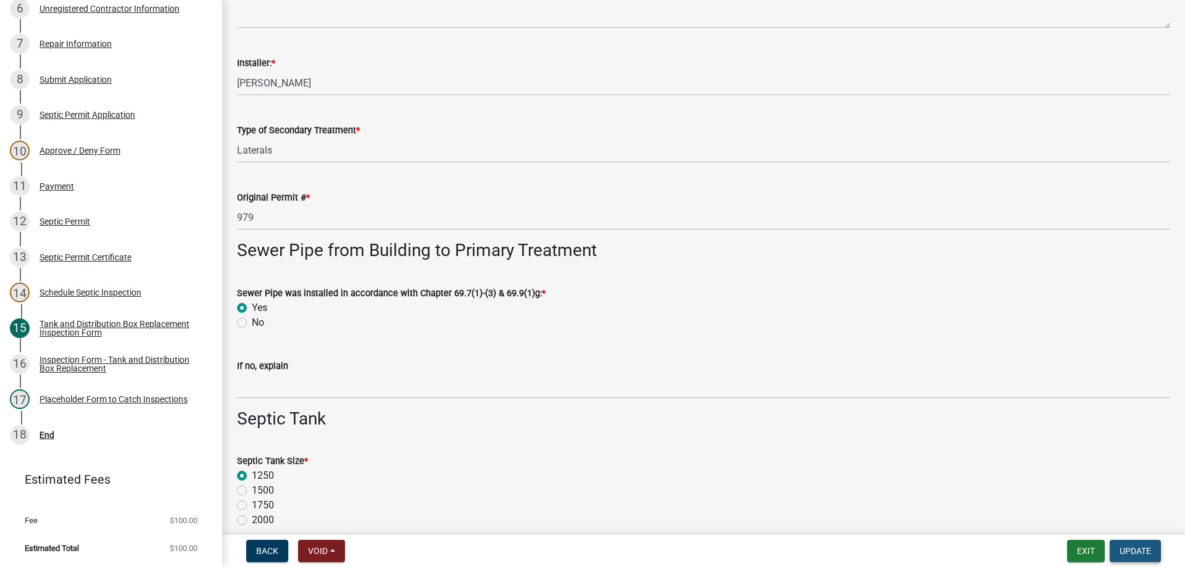
click at [1132, 548] on span "Update" at bounding box center [1134, 551] width 31 height 10
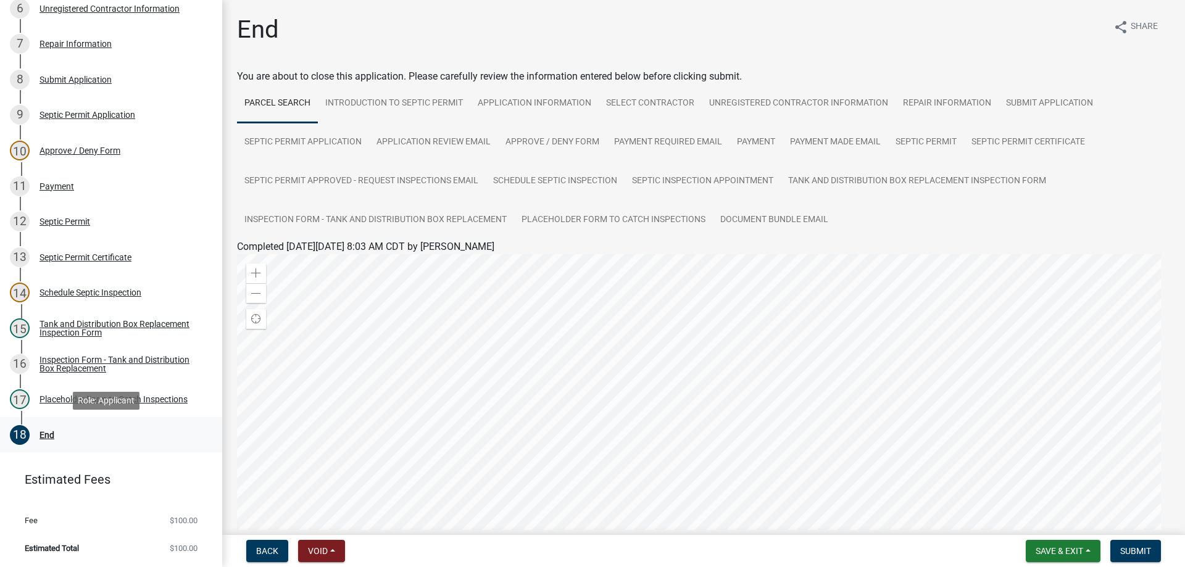
click at [51, 433] on div "End" at bounding box center [46, 435] width 15 height 9
click at [1135, 550] on span "Submit" at bounding box center [1135, 551] width 31 height 10
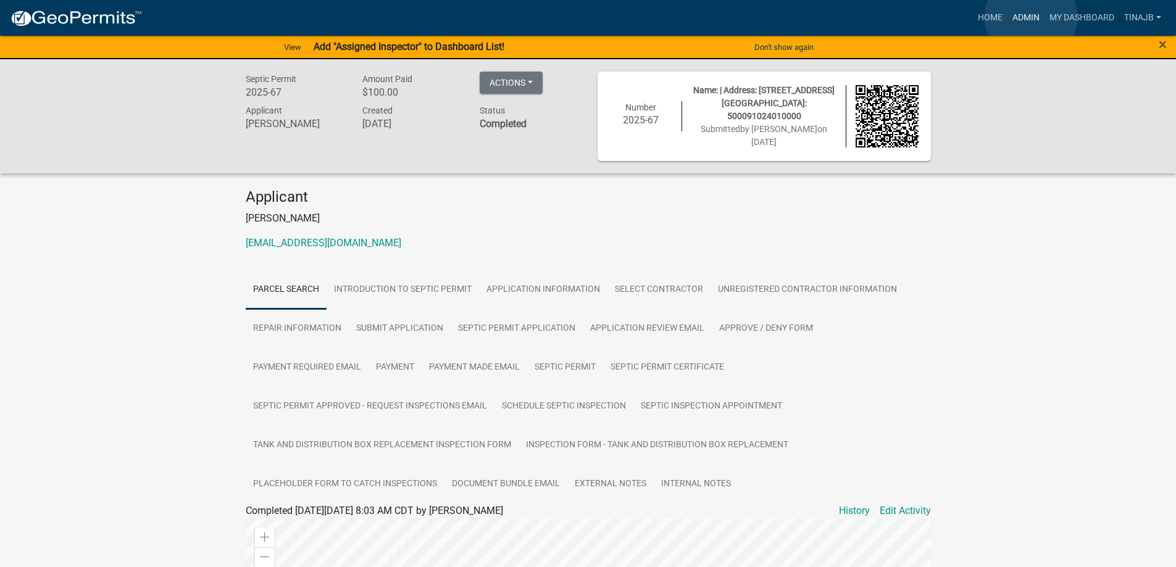
click at [1031, 17] on link "Admin" at bounding box center [1025, 17] width 37 height 23
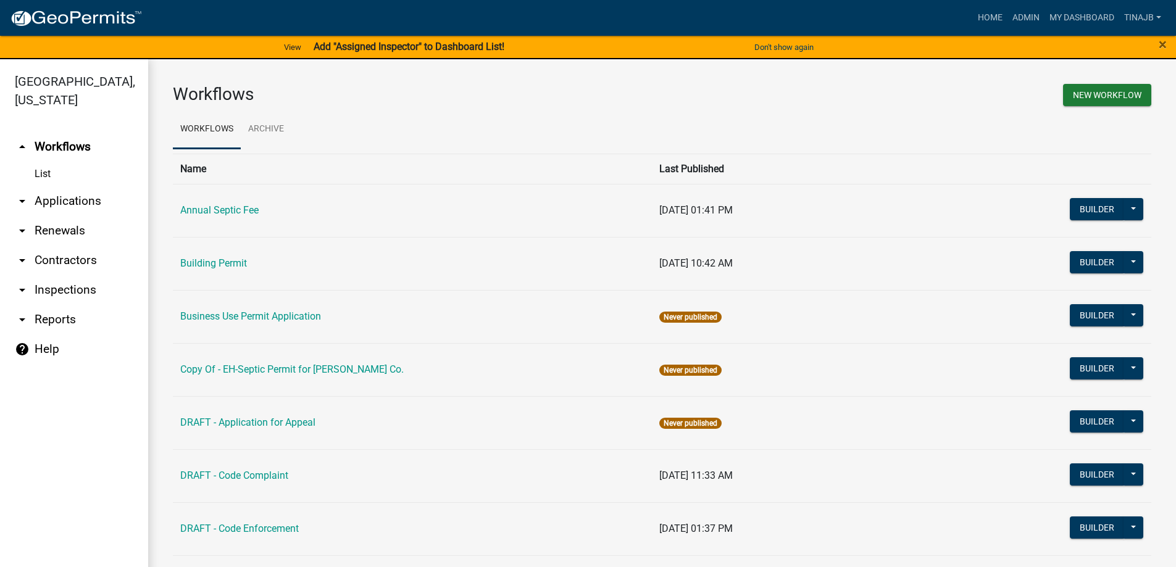
click at [56, 186] on link "arrow_drop_down Applications" at bounding box center [74, 201] width 148 height 30
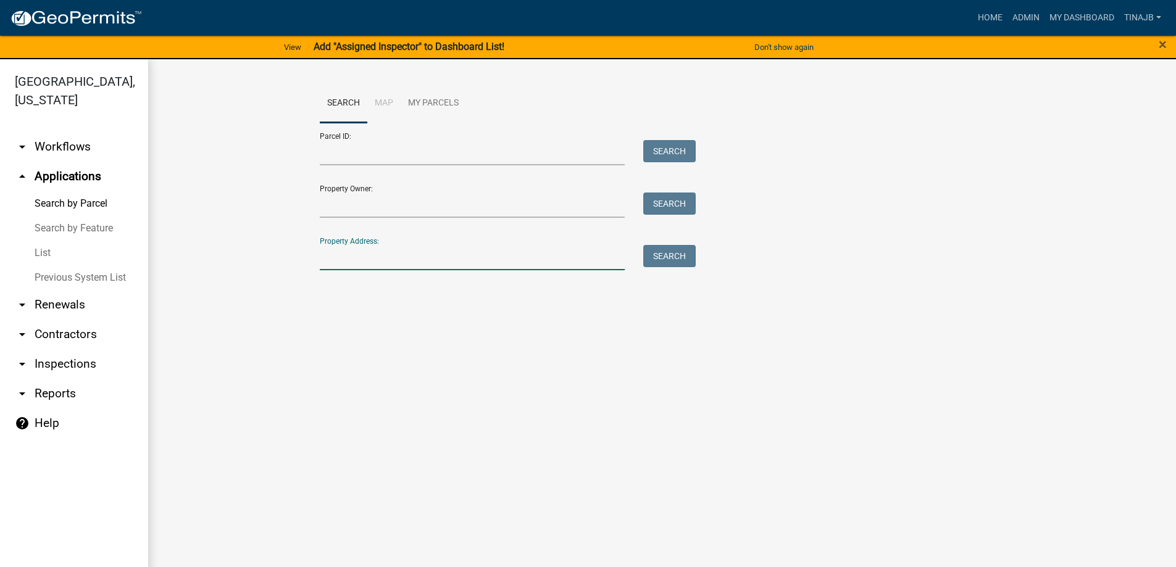
click at [363, 248] on input "Property Address:" at bounding box center [472, 257] width 305 height 25
type input "1110"
click at [670, 255] on button "Search" at bounding box center [669, 256] width 52 height 22
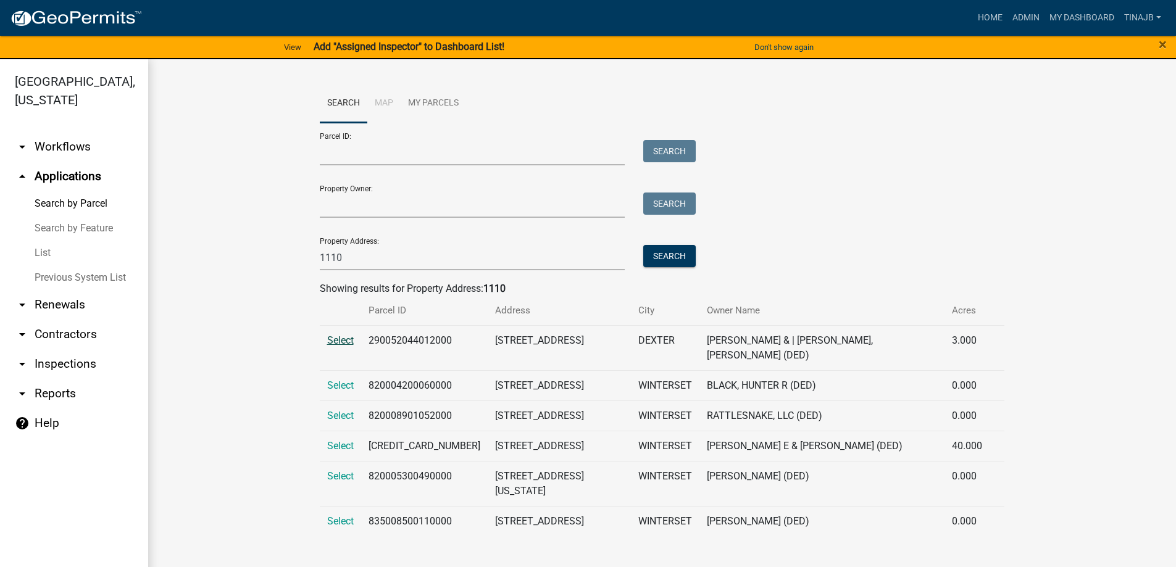
click at [347, 334] on span "Select" at bounding box center [340, 340] width 27 height 12
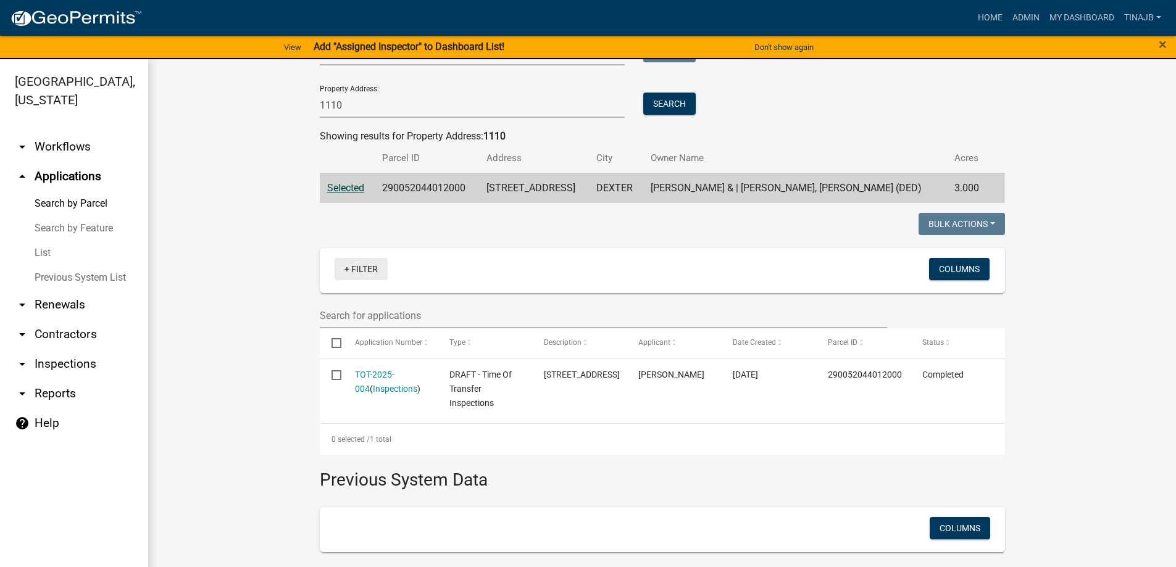
scroll to position [29, 0]
